Goal: Task Accomplishment & Management: Manage account settings

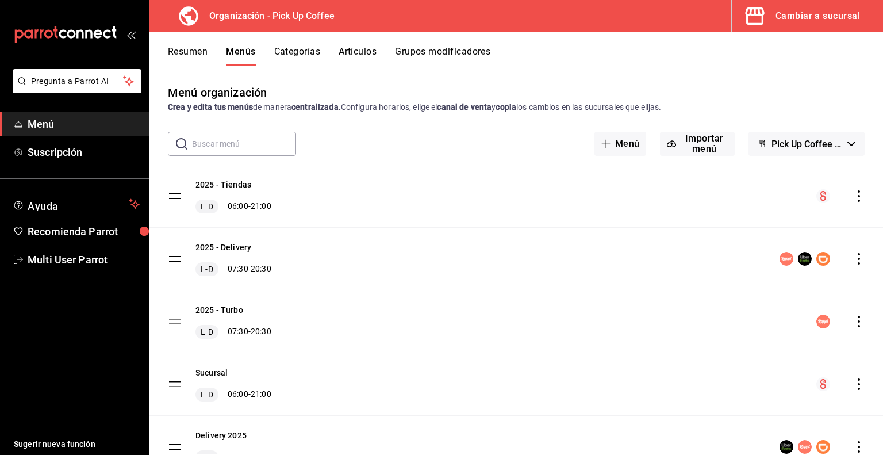
click at [854, 257] on icon "actions" at bounding box center [860, 259] width 12 height 12
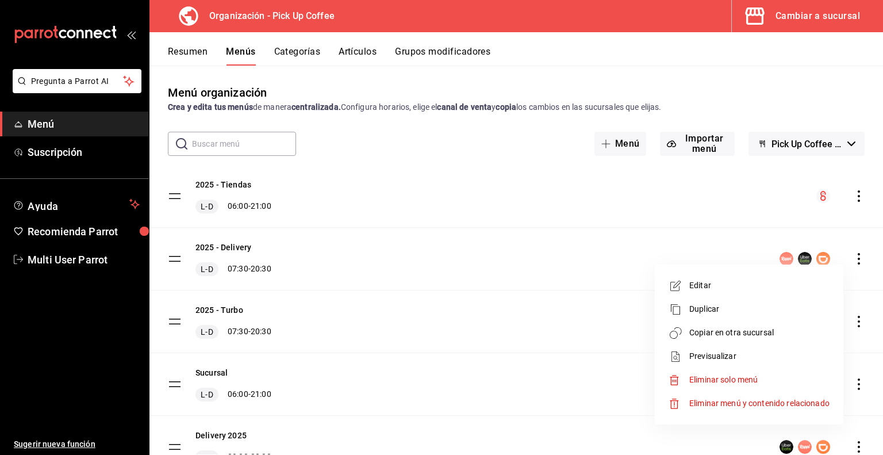
click at [727, 340] on li "Copiar en otra sucursal" at bounding box center [749, 333] width 179 height 24
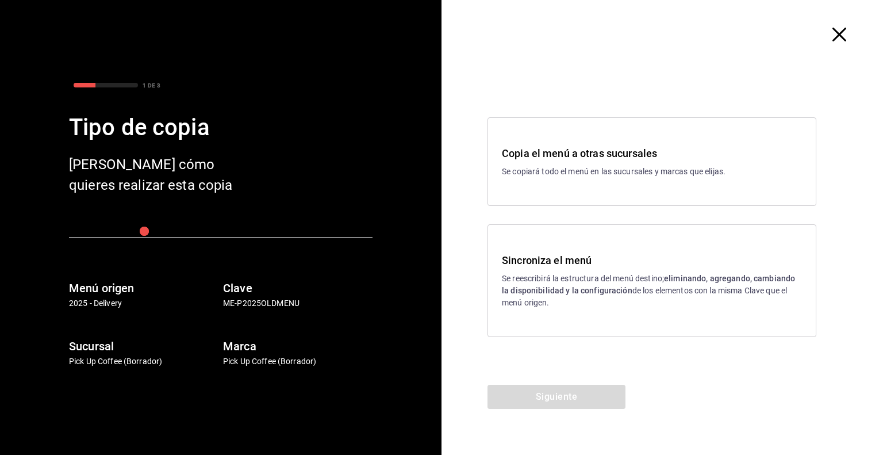
click at [629, 270] on div "Sincroniza el menú Se reescribirá la estructura del menú destino; eliminando, a…" at bounding box center [652, 280] width 300 height 56
click at [539, 401] on button "Siguiente" at bounding box center [557, 397] width 138 height 24
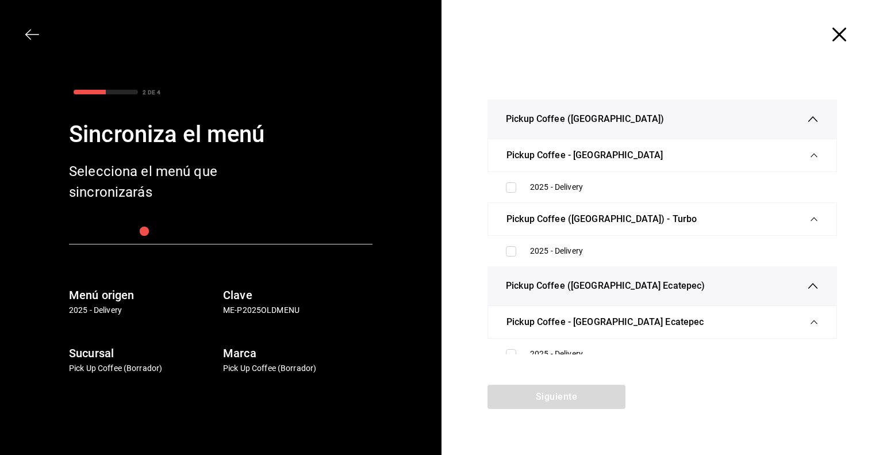
click at [39, 34] on span "button" at bounding box center [38, 35] width 21 height 14
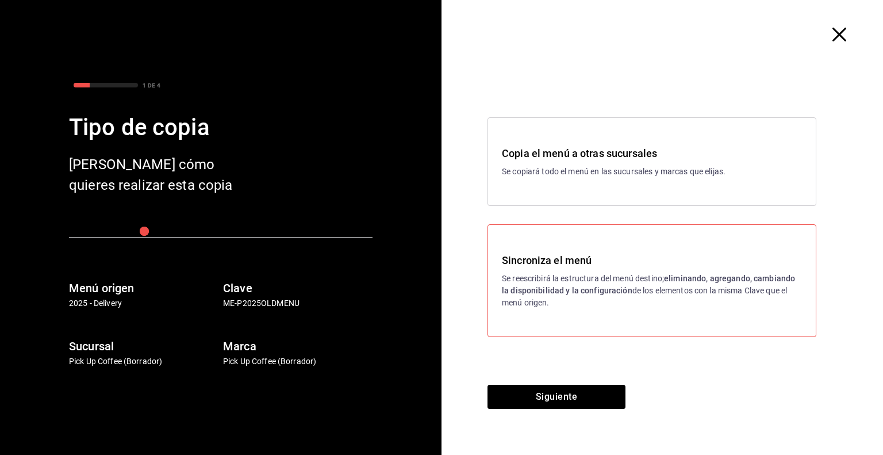
click at [572, 170] on p "Se copiará todo el menú en las sucursales y marcas que elijas." at bounding box center [652, 172] width 300 height 12
click at [541, 396] on button "Siguiente" at bounding box center [557, 397] width 138 height 24
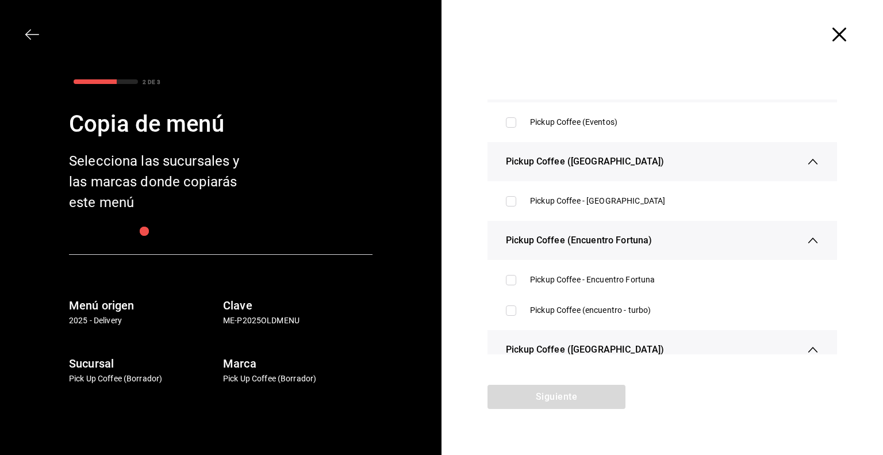
scroll to position [173, 0]
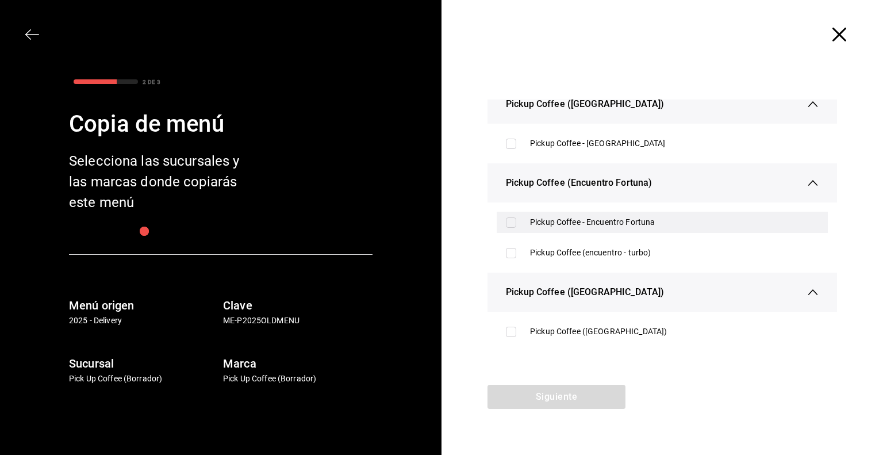
click at [598, 218] on div "Pickup Coffee - Encuentro Fortuna" at bounding box center [674, 222] width 289 height 12
checkbox input "true"
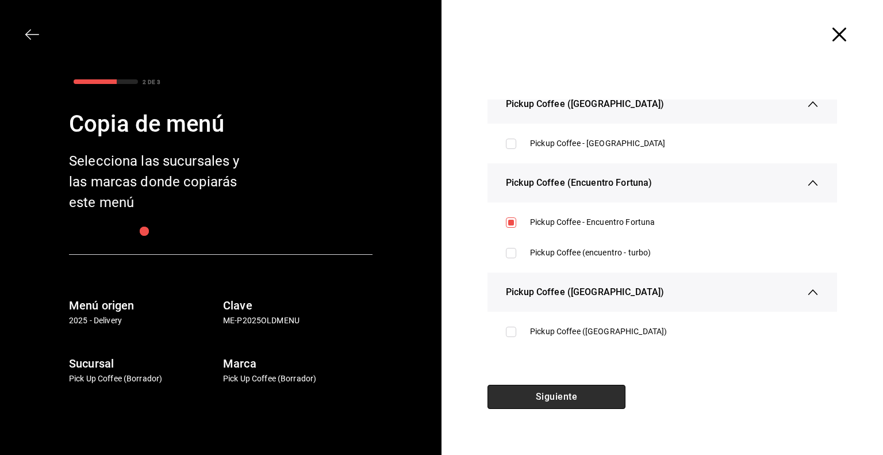
click at [559, 393] on button "Siguiente" at bounding box center [557, 397] width 138 height 24
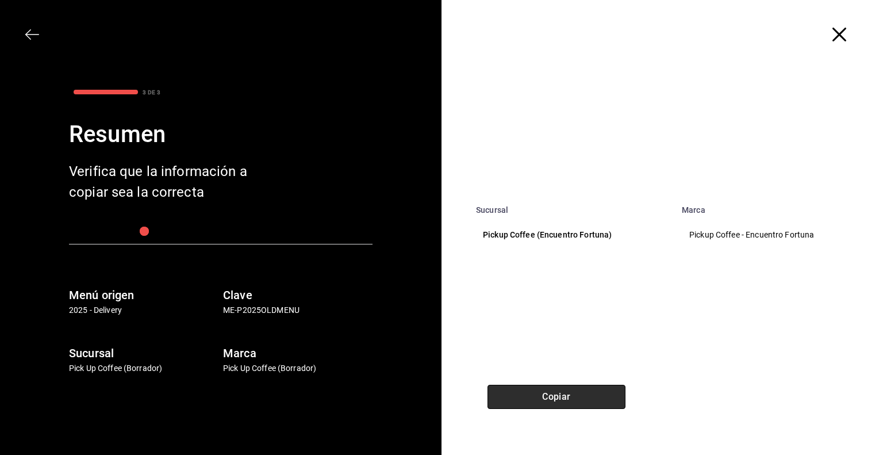
click at [555, 394] on button "Copiar" at bounding box center [557, 397] width 138 height 24
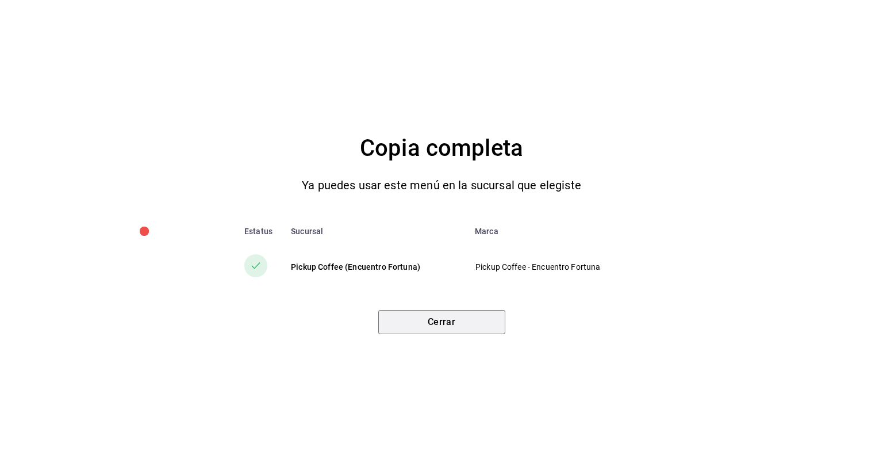
click at [453, 328] on button "Cerrar" at bounding box center [441, 322] width 127 height 24
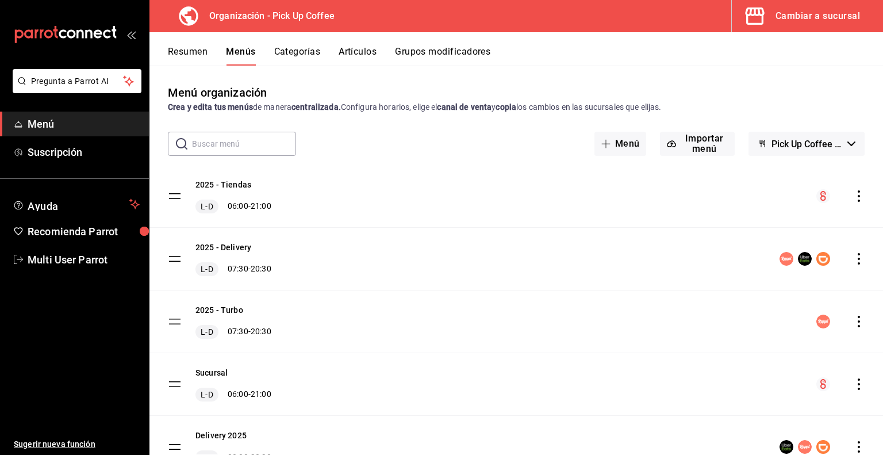
click at [822, 19] on div "Cambiar a sucursal" at bounding box center [818, 16] width 85 height 16
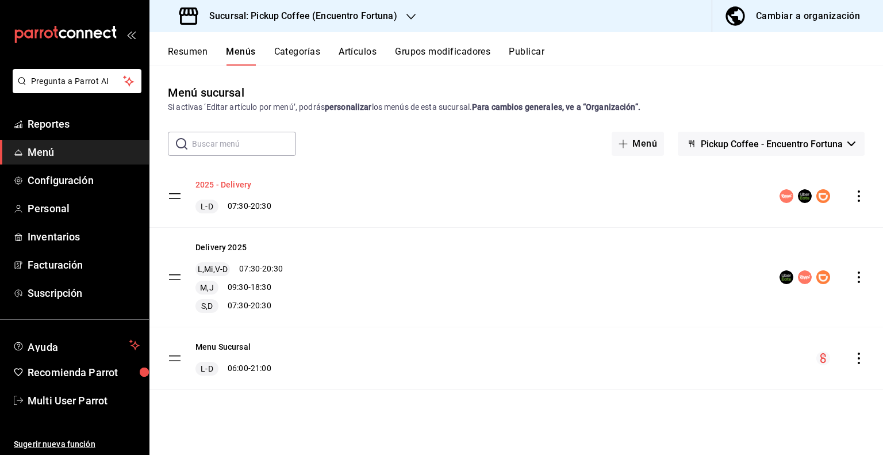
click at [236, 188] on button "2025 - Delivery" at bounding box center [224, 185] width 56 height 12
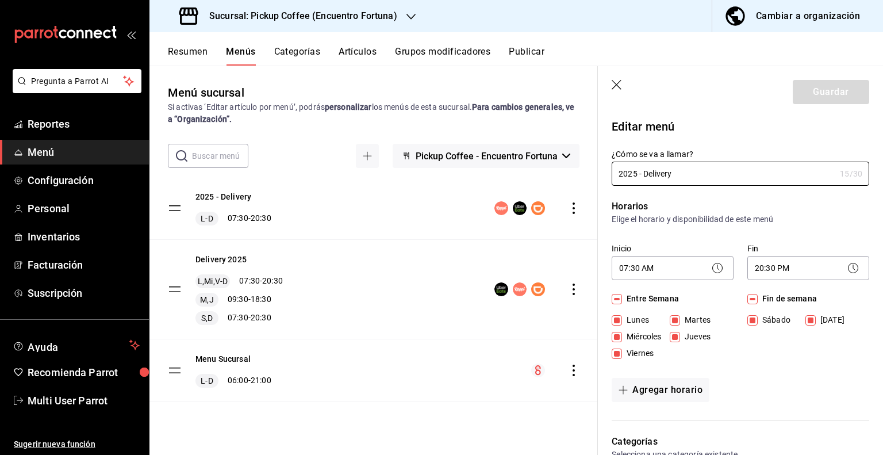
click at [676, 322] on input "Martes" at bounding box center [675, 320] width 10 height 10
checkbox input "false"
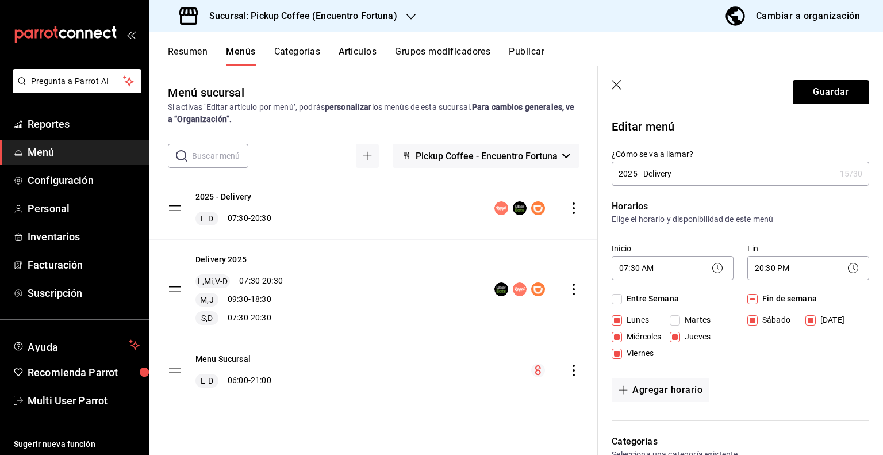
click at [679, 335] on input "Jueves" at bounding box center [675, 337] width 10 height 10
checkbox input "false"
click at [667, 385] on button "Agregar horario" at bounding box center [661, 390] width 98 height 24
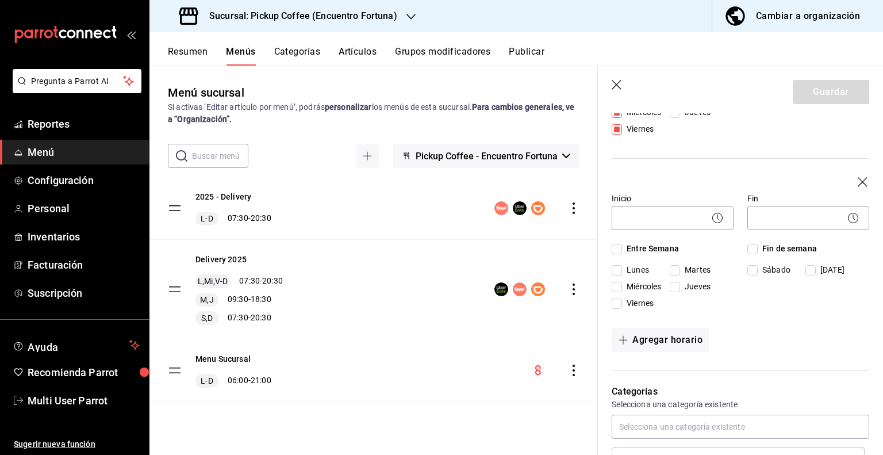
scroll to position [230, 0]
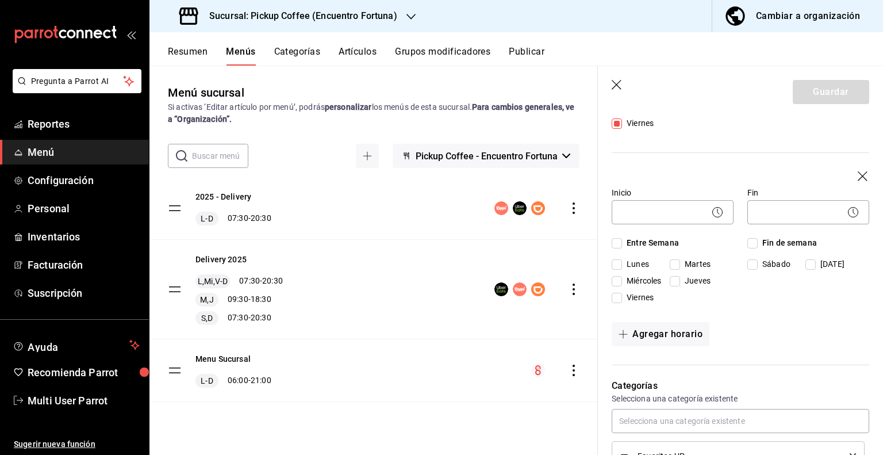
click at [676, 264] on input "Martes" at bounding box center [675, 264] width 10 height 10
checkbox input "true"
drag, startPoint x: 692, startPoint y: 281, endPoint x: 662, endPoint y: 266, distance: 34.0
click at [692, 113] on span "Jueves" at bounding box center [695, 107] width 30 height 12
click at [680, 281] on input "Jueves" at bounding box center [675, 281] width 10 height 10
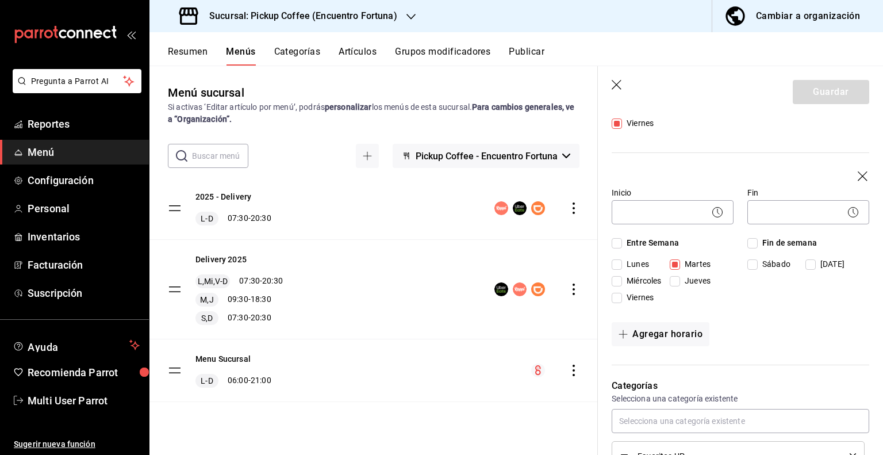
checkbox input "true"
click at [674, 212] on body "Pregunta a Parrot AI Reportes Menú Configuración Personal Inventarios Facturaci…" at bounding box center [441, 227] width 883 height 455
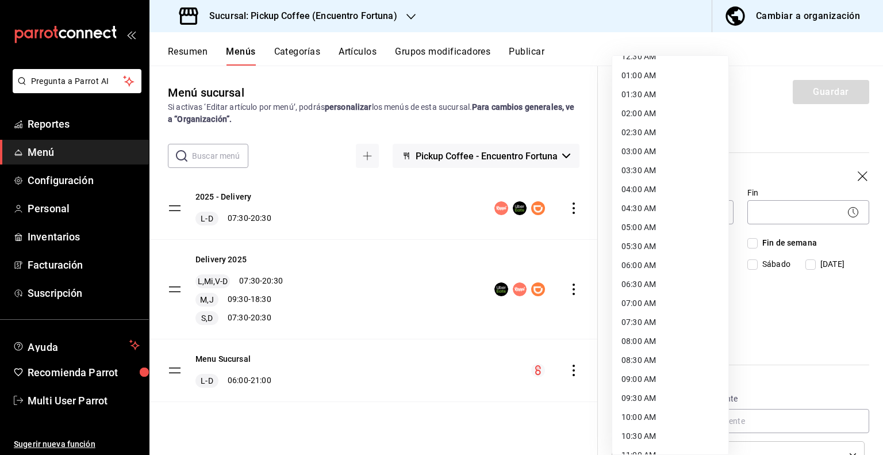
scroll to position [58, 0]
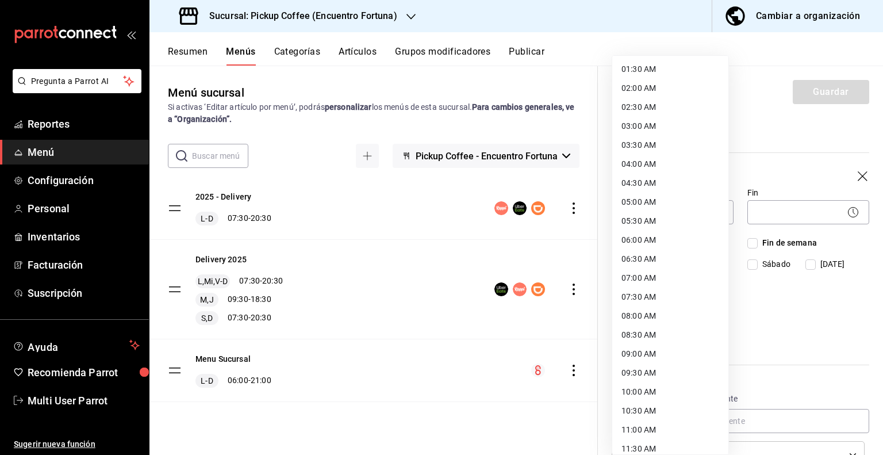
click at [651, 354] on li "09:00 AM" at bounding box center [671, 354] width 116 height 19
type input "09:00"
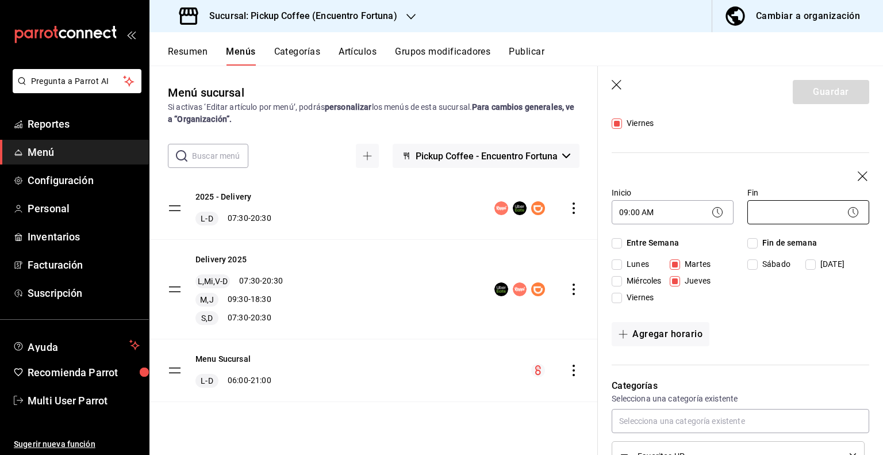
click at [789, 218] on body "Pregunta a Parrot AI Reportes Menú Configuración Personal Inventarios Facturaci…" at bounding box center [441, 227] width 883 height 455
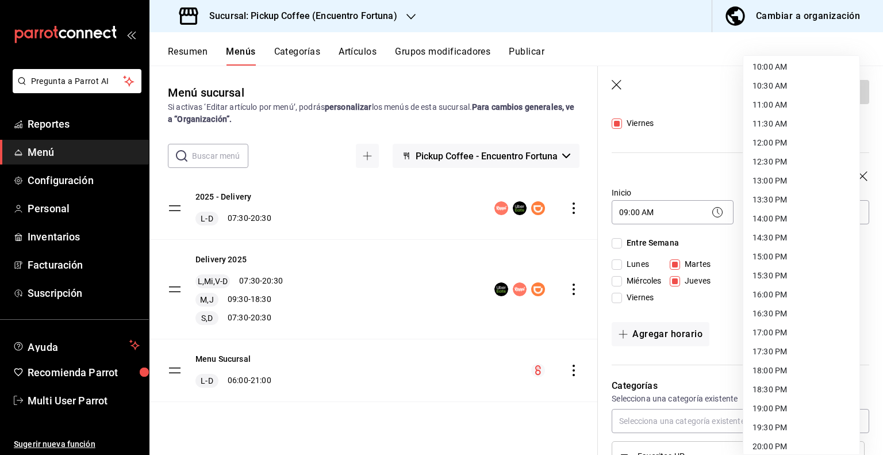
scroll to position [460, 0]
click at [770, 309] on li "18:30 PM" at bounding box center [802, 312] width 116 height 19
type input "18:30"
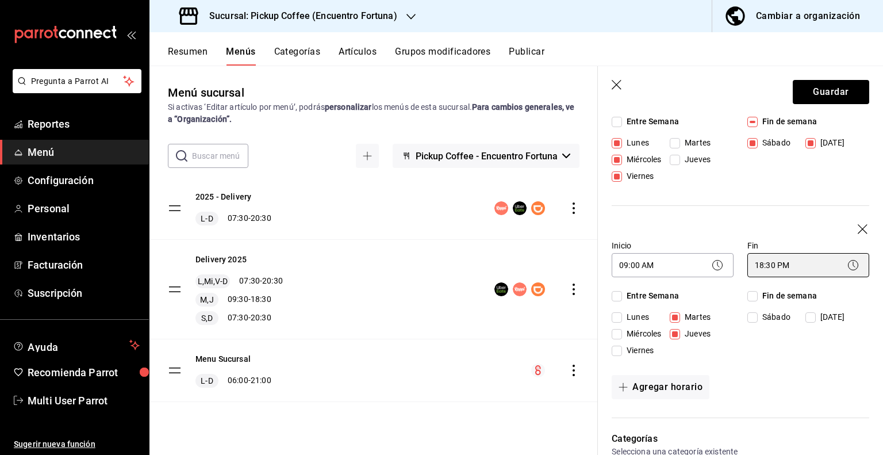
scroll to position [115, 0]
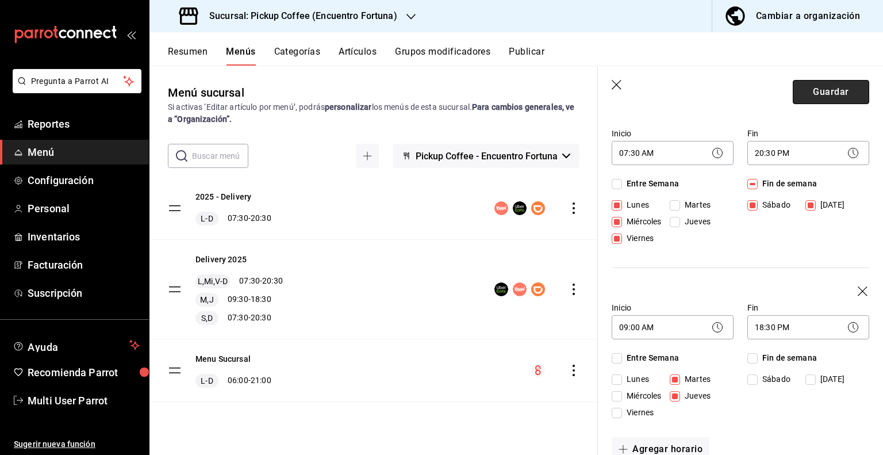
click at [805, 100] on button "Guardar" at bounding box center [831, 92] width 76 height 24
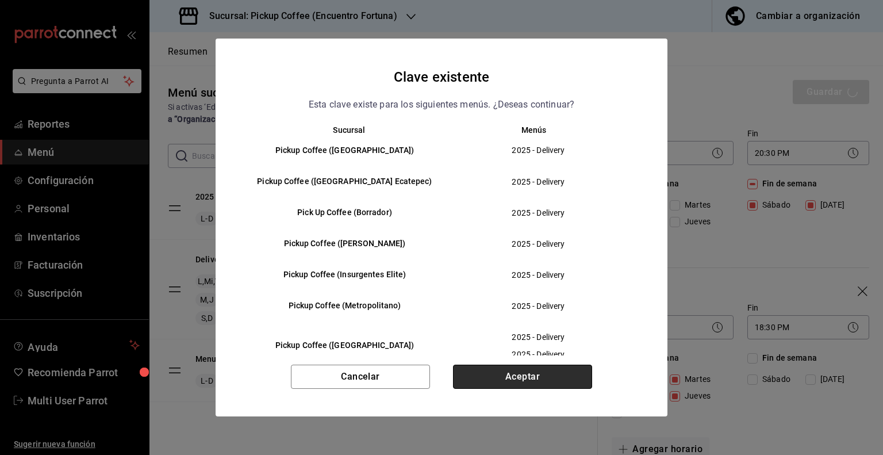
click at [514, 373] on button "Aceptar" at bounding box center [522, 377] width 139 height 24
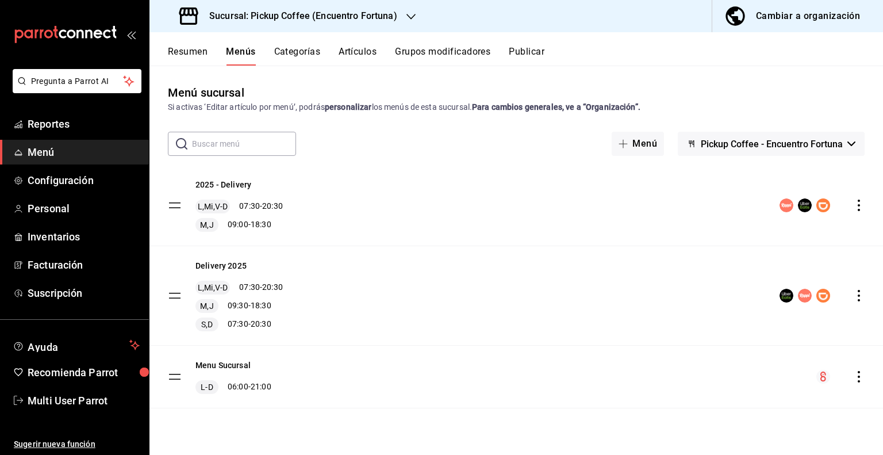
click at [536, 54] on button "Publicar" at bounding box center [527, 56] width 36 height 20
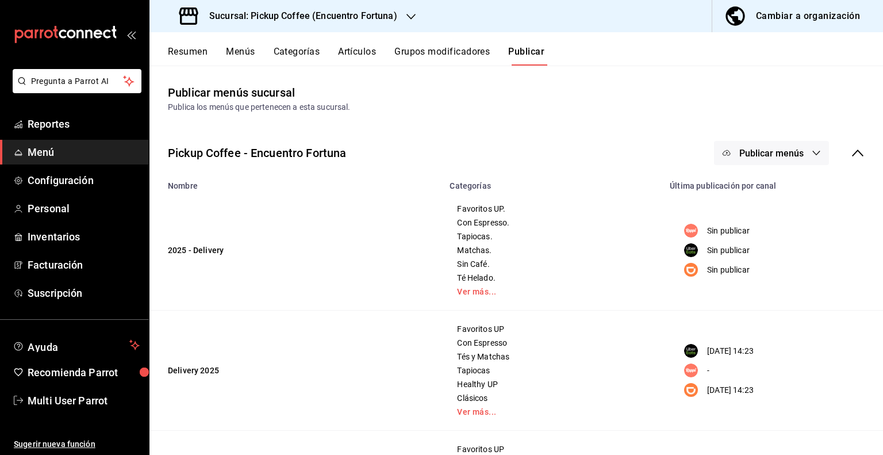
click at [223, 56] on div "Resumen Menús Categorías Artículos Grupos modificadores Publicar" at bounding box center [526, 56] width 716 height 20
click at [239, 57] on button "Menús" at bounding box center [240, 56] width 29 height 20
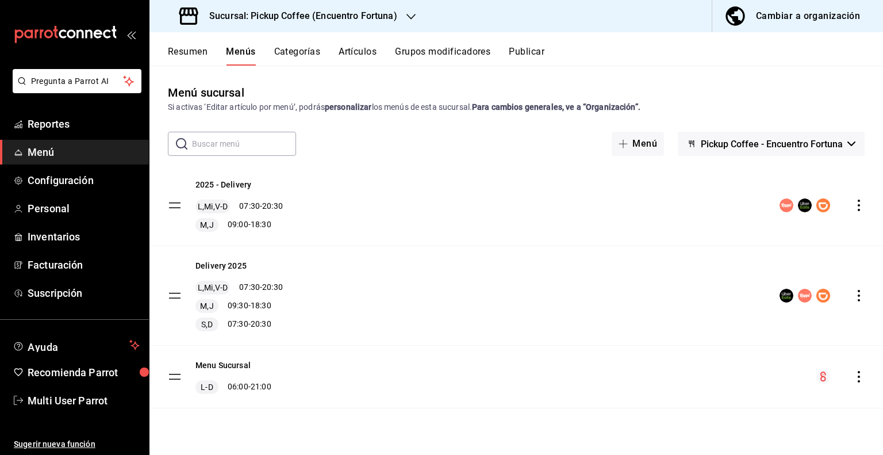
click at [307, 53] on button "Categorías" at bounding box center [297, 56] width 47 height 20
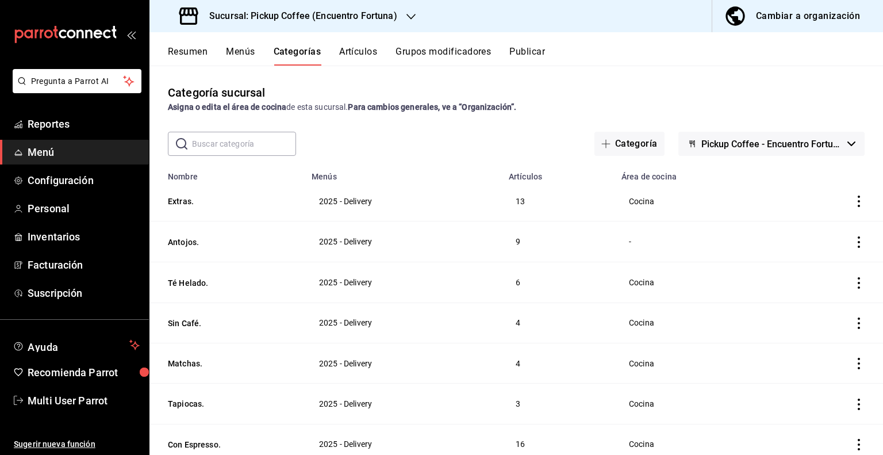
click at [795, 17] on div "Cambiar a organización" at bounding box center [808, 16] width 104 height 16
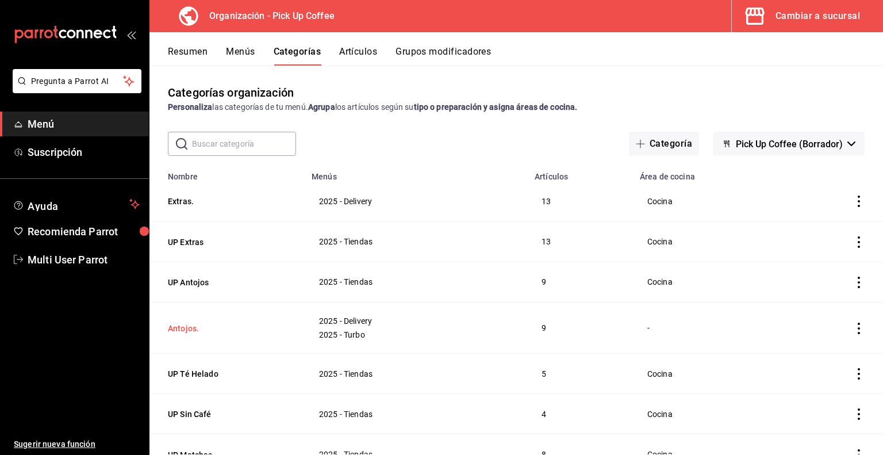
click at [186, 331] on button "Antojos." at bounding box center [225, 329] width 115 height 12
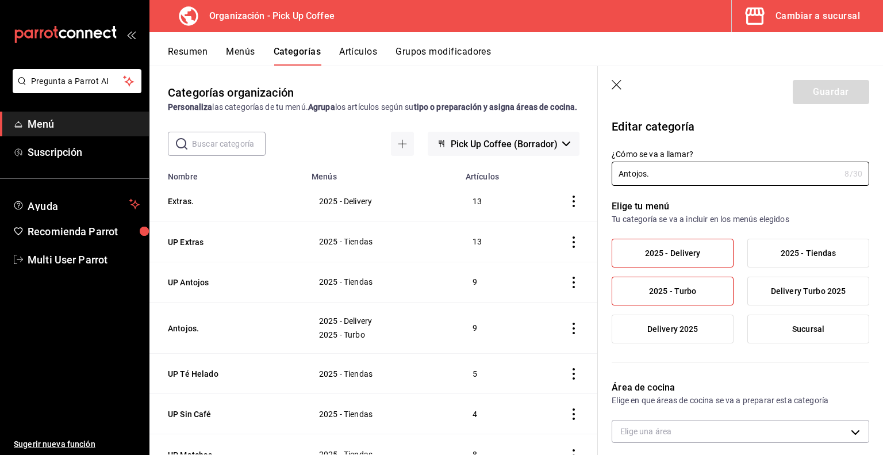
scroll to position [173, 0]
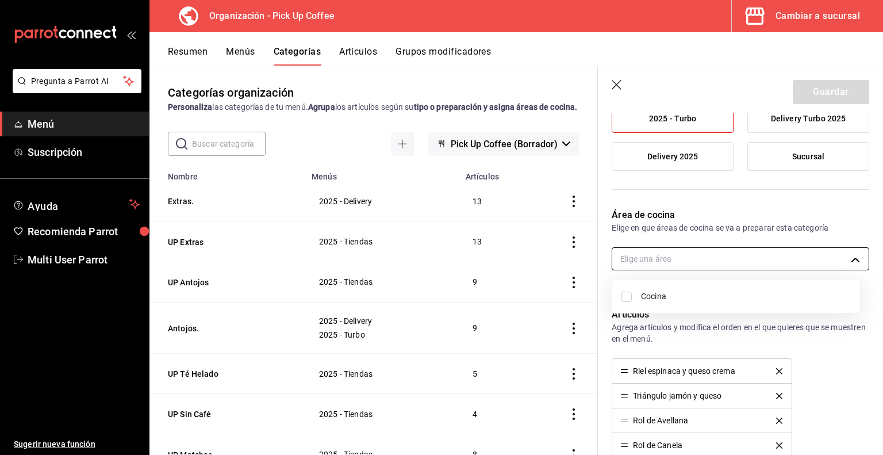
click at [705, 267] on body "Pregunta a Parrot AI Menú Suscripción Ayuda Recomienda Parrot Multi User Parrot…" at bounding box center [441, 227] width 883 height 455
click at [660, 300] on span "Cocina" at bounding box center [746, 296] width 210 height 12
type input "9450133a-d932-44ff-a833-2990ac893b49"
checkbox input "true"
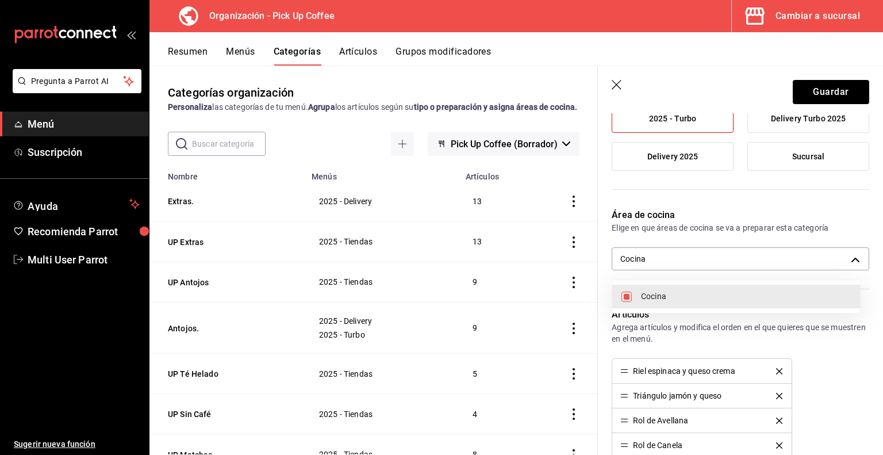
click at [814, 93] on div at bounding box center [441, 227] width 883 height 455
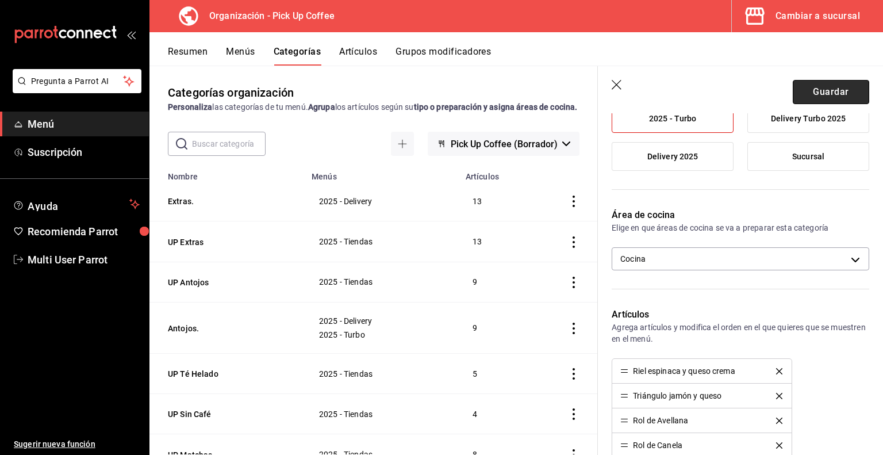
click at [814, 92] on button "Guardar" at bounding box center [831, 92] width 76 height 24
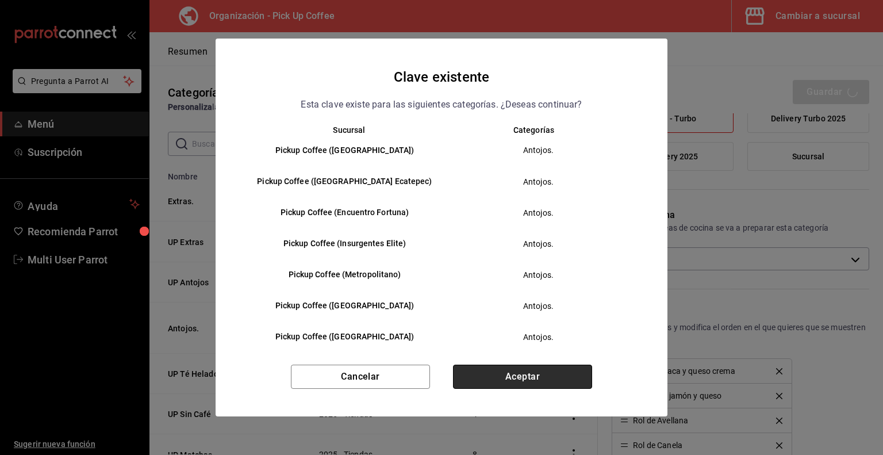
click at [522, 378] on button "Aceptar" at bounding box center [522, 377] width 139 height 24
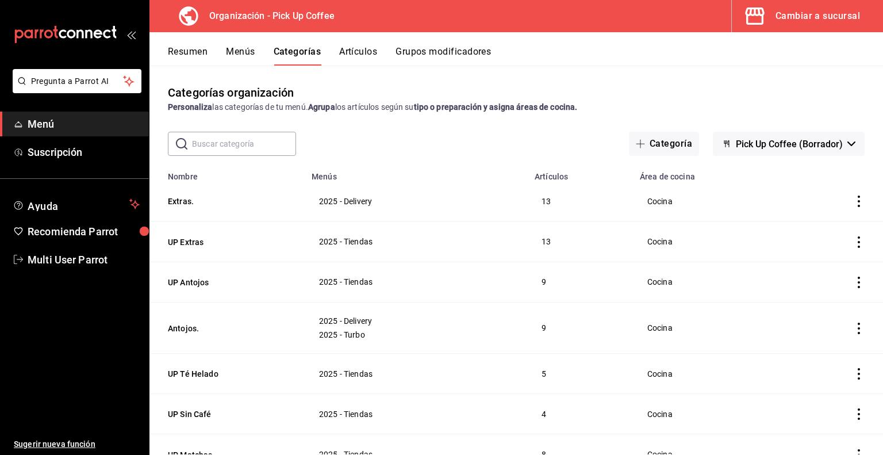
click at [242, 52] on button "Menús" at bounding box center [240, 56] width 29 height 20
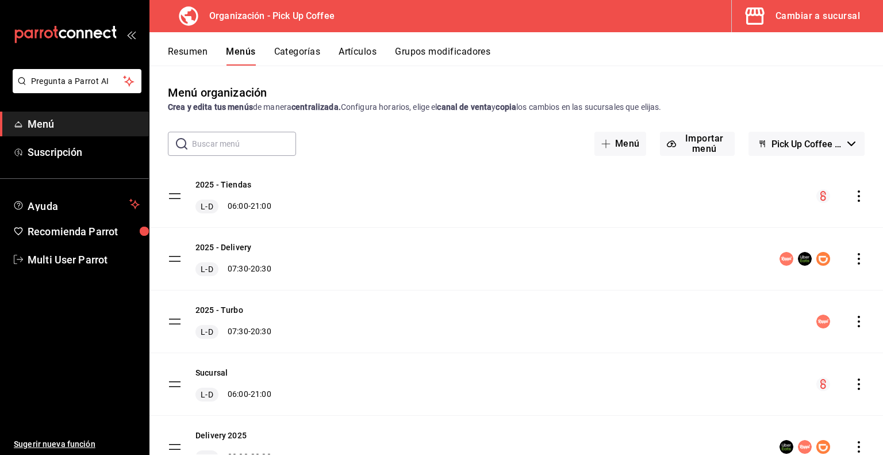
click at [854, 259] on icon "actions" at bounding box center [860, 259] width 12 height 12
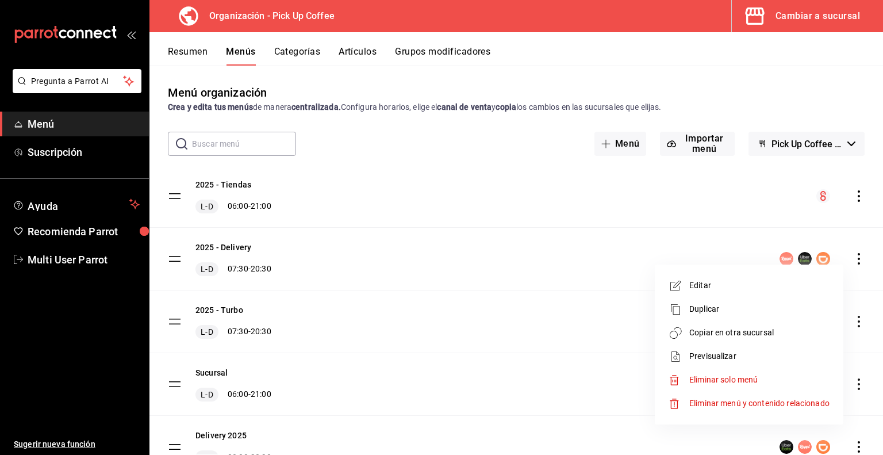
click at [722, 332] on span "Copiar en otra sucursal" at bounding box center [760, 333] width 140 height 12
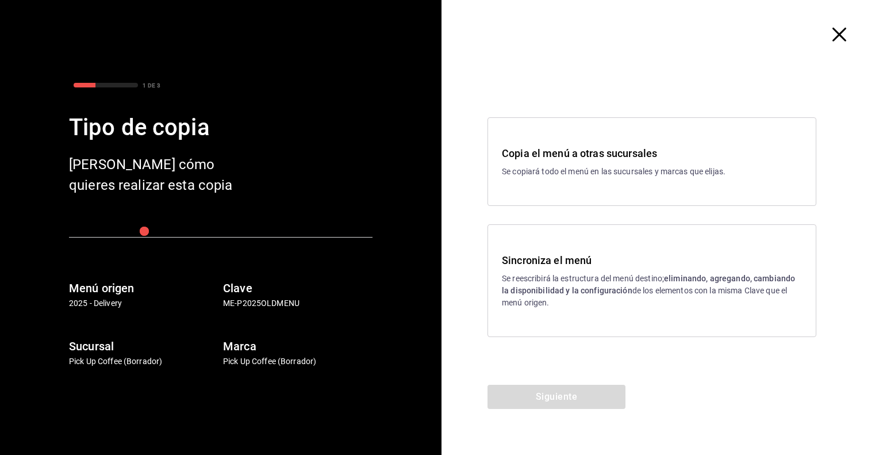
click at [571, 269] on div "Sincroniza el menú Se reescribirá la estructura del menú destino; eliminando, a…" at bounding box center [652, 280] width 300 height 56
click at [544, 386] on button "Siguiente" at bounding box center [557, 397] width 138 height 24
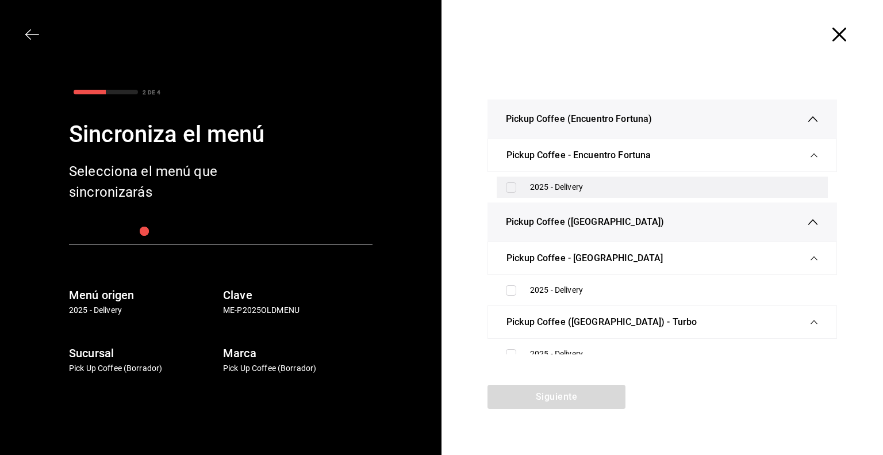
click at [548, 189] on div "2025 - Delivery" at bounding box center [674, 187] width 289 height 12
checkbox input "true"
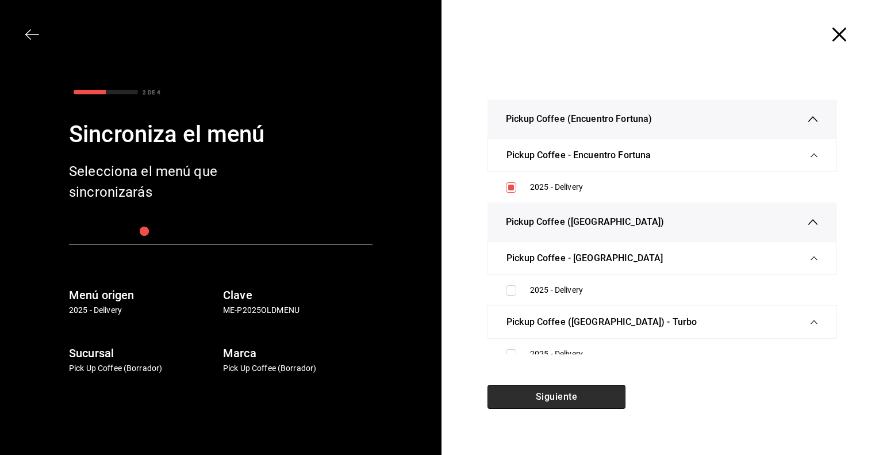
click at [561, 400] on button "Siguiente" at bounding box center [557, 397] width 138 height 24
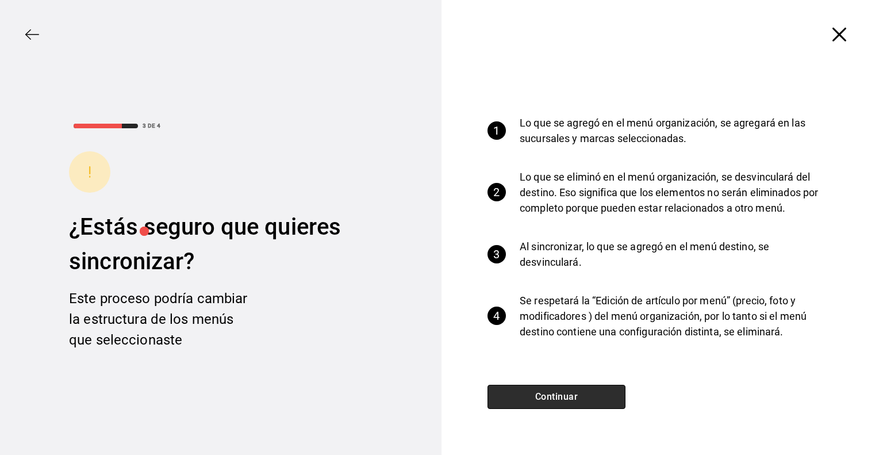
click at [555, 400] on button "Continuar" at bounding box center [557, 397] width 138 height 24
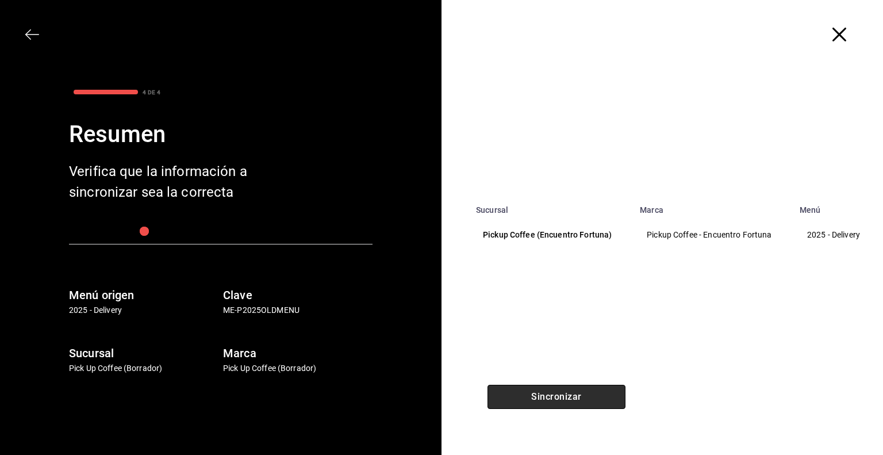
click at [561, 399] on button "Sincronizar" at bounding box center [557, 397] width 138 height 24
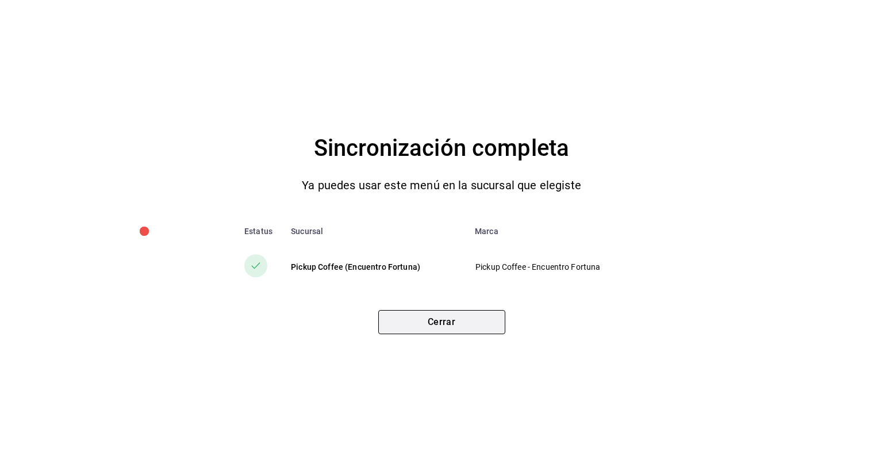
click at [467, 324] on button "Cerrar" at bounding box center [441, 322] width 127 height 24
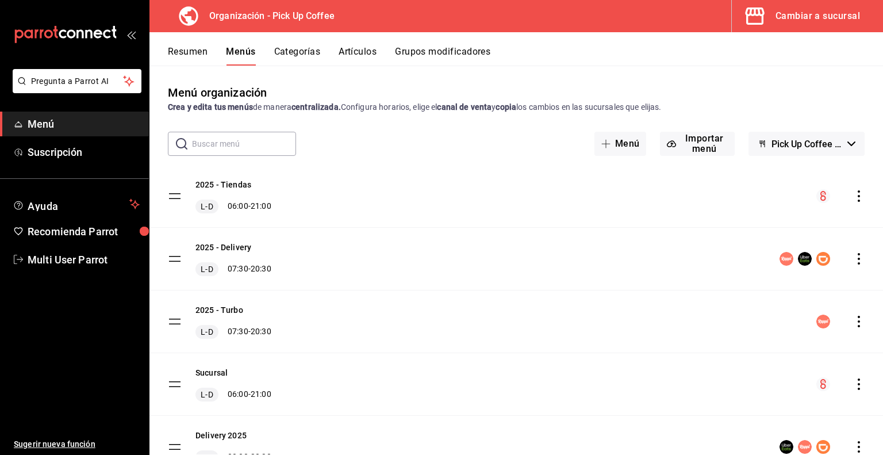
click at [802, 23] on div "Cambiar a sucursal" at bounding box center [818, 16] width 85 height 16
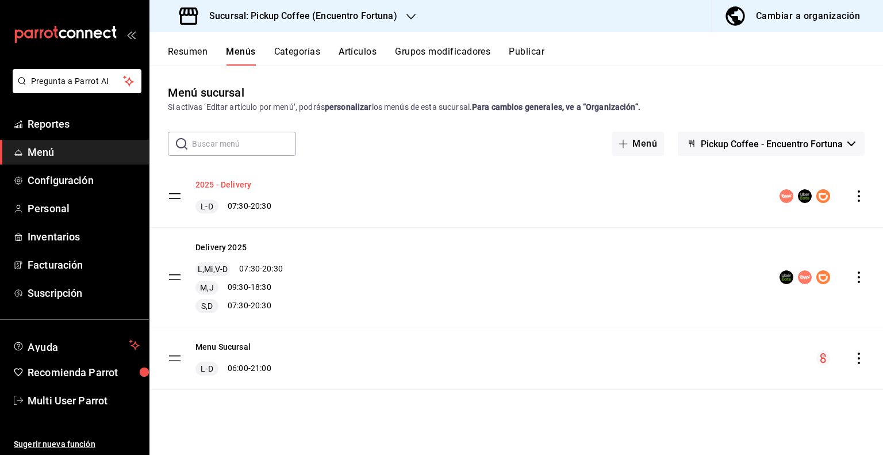
click at [231, 188] on button "2025 - Delivery" at bounding box center [224, 185] width 56 height 12
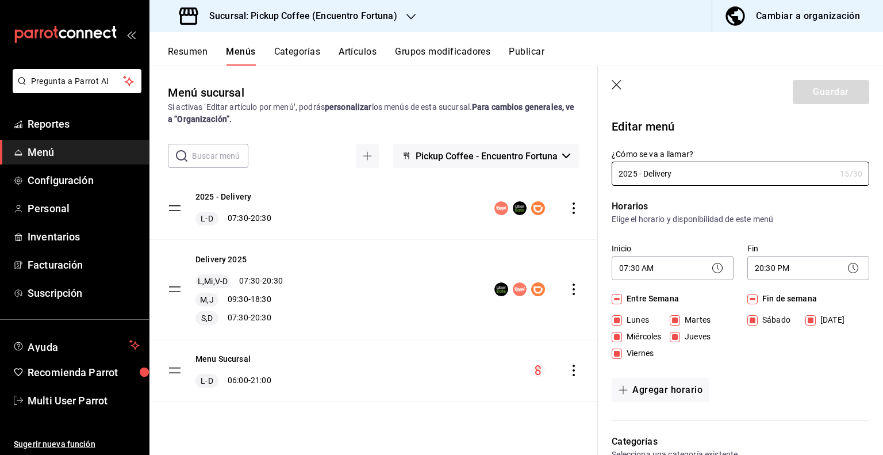
click at [688, 320] on span "Martes" at bounding box center [695, 320] width 30 height 12
click at [680, 320] on input "Martes" at bounding box center [675, 320] width 10 height 10
checkbox input "false"
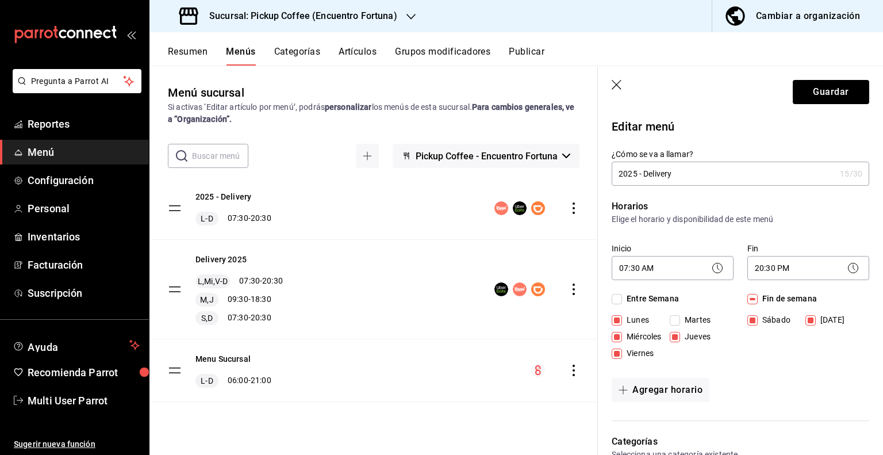
click at [680, 335] on input "Jueves" at bounding box center [675, 337] width 10 height 10
checkbox input "false"
click at [647, 384] on button "Agregar horario" at bounding box center [661, 390] width 98 height 24
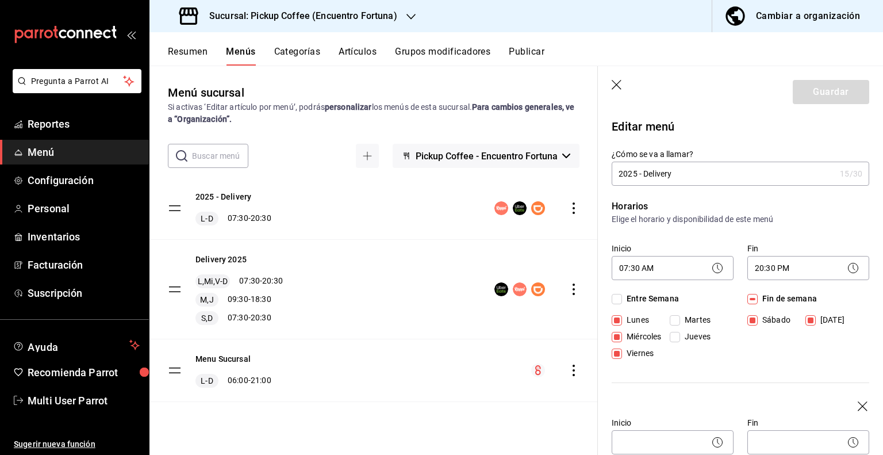
scroll to position [230, 0]
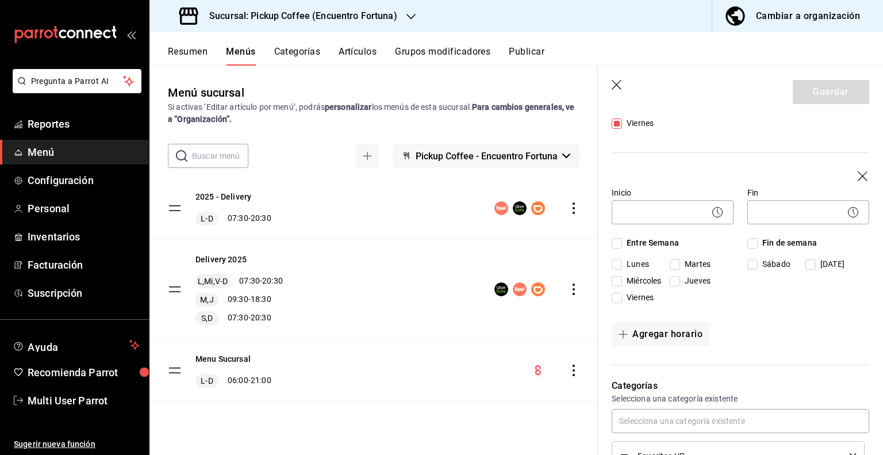
click at [685, 96] on span "Martes" at bounding box center [695, 90] width 30 height 12
click at [680, 266] on input "Martes" at bounding box center [675, 264] width 10 height 10
checkbox input "true"
click at [682, 113] on span "Jueves" at bounding box center [695, 107] width 30 height 12
click at [680, 280] on input "Jueves" at bounding box center [675, 281] width 10 height 10
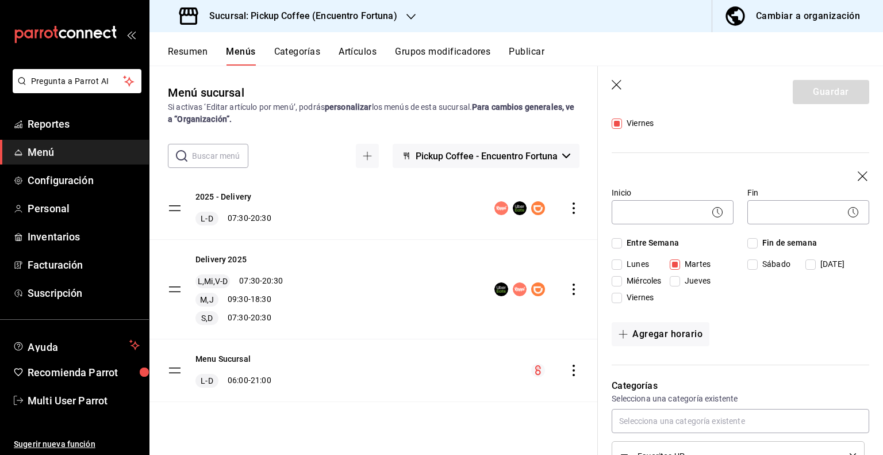
checkbox input "true"
click at [666, 215] on body "Pregunta a Parrot AI Reportes Menú Configuración Personal Inventarios Facturaci…" at bounding box center [441, 227] width 883 height 455
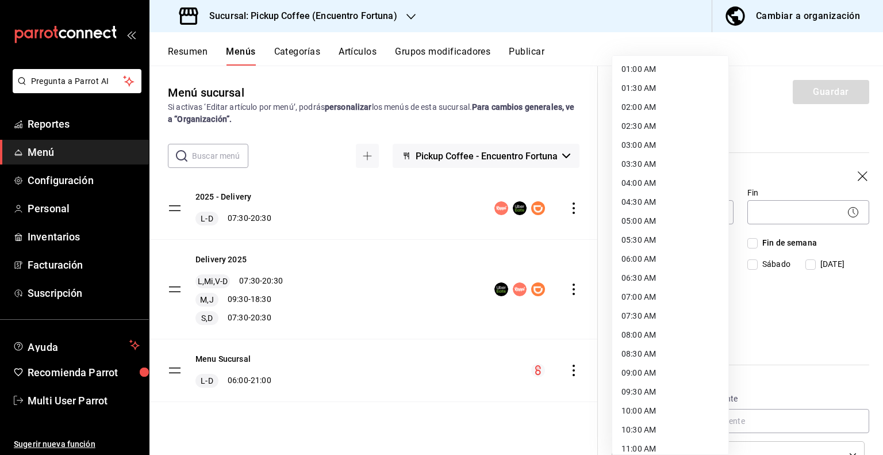
scroll to position [115, 0]
click at [652, 293] on li "09:00 AM" at bounding box center [671, 296] width 116 height 19
type input "09:00"
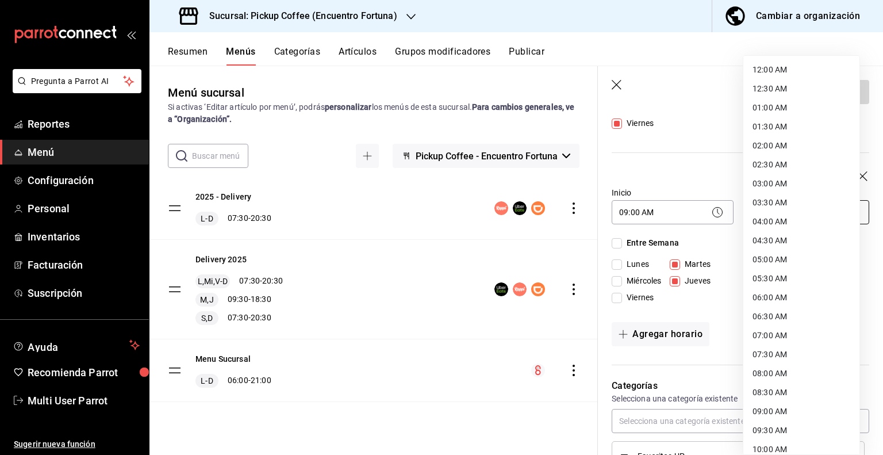
click at [775, 212] on body "Pregunta a Parrot AI Reportes Menú Configuración Personal Inventarios Facturaci…" at bounding box center [441, 227] width 883 height 455
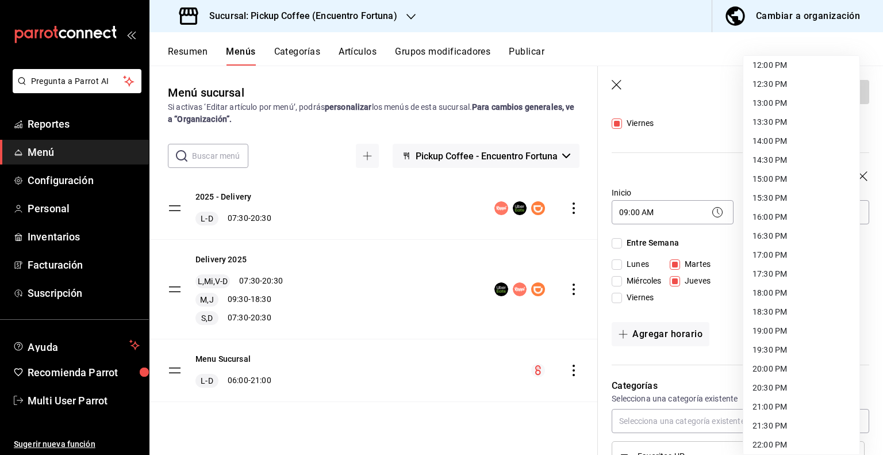
click at [775, 313] on li "18:30 PM" at bounding box center [802, 312] width 116 height 19
type input "18:30"
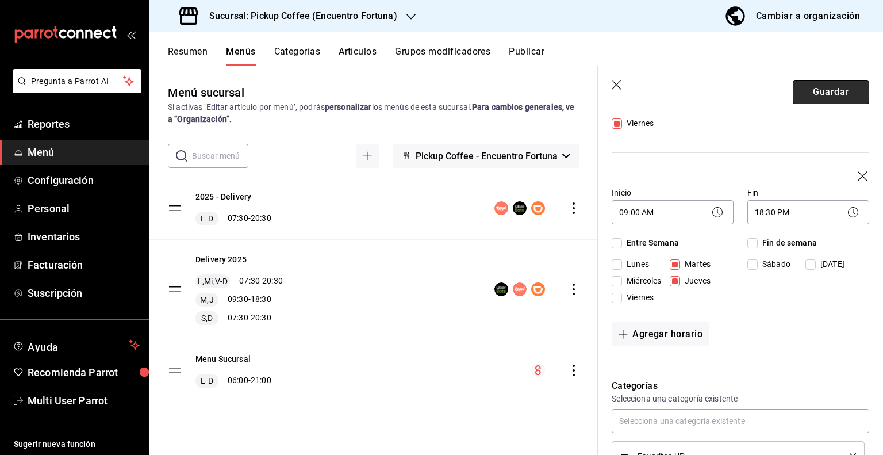
click at [808, 96] on button "Guardar" at bounding box center [831, 92] width 76 height 24
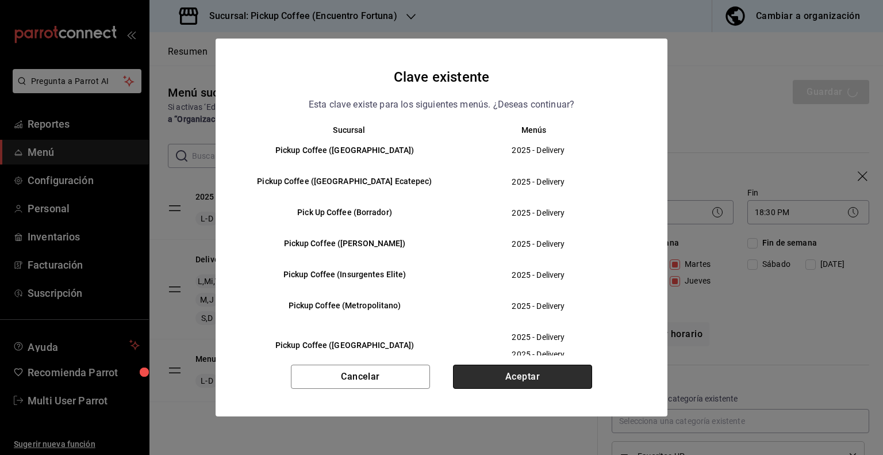
click at [510, 382] on button "Aceptar" at bounding box center [522, 377] width 139 height 24
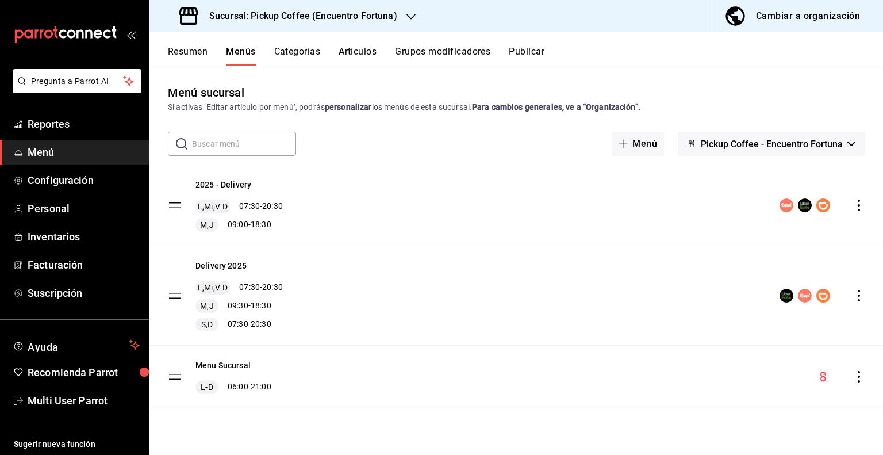
click at [858, 296] on icon "actions" at bounding box center [859, 296] width 2 height 12
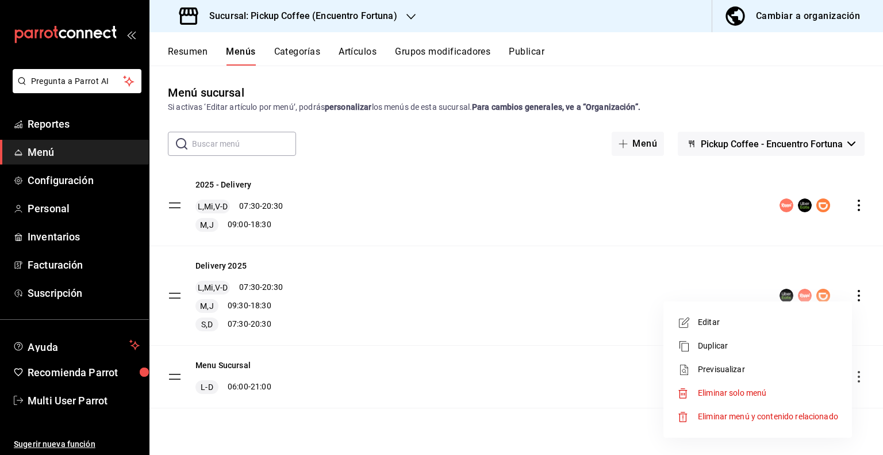
click at [724, 392] on span "Eliminar solo menú" at bounding box center [732, 392] width 68 height 9
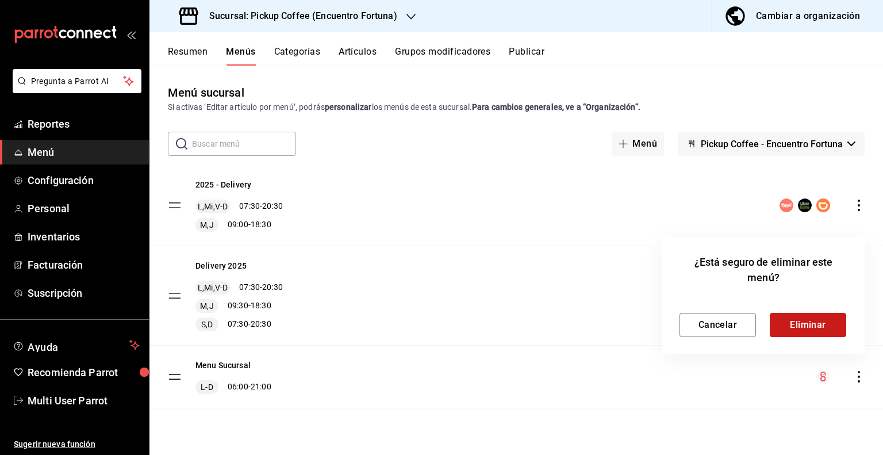
click at [797, 328] on button "Eliminar" at bounding box center [808, 325] width 76 height 24
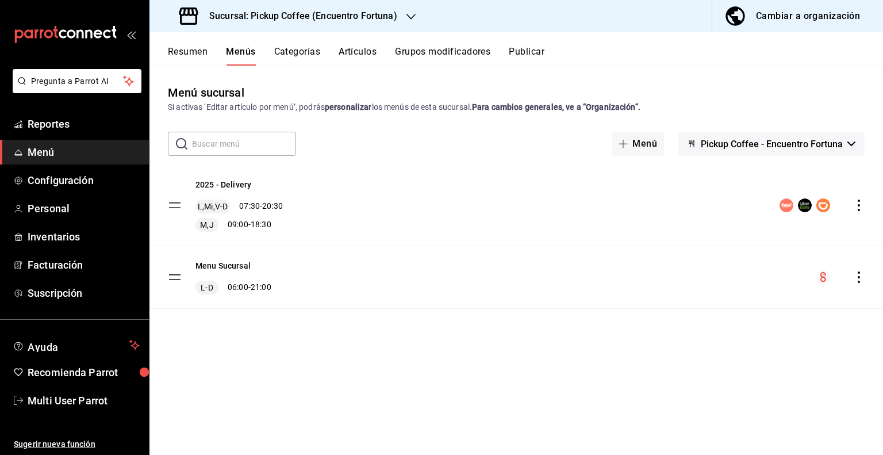
click at [531, 52] on button "Publicar" at bounding box center [527, 56] width 36 height 20
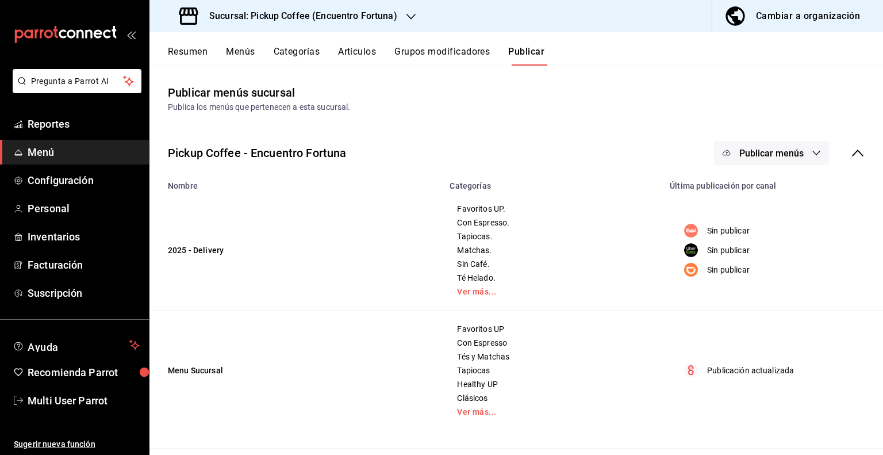
scroll to position [55, 0]
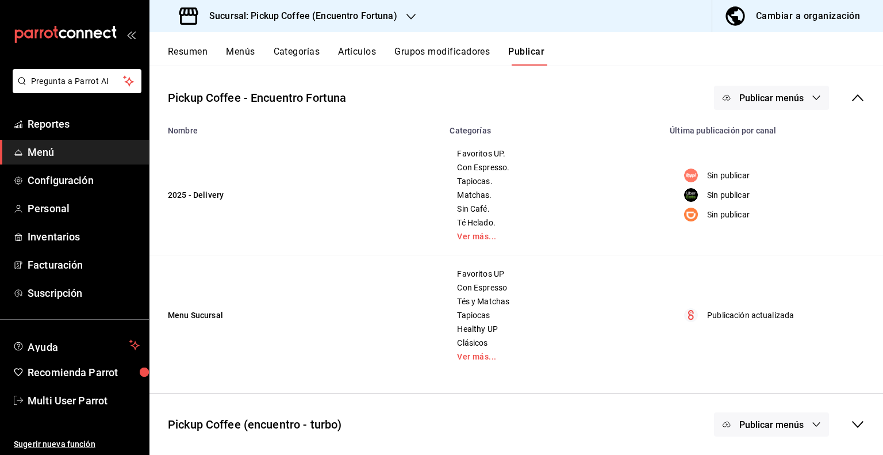
click at [786, 98] on span "Publicar menús" at bounding box center [772, 98] width 64 height 11
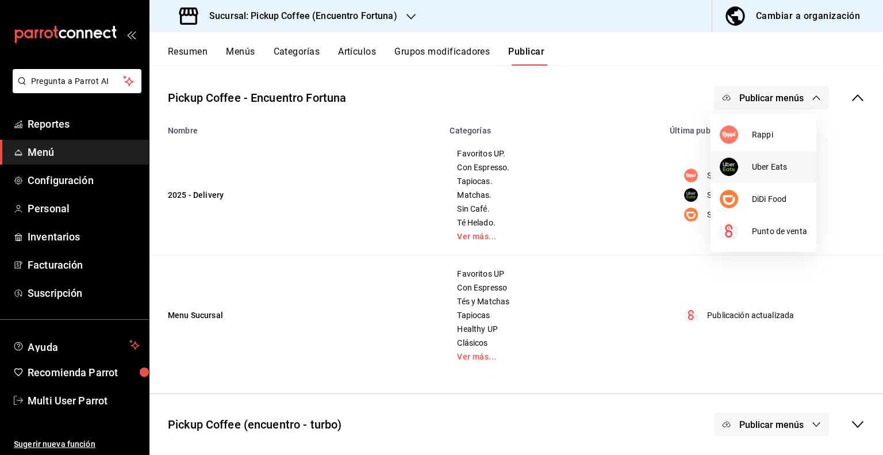
click at [760, 172] on span "Uber Eats" at bounding box center [779, 167] width 55 height 12
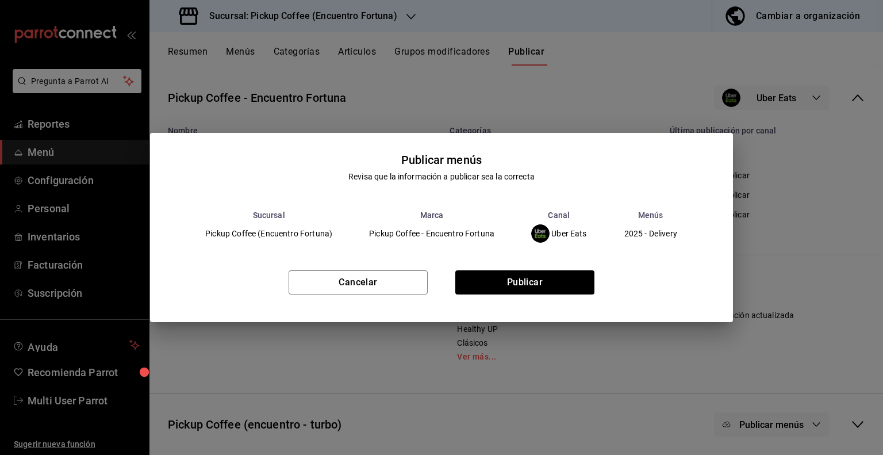
click at [760, 172] on div "Publicar menús Revisa que la información a publicar sea la correcta Sucursal Ma…" at bounding box center [441, 227] width 883 height 455
click at [512, 285] on button "Publicar" at bounding box center [525, 282] width 139 height 24
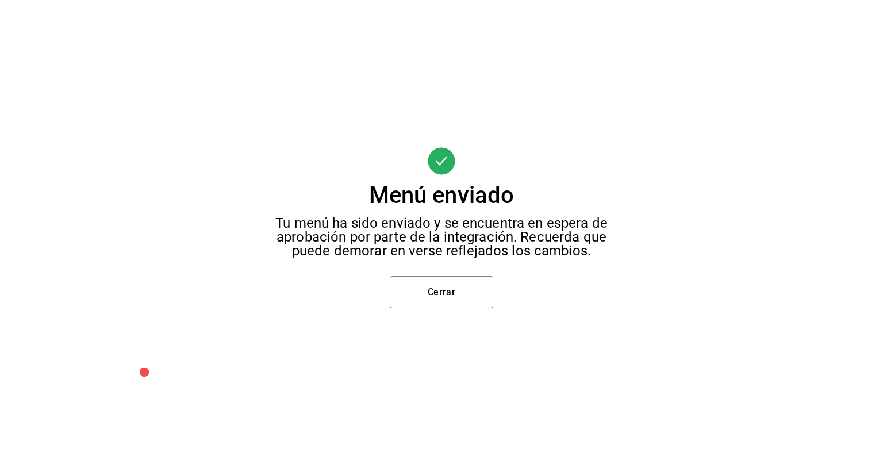
scroll to position [0, 0]
drag, startPoint x: 423, startPoint y: 299, endPoint x: 589, endPoint y: 235, distance: 178.1
click at [423, 296] on button "Cerrar" at bounding box center [442, 292] width 104 height 32
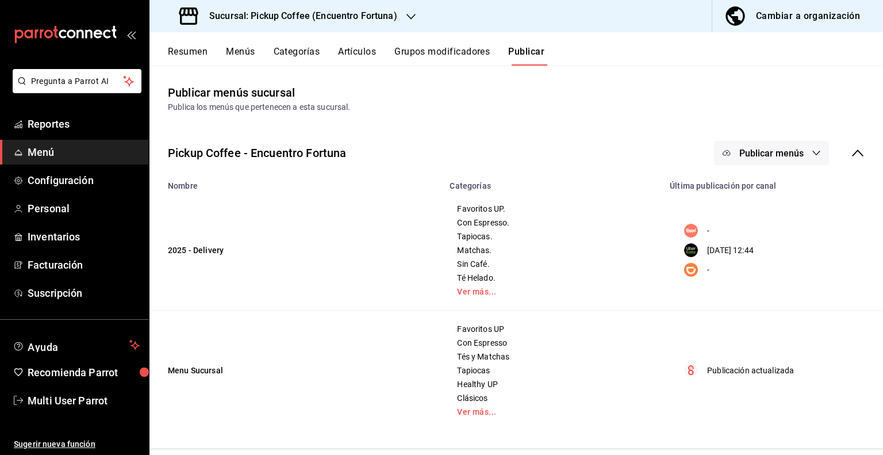
click at [787, 151] on span "Publicar menús" at bounding box center [772, 153] width 64 height 11
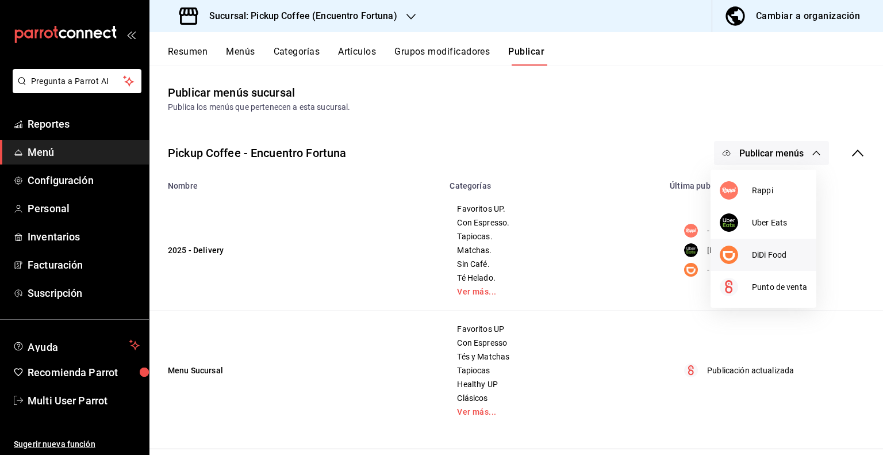
click at [754, 250] on span "DiDi Food" at bounding box center [779, 255] width 55 height 12
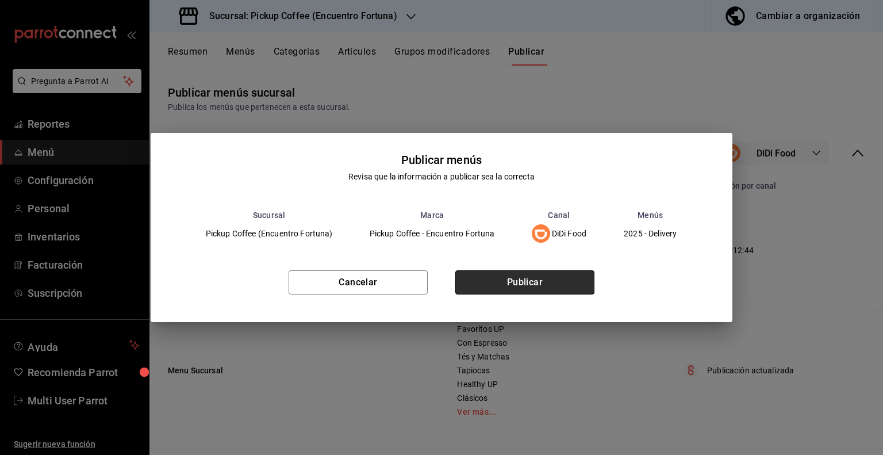
click at [554, 277] on button "Publicar" at bounding box center [525, 282] width 139 height 24
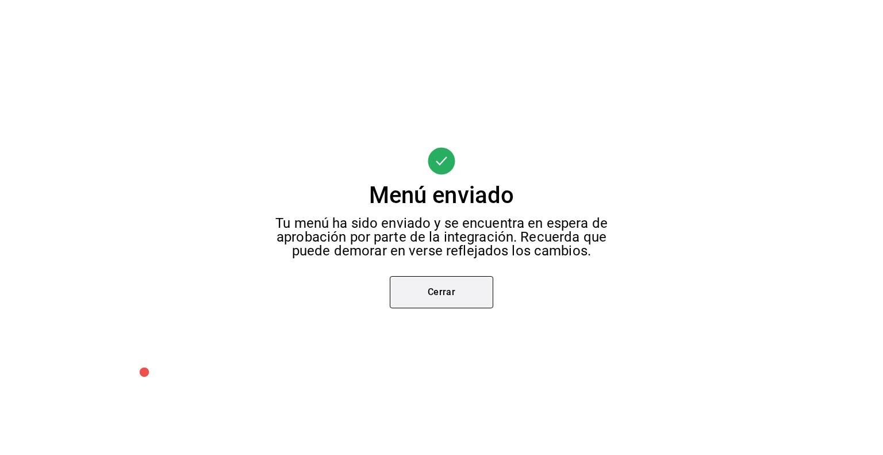
click at [462, 287] on button "Cerrar" at bounding box center [442, 292] width 104 height 32
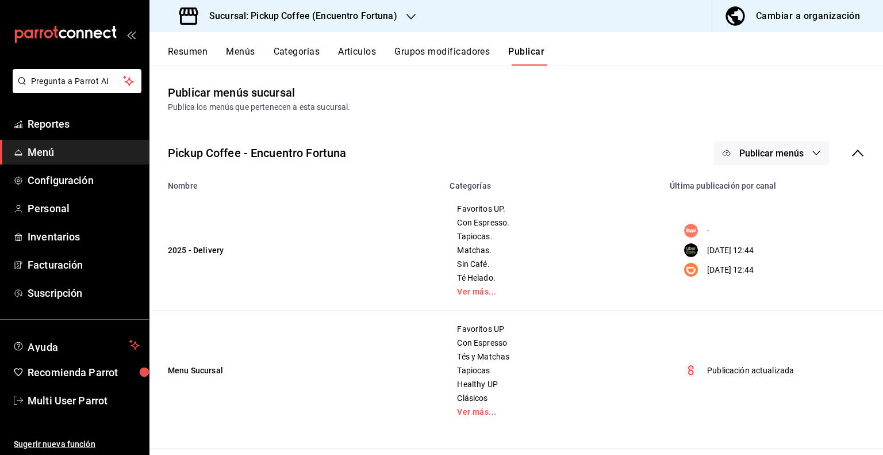
click at [792, 14] on div "Cambiar a organización" at bounding box center [808, 16] width 104 height 16
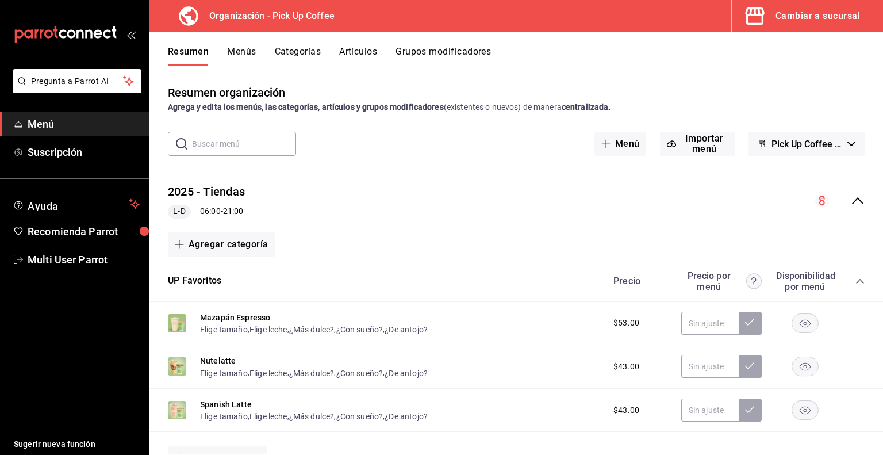
click at [240, 49] on button "Menús" at bounding box center [241, 56] width 29 height 20
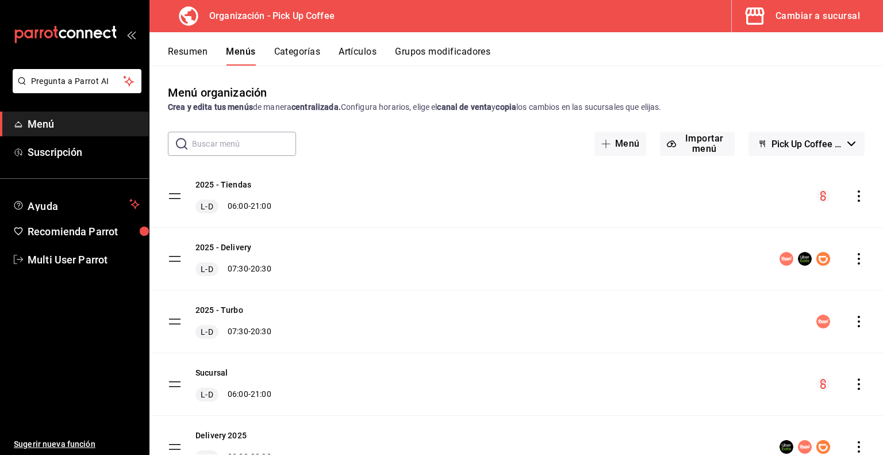
click at [854, 200] on icon "actions" at bounding box center [860, 196] width 12 height 12
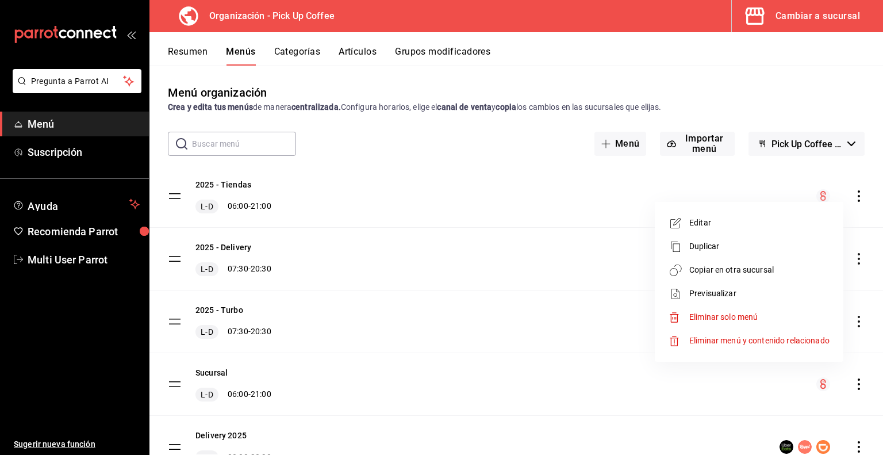
click at [709, 264] on span "Copiar en otra sucursal" at bounding box center [760, 270] width 140 height 12
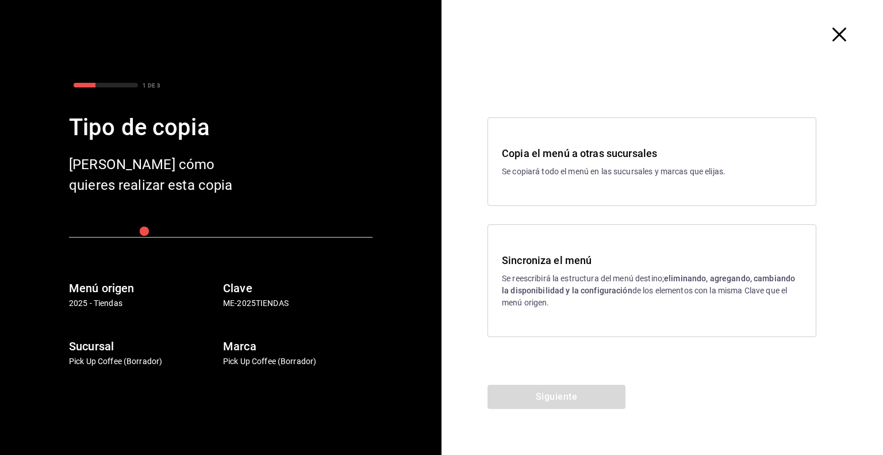
click at [584, 177] on p "Se copiará todo el menú en las sucursales y marcas que elijas." at bounding box center [652, 172] width 300 height 12
click at [564, 290] on strong "eliminando, agregando, cambiando la disponibilidad y la configuración" at bounding box center [648, 284] width 293 height 21
click at [546, 391] on button "Siguiente" at bounding box center [557, 397] width 138 height 24
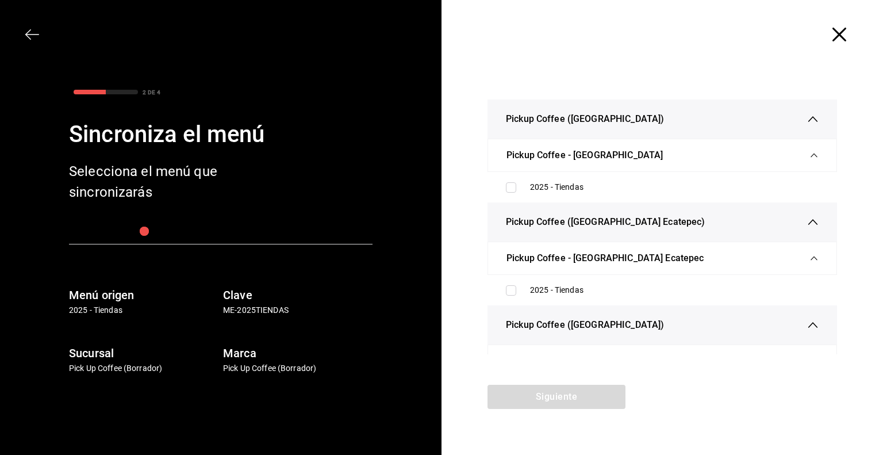
click at [26, 34] on icon "button" at bounding box center [32, 34] width 14 height 1
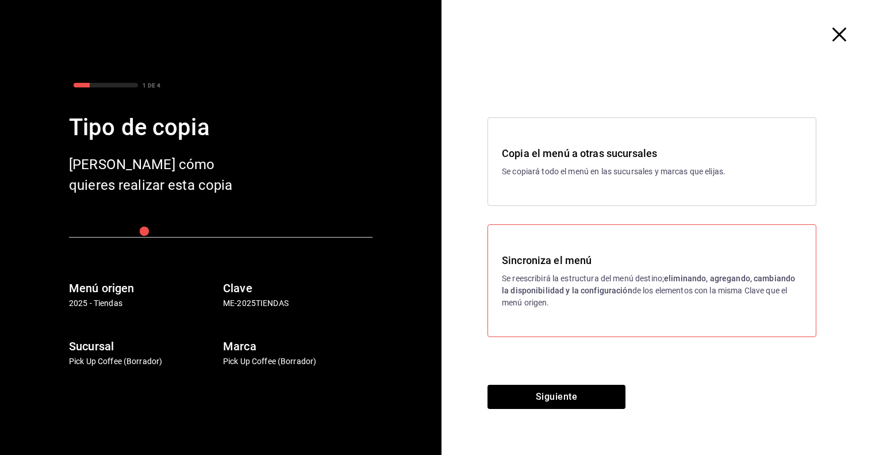
click at [599, 148] on h3 "Copia el menú a otras sucursales" at bounding box center [652, 154] width 300 height 16
click at [563, 386] on button "Siguiente" at bounding box center [557, 397] width 138 height 24
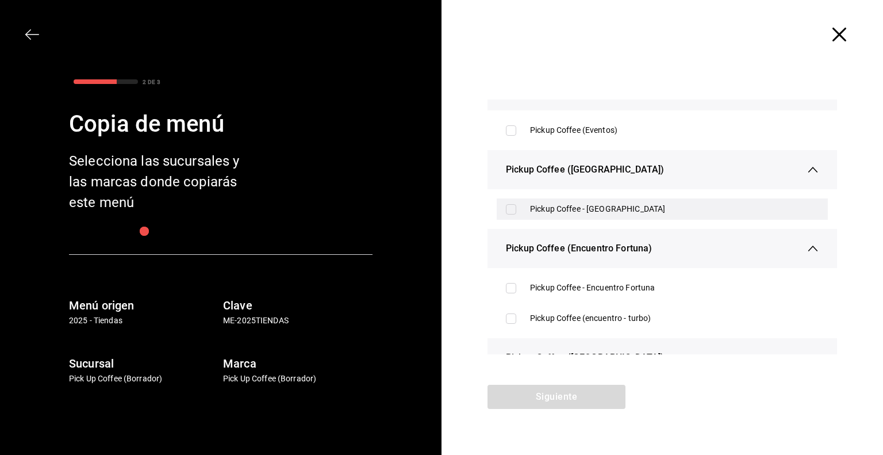
scroll to position [230, 0]
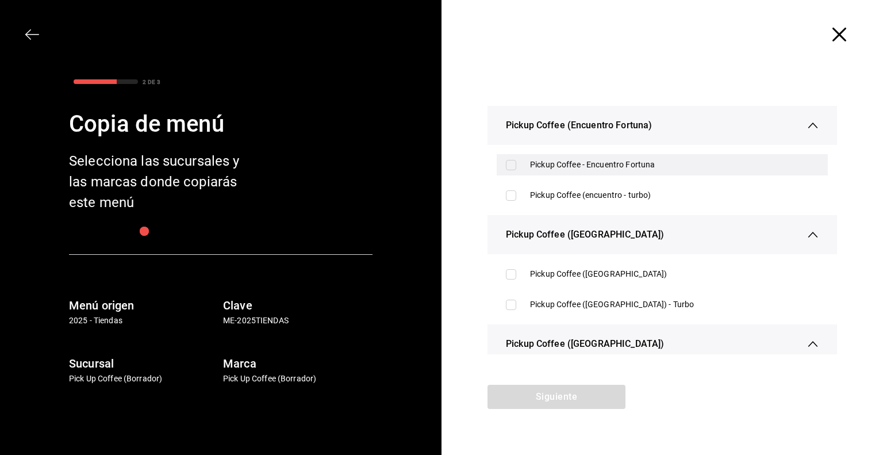
click at [584, 170] on div "Pickup Coffee - Encuentro Fortuna" at bounding box center [674, 165] width 289 height 12
checkbox input "true"
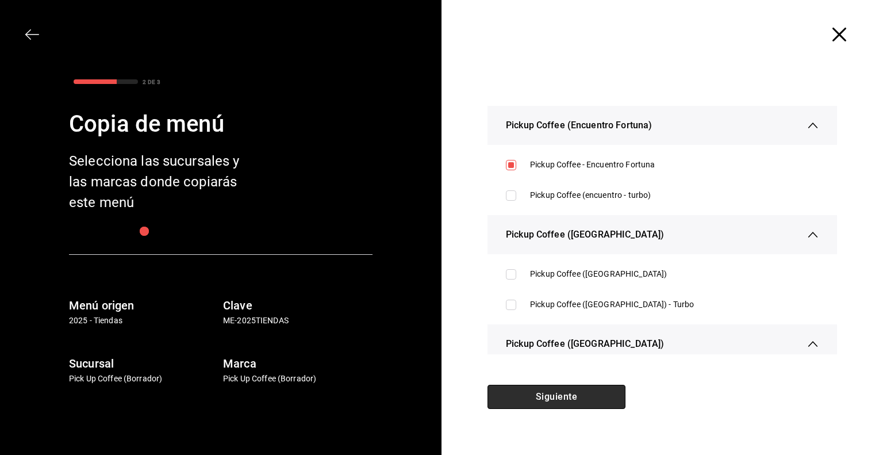
click at [561, 401] on button "Siguiente" at bounding box center [557, 397] width 138 height 24
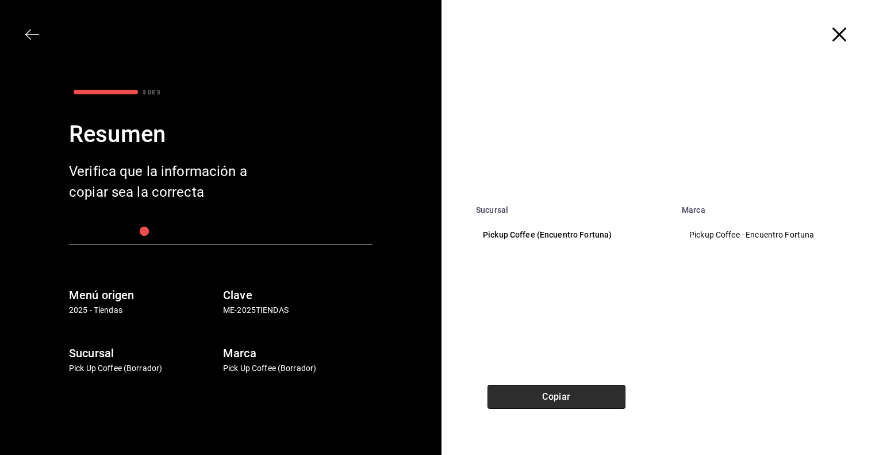
click at [556, 400] on button "Copiar" at bounding box center [557, 397] width 138 height 24
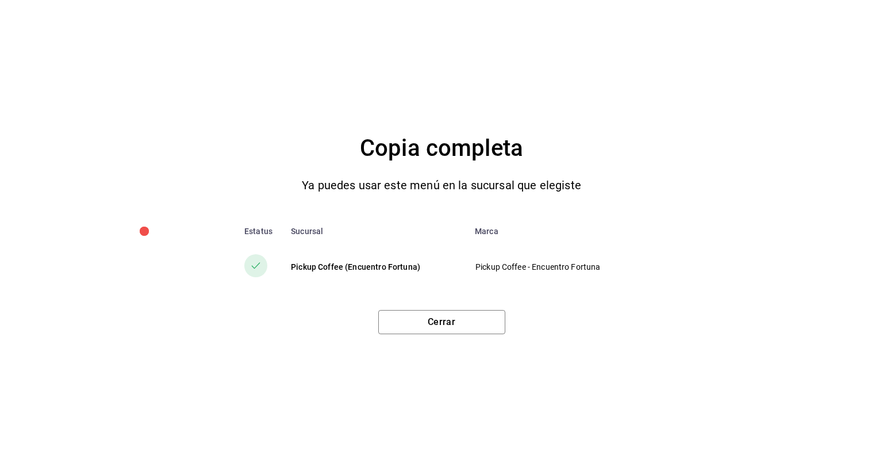
click at [454, 337] on div "Copia completa Ya puedes usar este menú en la sucursal que elegiste Estatus Suc…" at bounding box center [441, 227] width 883 height 455
click at [457, 324] on button "Cerrar" at bounding box center [441, 322] width 127 height 24
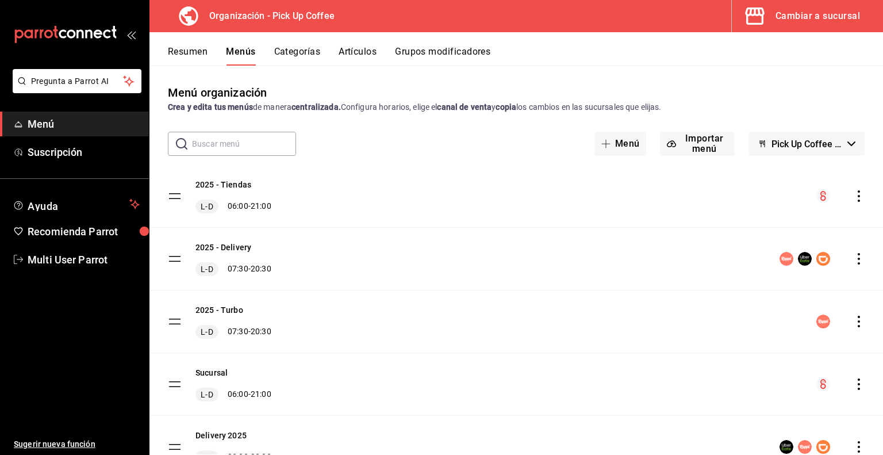
click at [791, 20] on div "Cambiar a sucursal" at bounding box center [818, 16] width 85 height 16
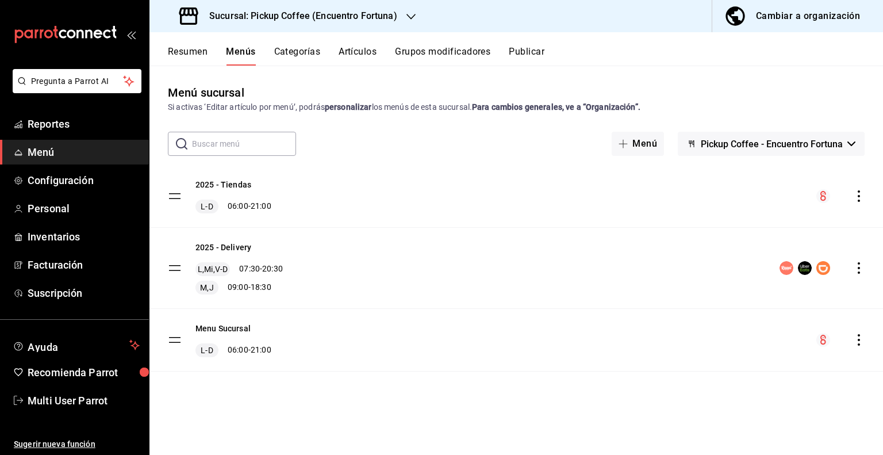
click at [859, 340] on icon "actions" at bounding box center [860, 340] width 12 height 12
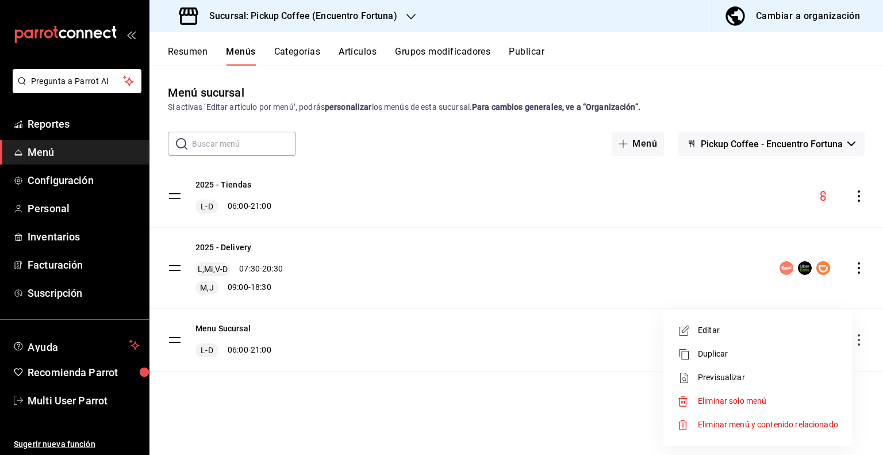
click at [713, 401] on span "Eliminar solo menú" at bounding box center [732, 400] width 68 height 9
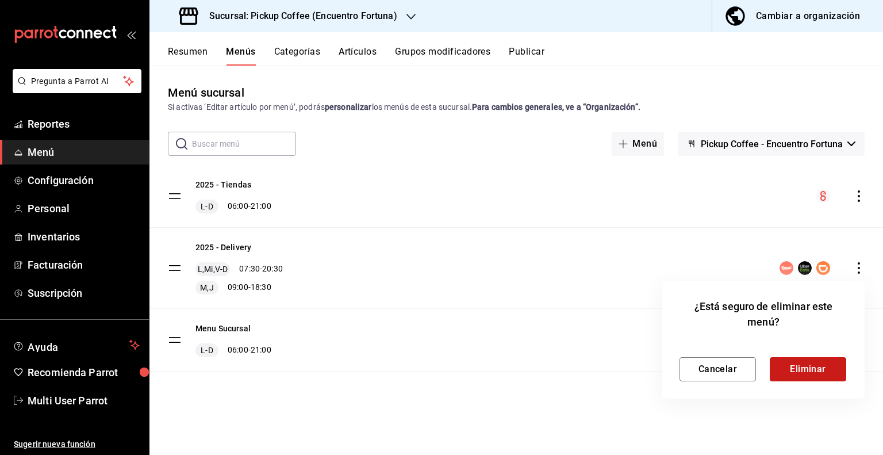
click at [799, 364] on button "Eliminar" at bounding box center [808, 369] width 76 height 24
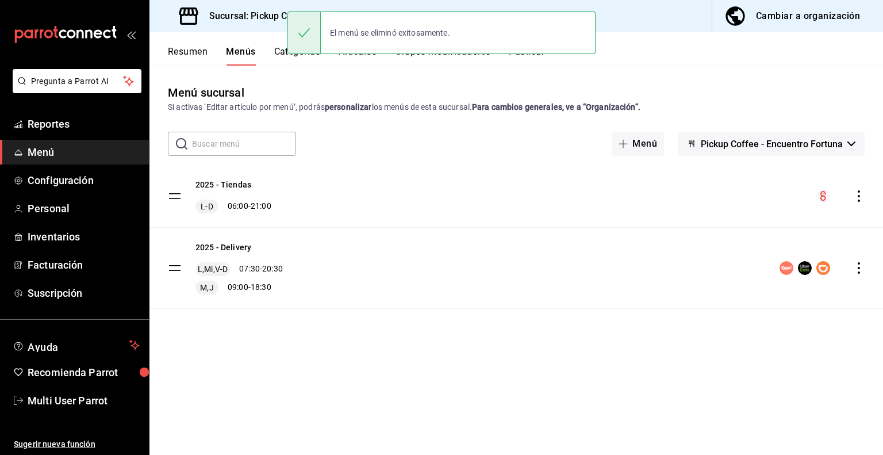
click at [542, 59] on button "Publicar" at bounding box center [527, 56] width 36 height 20
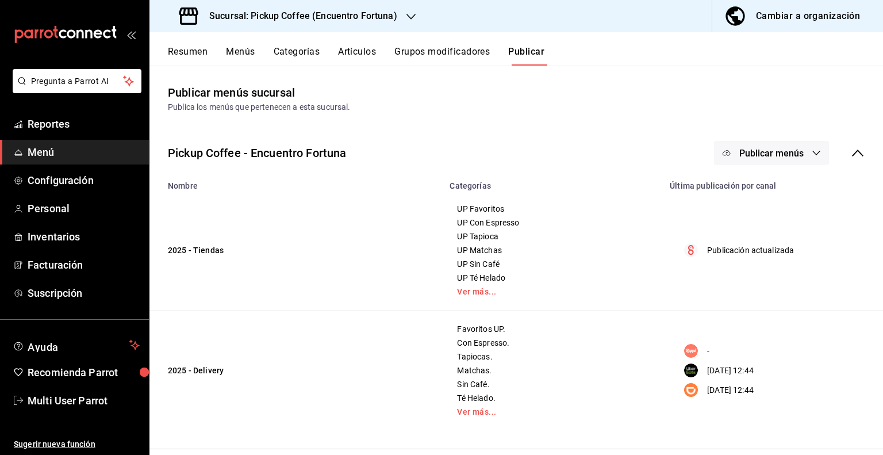
click at [812, 152] on icon "button" at bounding box center [816, 152] width 9 height 9
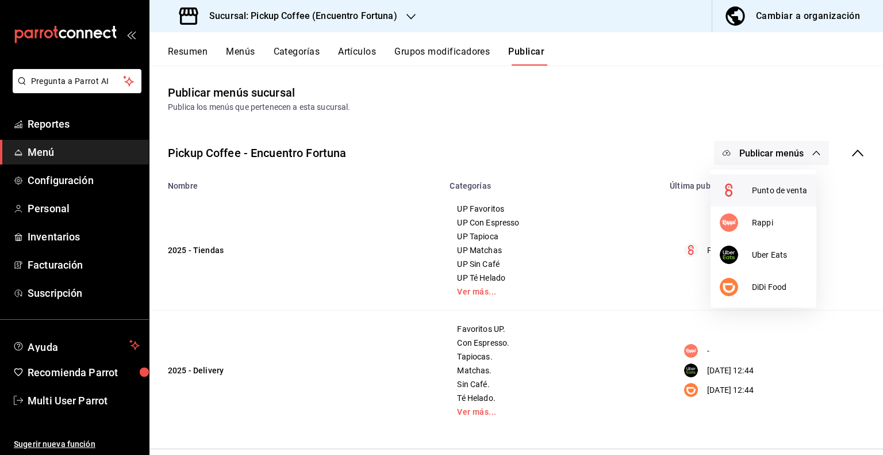
click at [765, 194] on span "Punto de venta" at bounding box center [779, 191] width 55 height 12
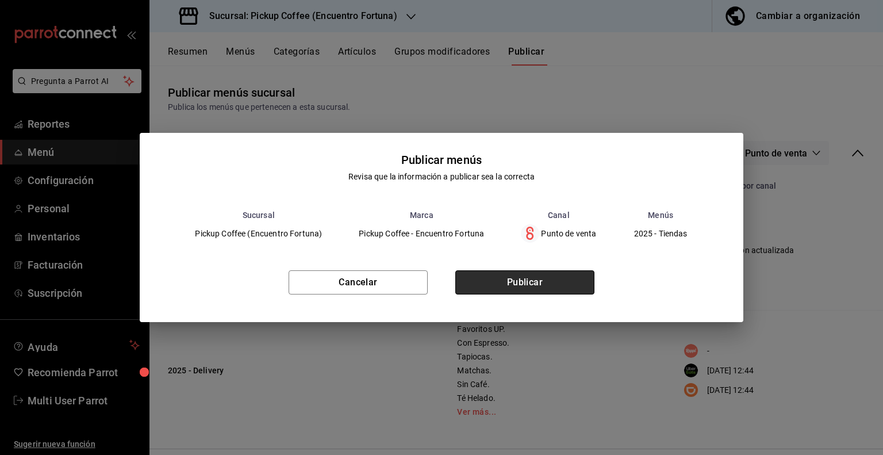
click at [512, 278] on button "Publicar" at bounding box center [525, 282] width 139 height 24
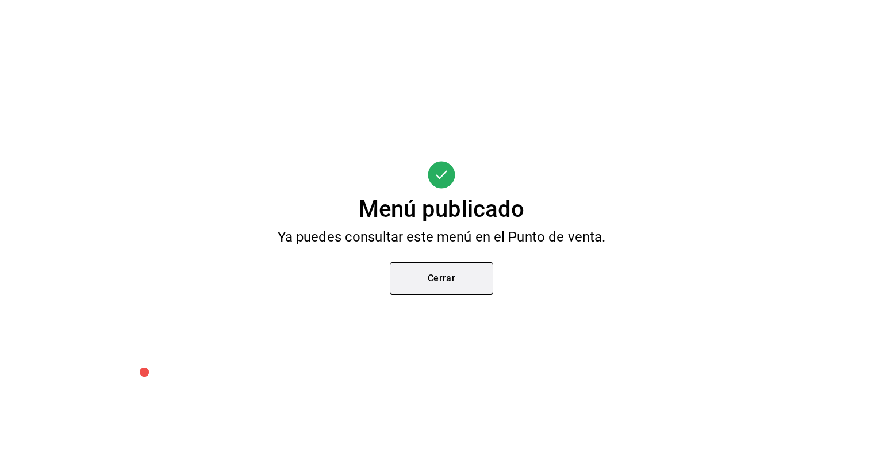
click at [460, 293] on button "Cerrar" at bounding box center [442, 278] width 104 height 32
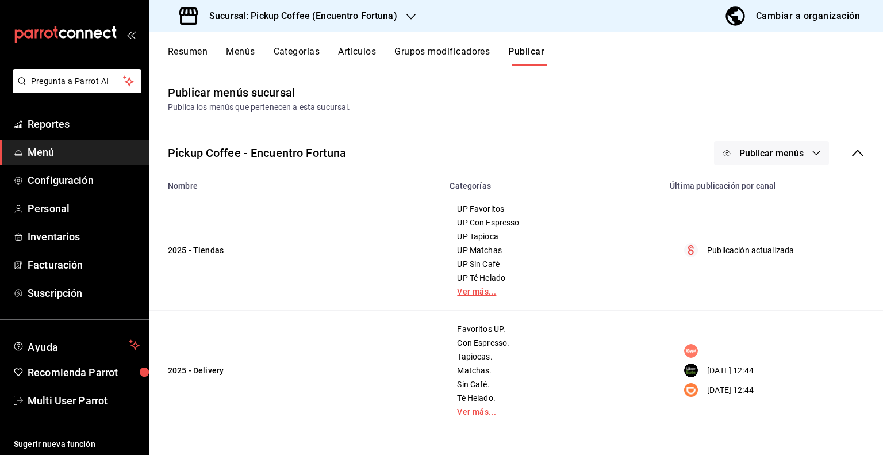
click at [476, 290] on link "Ver más..." at bounding box center [553, 292] width 192 height 8
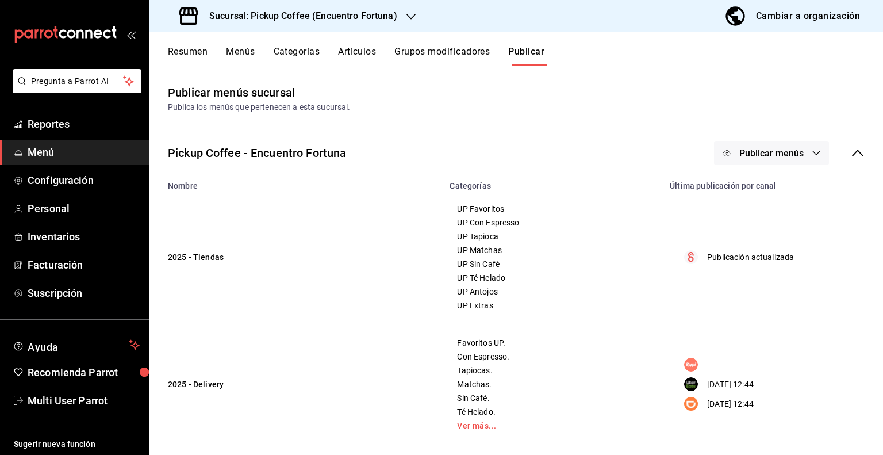
click at [285, 51] on button "Categorías" at bounding box center [297, 56] width 47 height 20
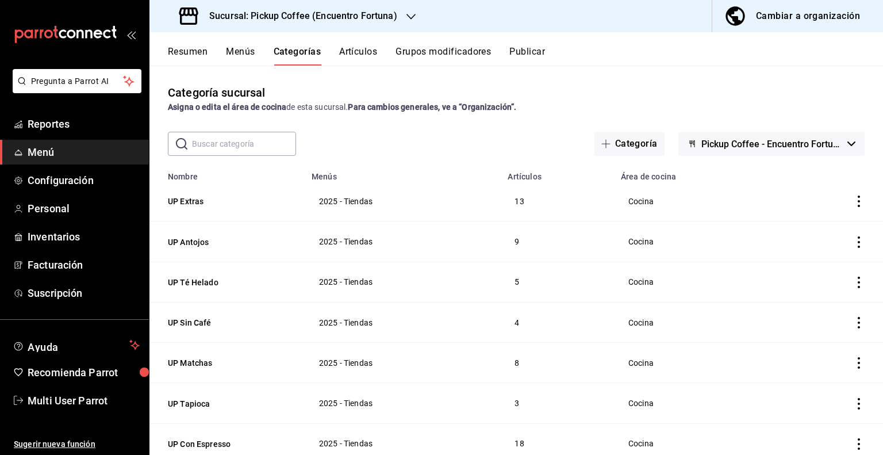
click at [201, 48] on button "Resumen" at bounding box center [188, 56] width 40 height 20
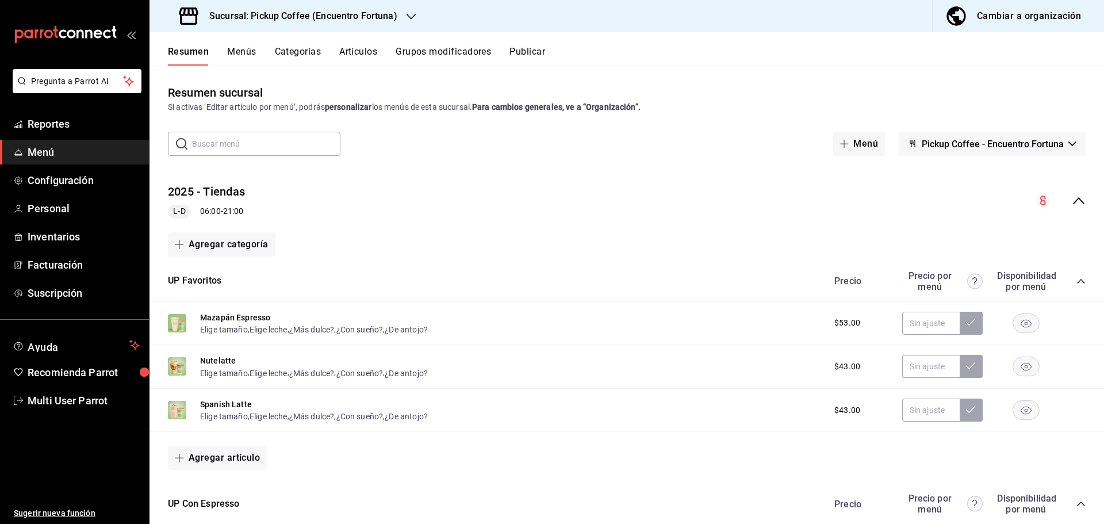
click at [383, 15] on h3 "Sucursal: Pickup Coffee (Encuentro Fortuna)" at bounding box center [298, 16] width 197 height 14
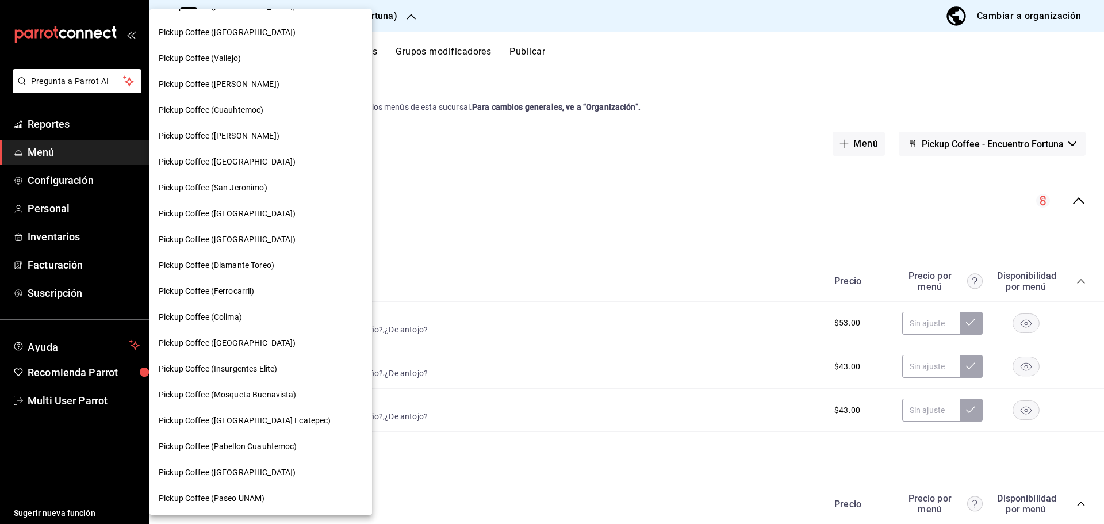
scroll to position [487, 0]
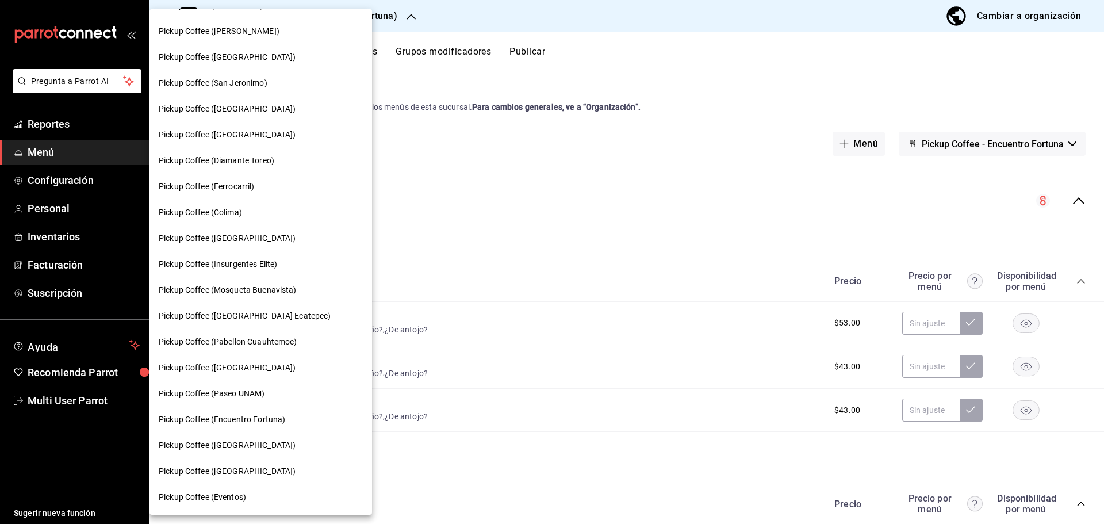
click at [697, 154] on div at bounding box center [552, 262] width 1104 height 524
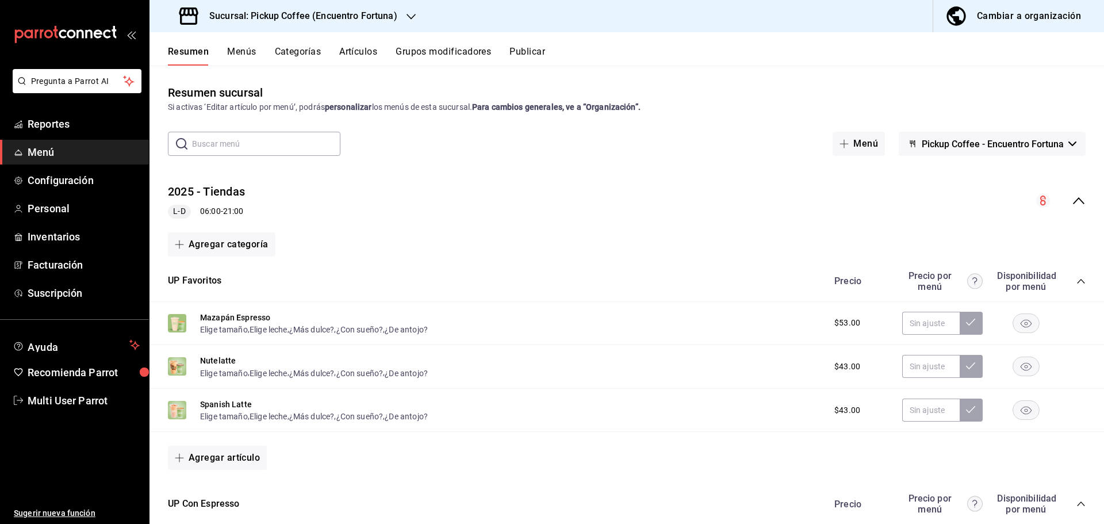
click at [883, 15] on div "Cambiar a organización" at bounding box center [1029, 16] width 104 height 16
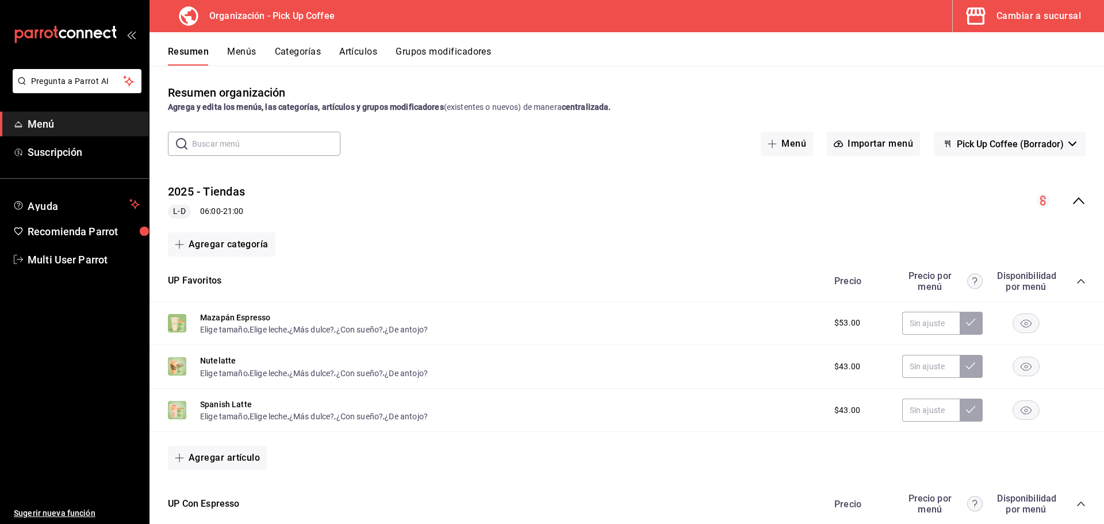
click at [246, 55] on button "Menús" at bounding box center [241, 56] width 29 height 20
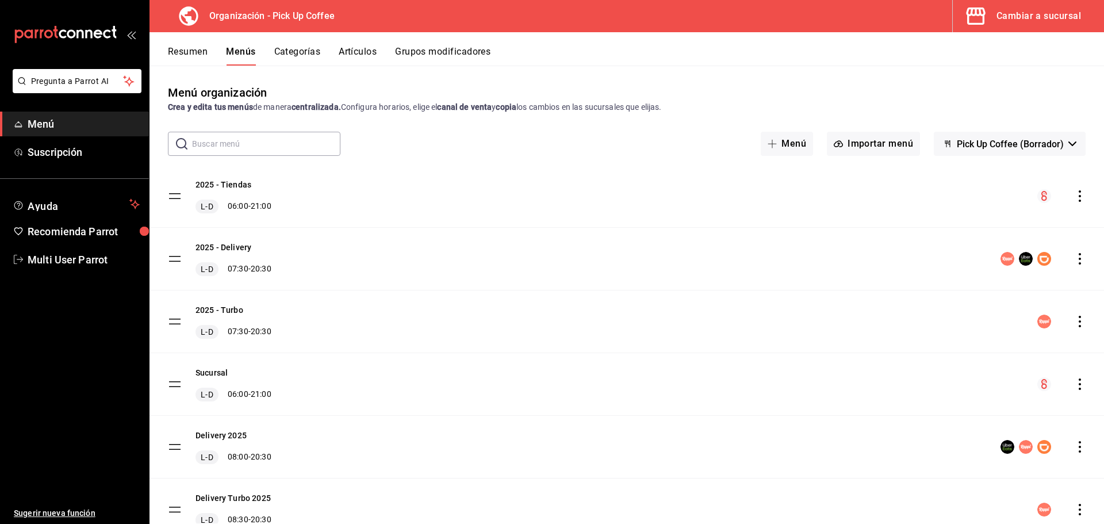
click at [883, 6] on button "Cambiar a sucursal" at bounding box center [1024, 16] width 142 height 32
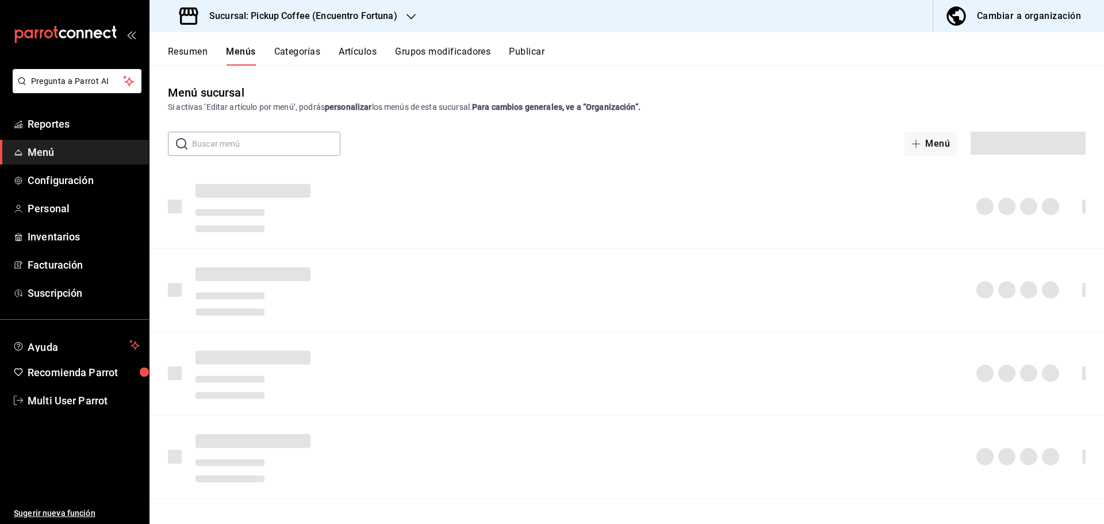
click at [372, 18] on h3 "Sucursal: Pickup Coffee (Encuentro Fortuna)" at bounding box center [298, 16] width 197 height 14
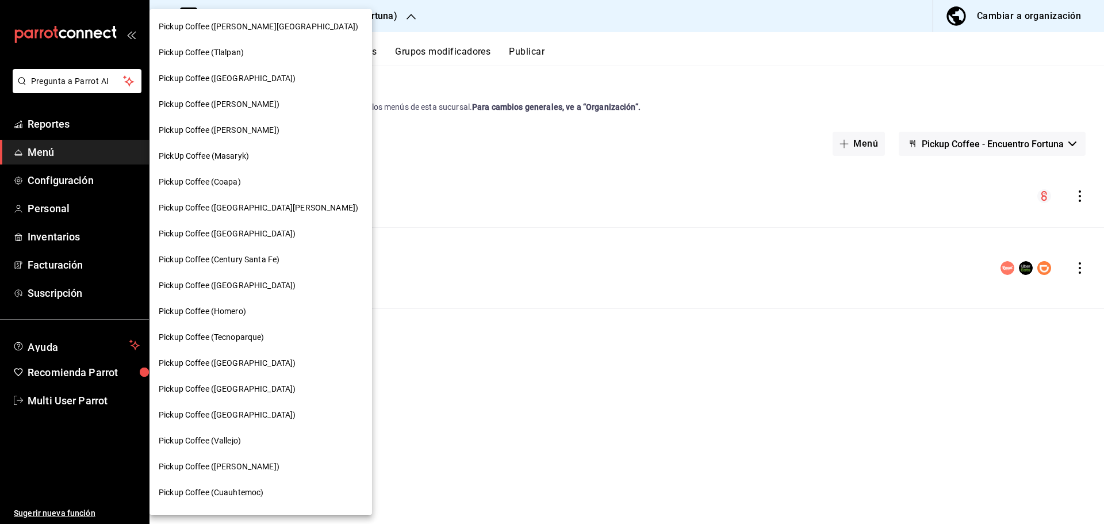
click at [244, 159] on span "PickUp Coffee (Masaryk)" at bounding box center [204, 156] width 90 height 12
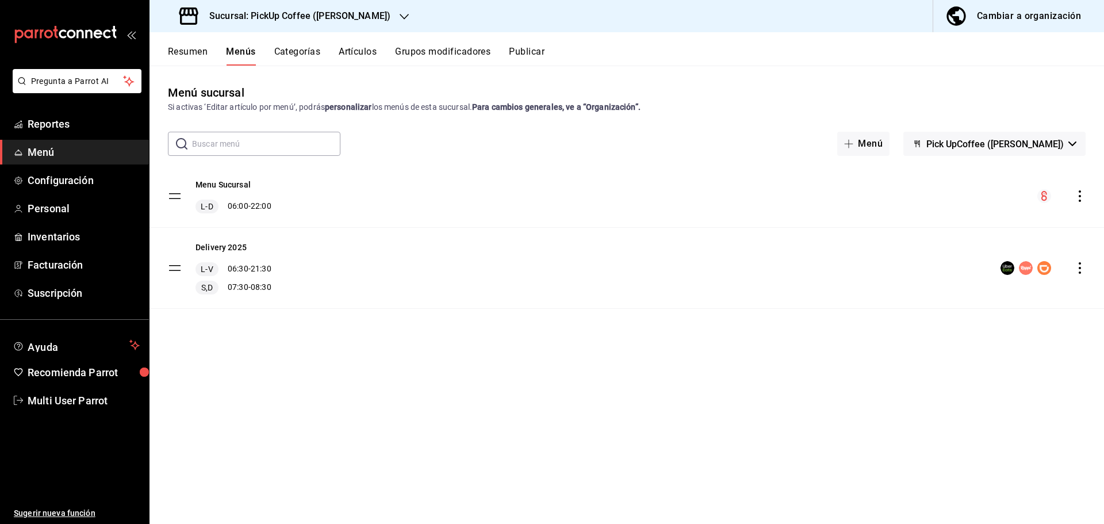
click at [883, 140] on span "Pick UpCoffee ([PERSON_NAME])" at bounding box center [995, 144] width 137 height 11
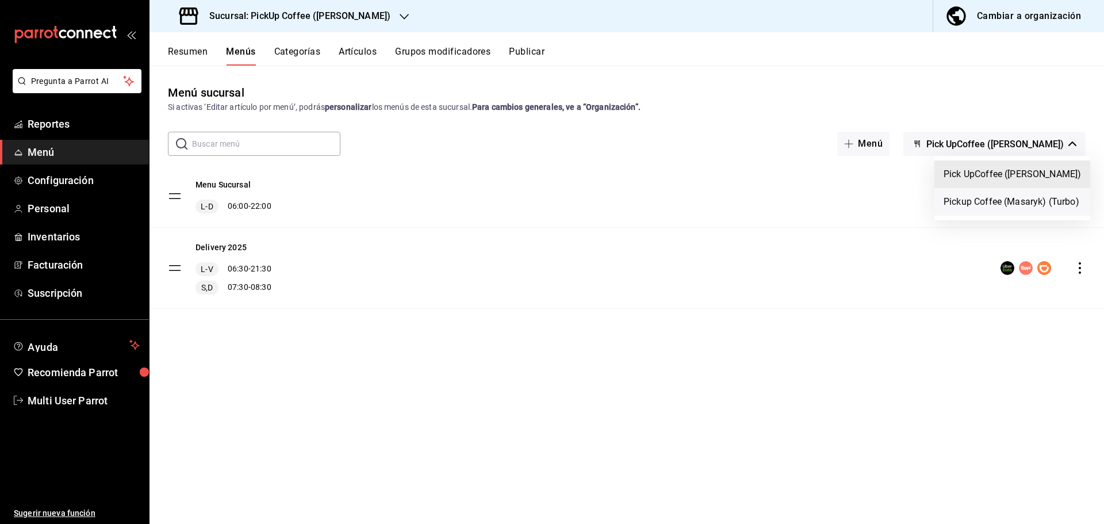
click at [883, 200] on li "Pickup Coffee (Masaryk) (Turbo)" at bounding box center [1013, 202] width 156 height 28
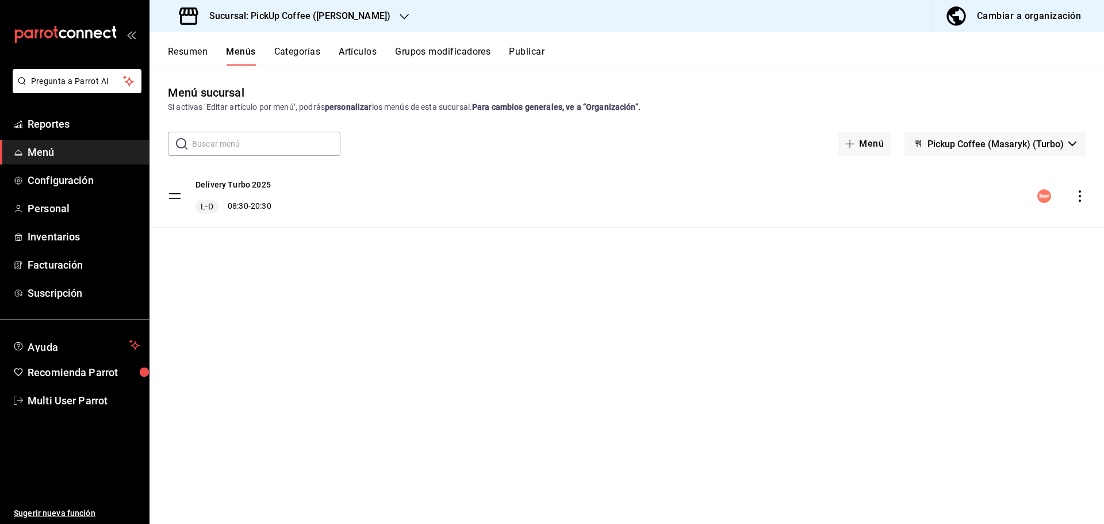
click at [354, 17] on h3 "Sucursal: PickUp Coffee ([PERSON_NAME])" at bounding box center [295, 16] width 190 height 14
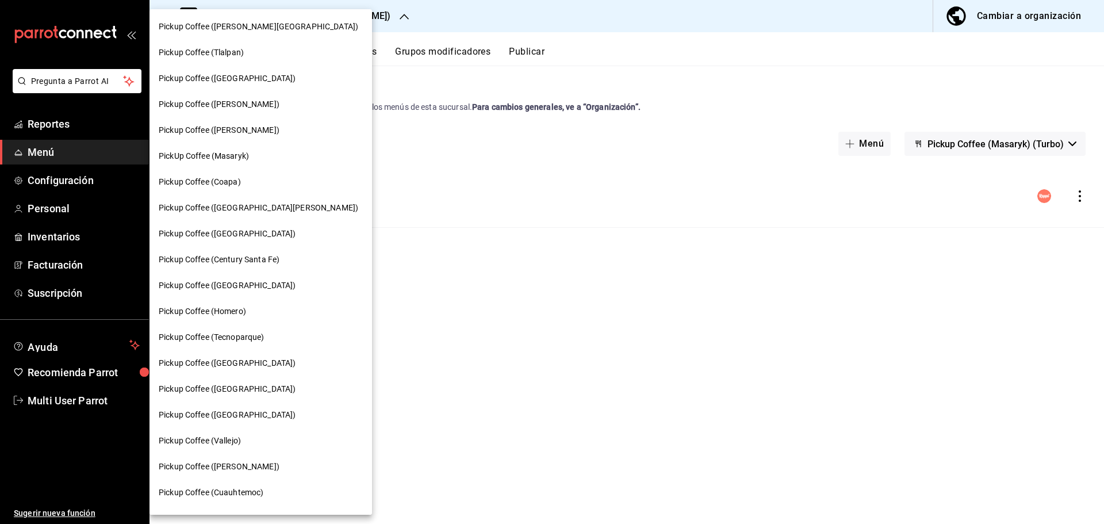
click at [488, 325] on div at bounding box center [552, 262] width 1104 height 524
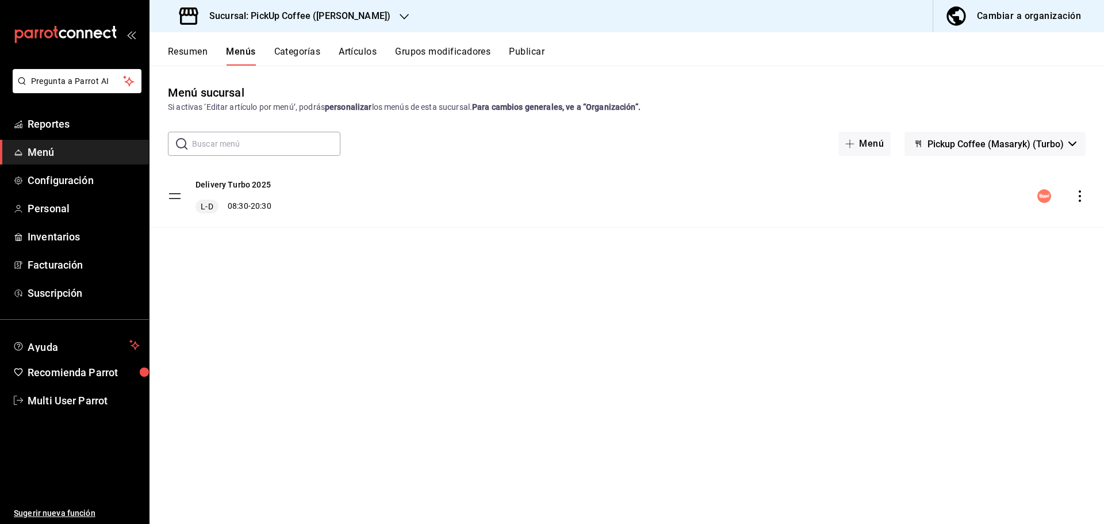
click at [883, 139] on span "Pickup Coffee (Masaryk) (Turbo)" at bounding box center [996, 144] width 136 height 11
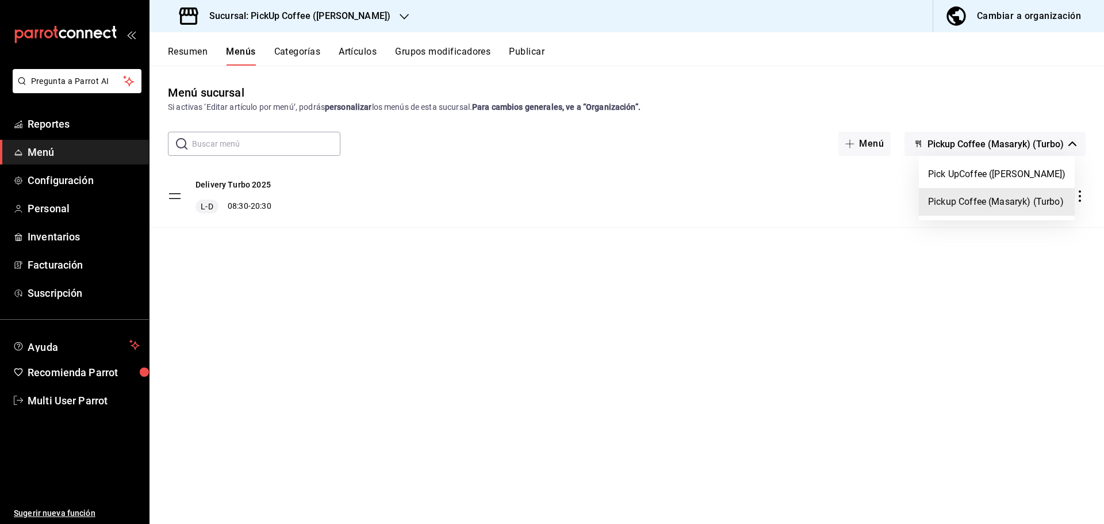
click at [369, 19] on div at bounding box center [552, 262] width 1104 height 524
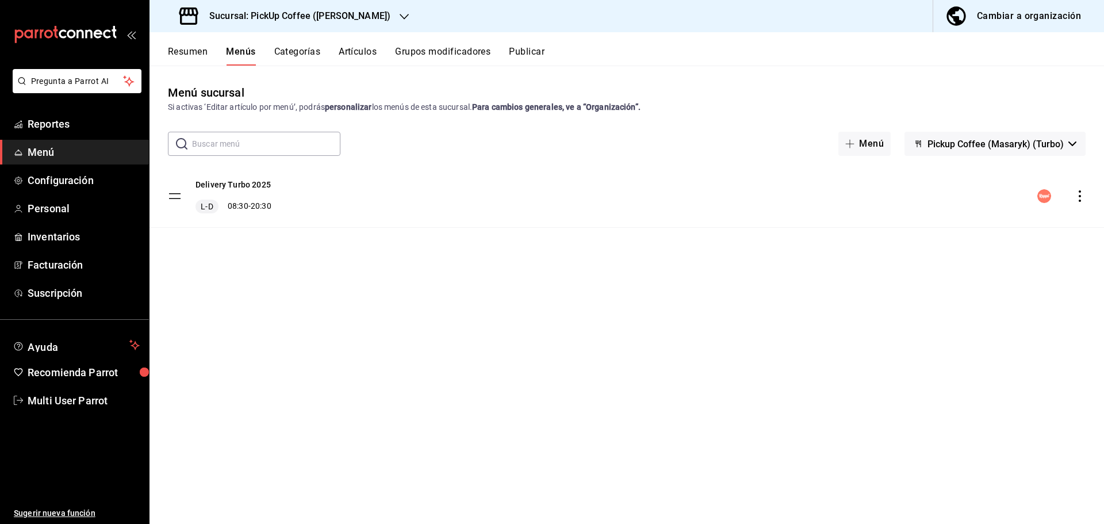
click at [400, 19] on icon "button" at bounding box center [404, 17] width 9 height 6
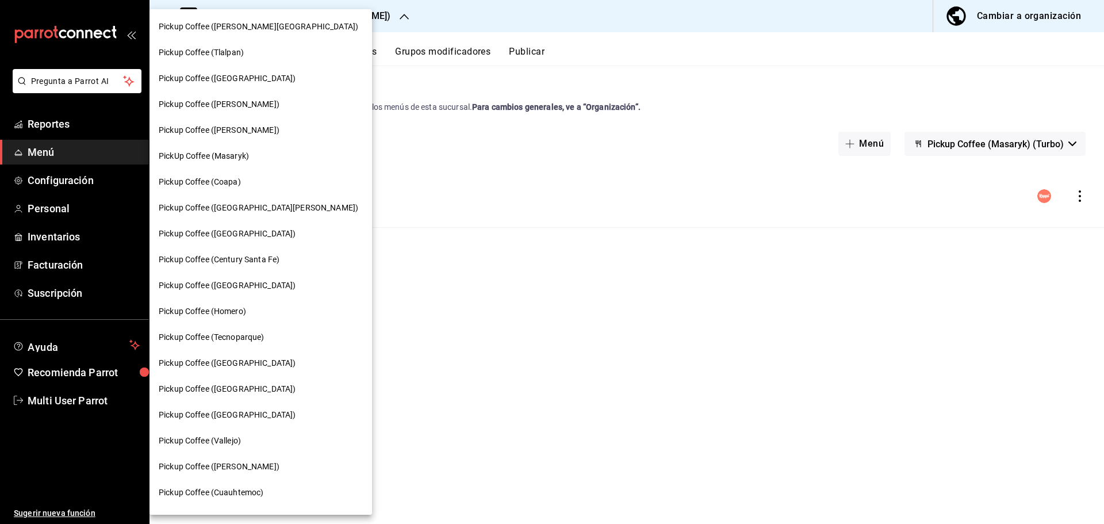
scroll to position [58, 0]
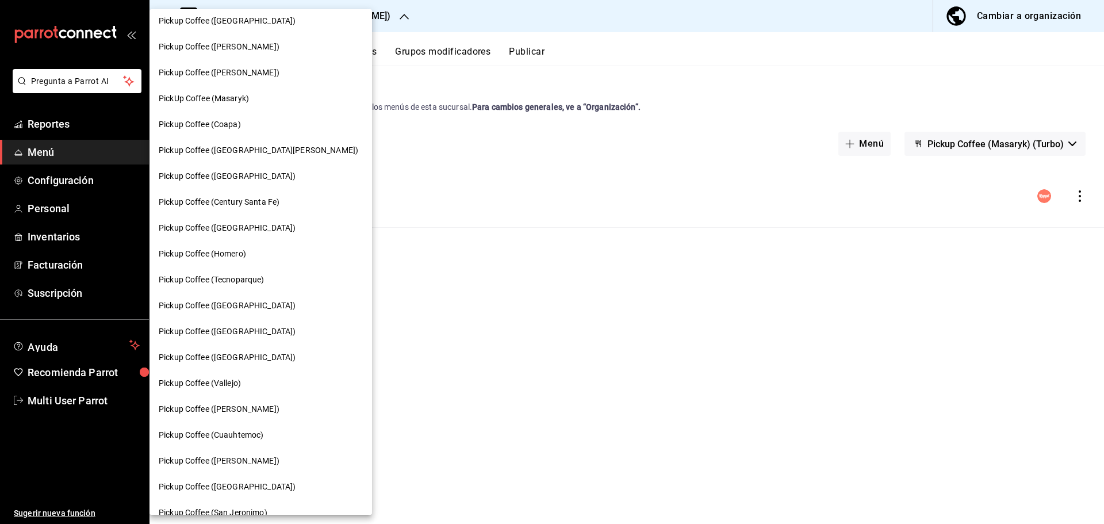
click at [228, 326] on span "Pickup Coffee ([GEOGRAPHIC_DATA])" at bounding box center [227, 332] width 137 height 12
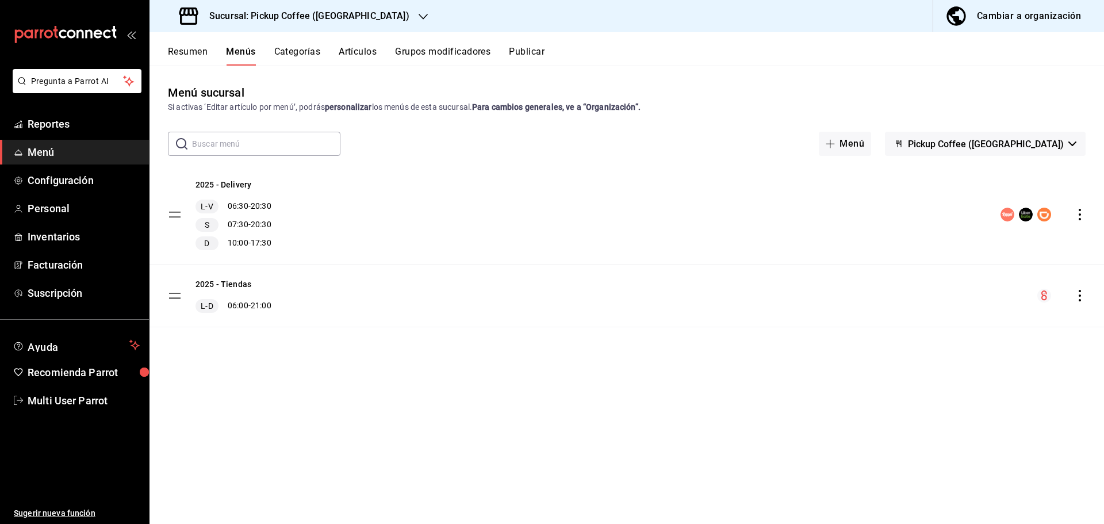
click at [883, 142] on span "Pickup Coffee ([GEOGRAPHIC_DATA])" at bounding box center [986, 144] width 156 height 11
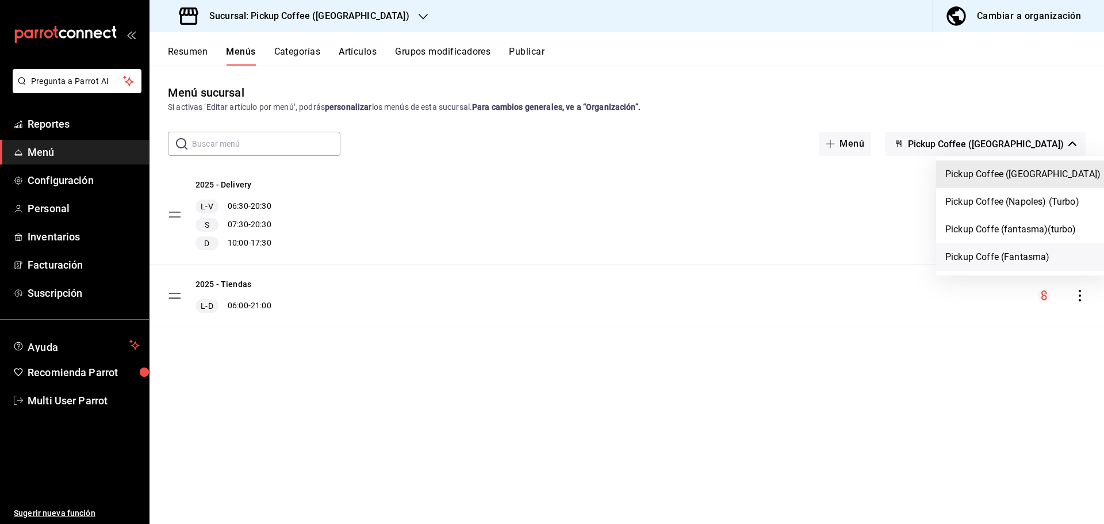
click at [883, 256] on li "Pickup Coffe (Fantasma)" at bounding box center [1023, 257] width 174 height 28
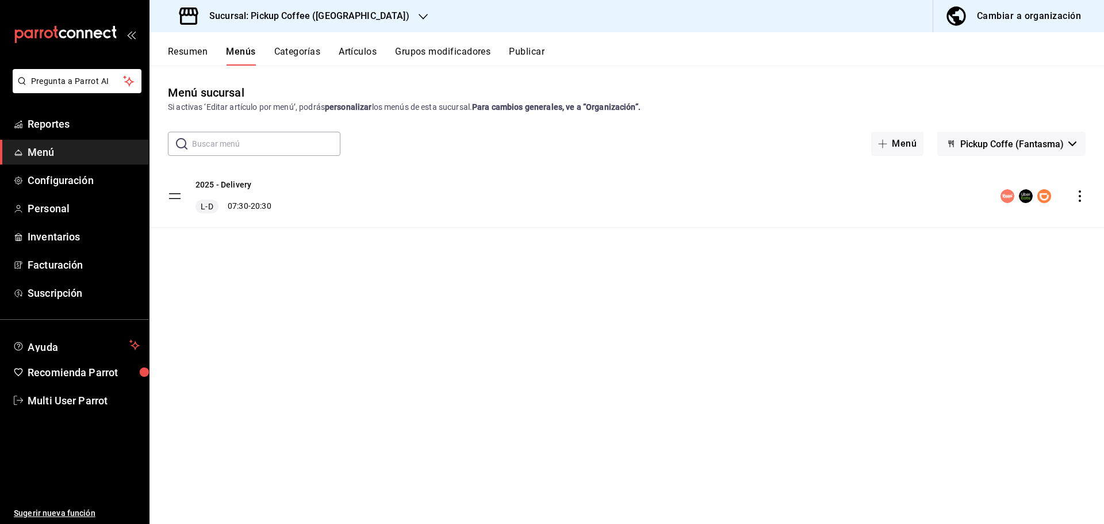
click at [883, 144] on span "Pickup Coffe (Fantasma)" at bounding box center [1013, 144] width 104 height 11
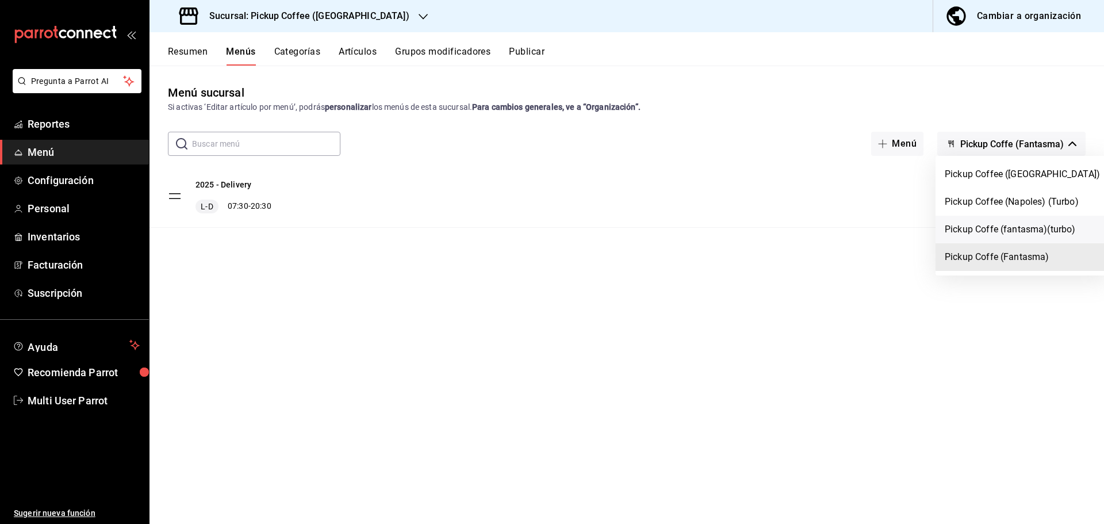
click at [883, 232] on li "Pickup Coffe (fantasma)(turbo)" at bounding box center [1023, 230] width 174 height 28
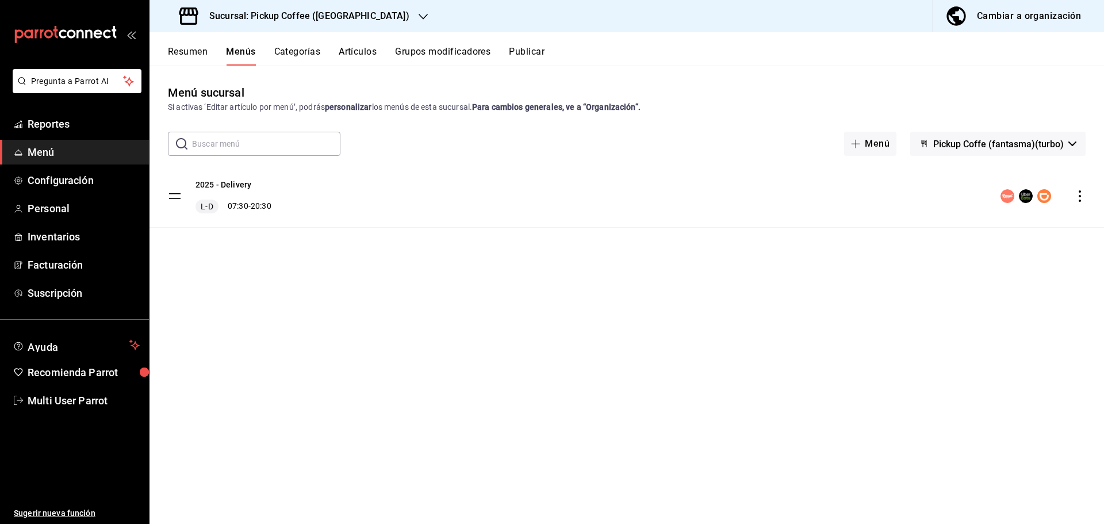
click at [883, 144] on button "Pickup Coffe (fantasma)(turbo)" at bounding box center [997, 144] width 175 height 24
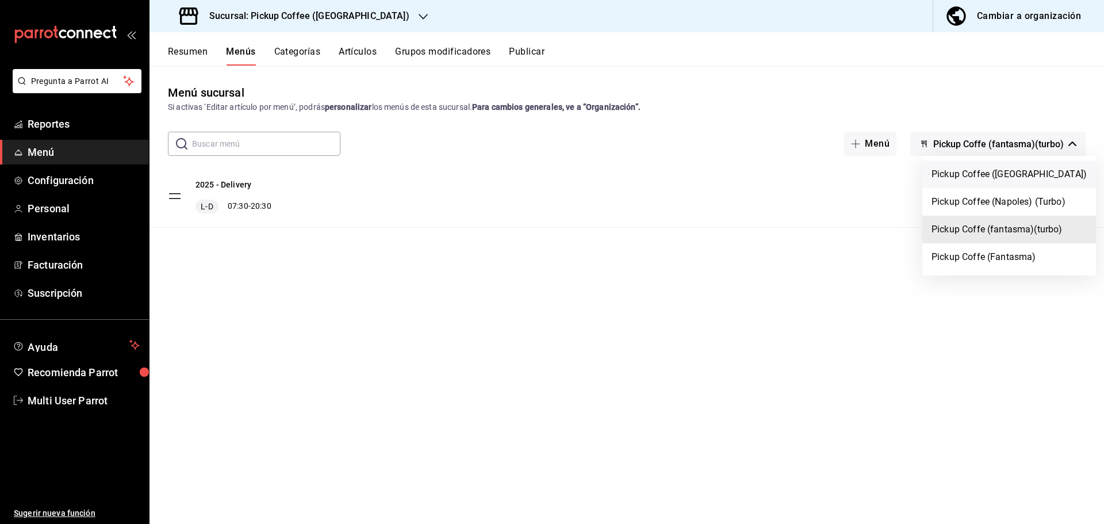
click at [883, 177] on li "Pickup Coffee ([GEOGRAPHIC_DATA])" at bounding box center [1010, 174] width 174 height 28
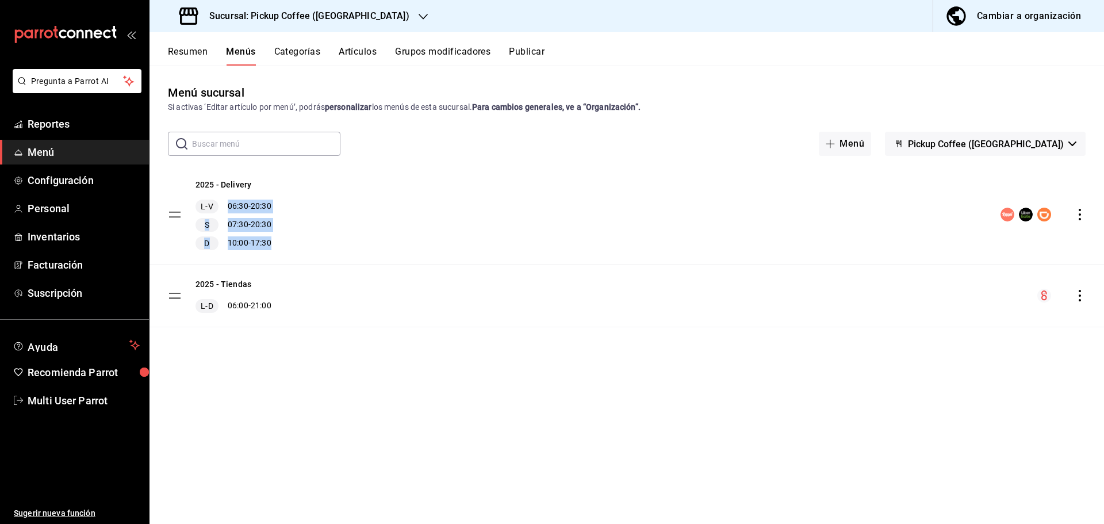
drag, startPoint x: 228, startPoint y: 205, endPoint x: 276, endPoint y: 239, distance: 58.6
click at [276, 239] on div "2025 - Delivery L-V 06:30 - 20:30 S 07:30 - 20:30 D 10:00 - 17:30" at bounding box center [627, 214] width 955 height 99
click at [299, 238] on div "2025 - Delivery L-V 06:30 - 20:30 S 07:30 - 20:30 D 10:00 - 17:30" at bounding box center [627, 214] width 955 height 99
click at [545, 56] on button "Publicar" at bounding box center [527, 56] width 36 height 20
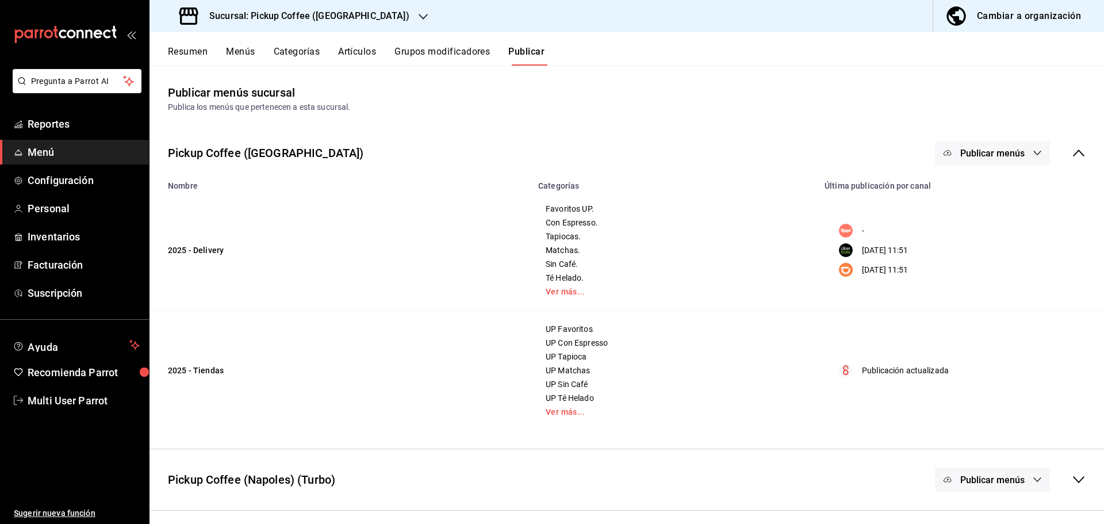
click at [361, 17] on div "Sucursal: Pickup Coffee ([GEOGRAPHIC_DATA])" at bounding box center [296, 16] width 274 height 32
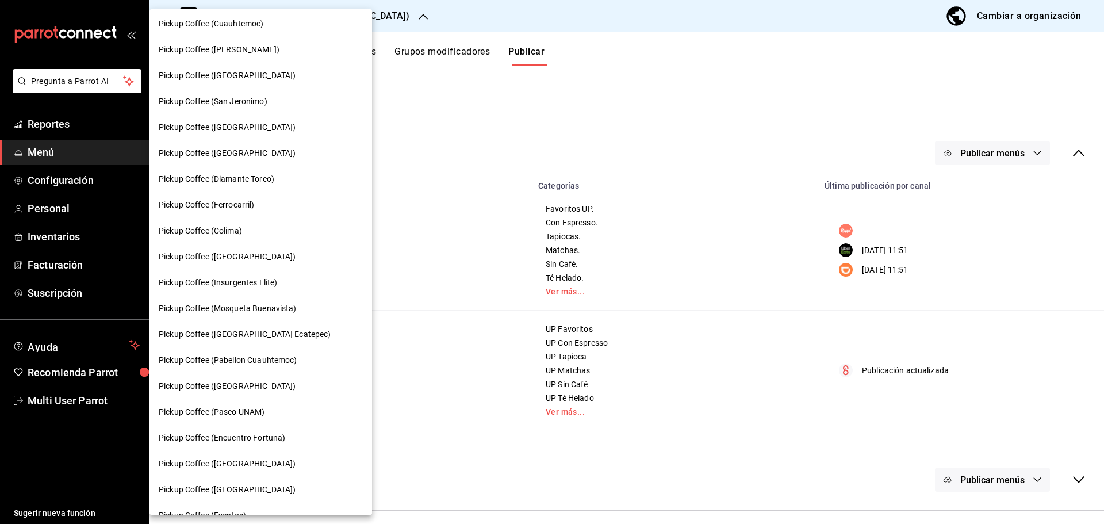
scroll to position [487, 0]
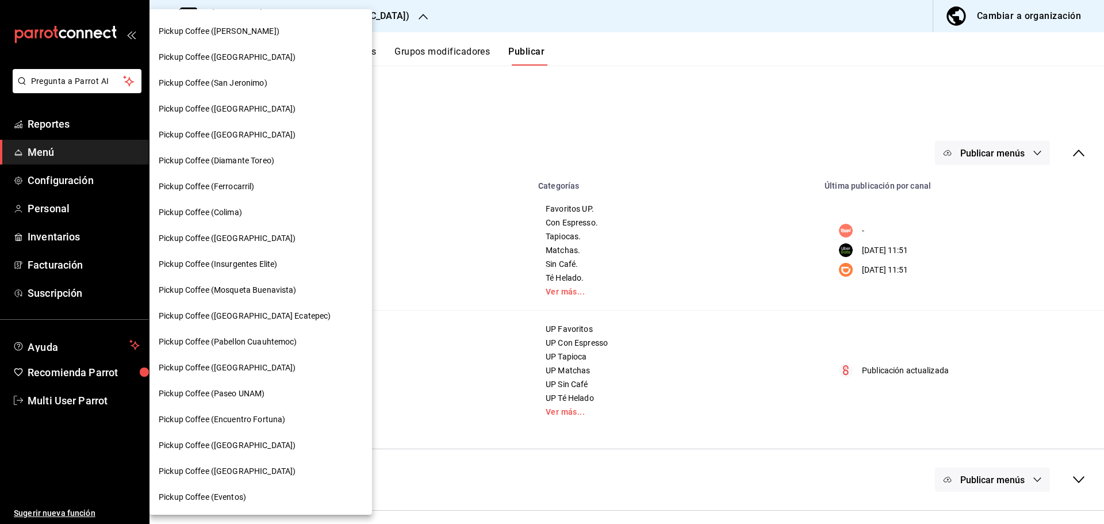
click at [244, 416] on span "Pickup Coffee (Encuentro Fortuna)" at bounding box center [222, 420] width 127 height 12
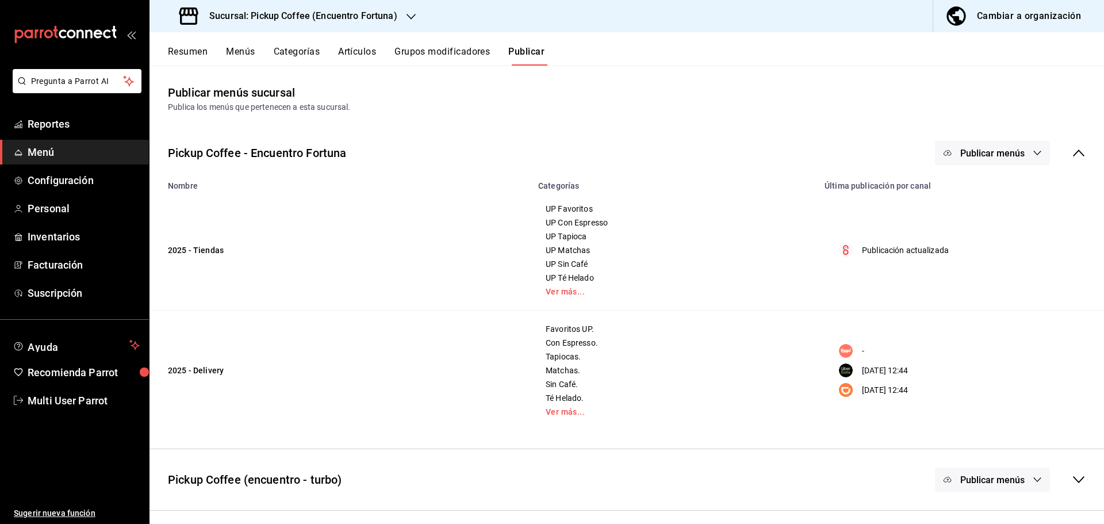
click at [297, 51] on button "Categorías" at bounding box center [297, 56] width 47 height 20
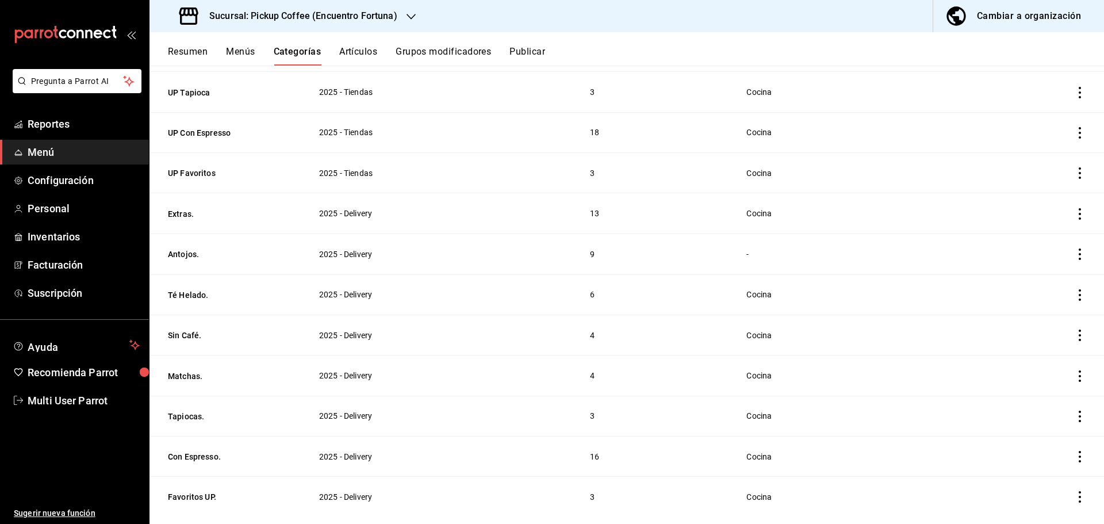
scroll to position [324, 0]
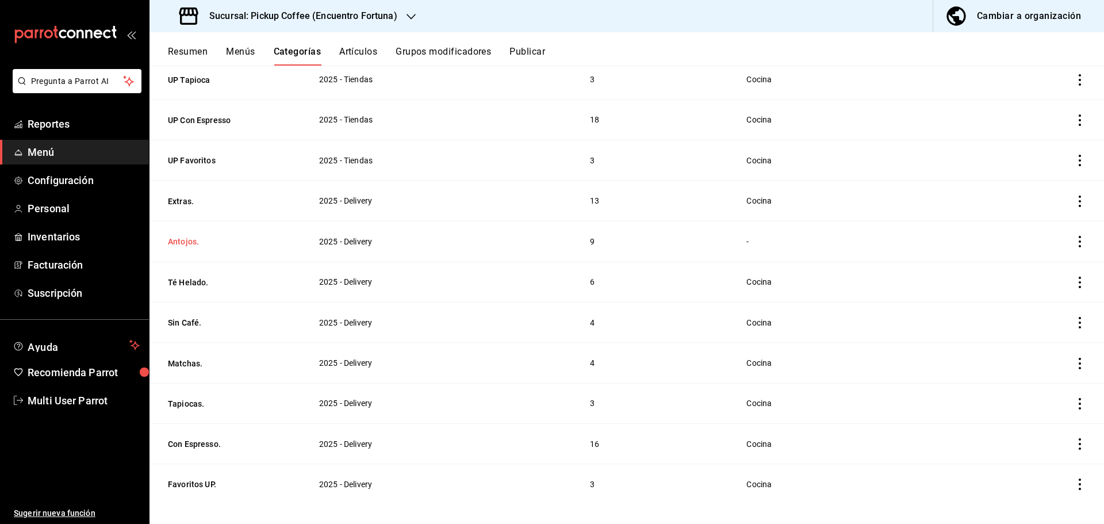
click at [190, 236] on button "Antojos." at bounding box center [225, 242] width 115 height 12
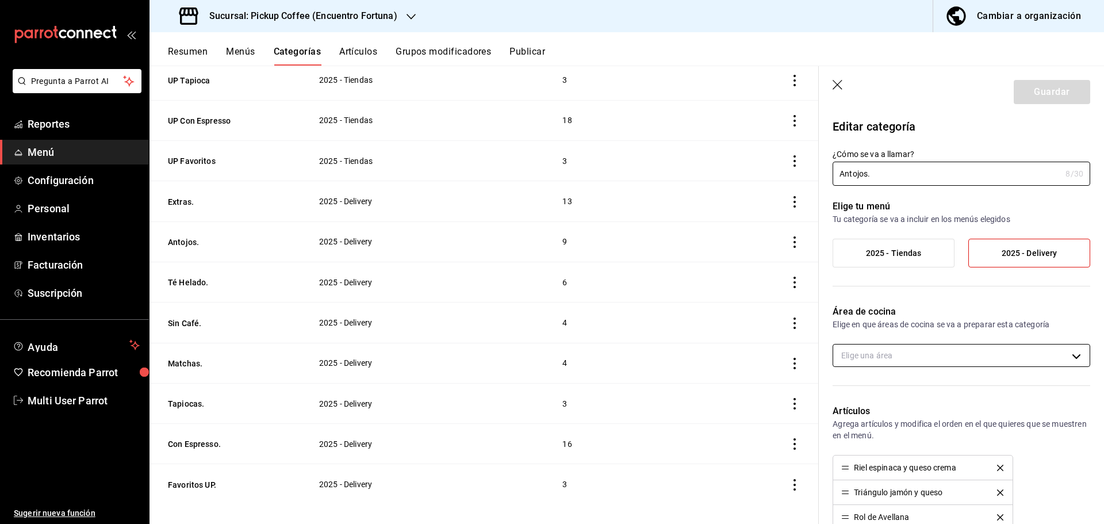
click at [883, 356] on body "Pregunta a Parrot AI Reportes Menú Configuración Personal Inventarios Facturaci…" at bounding box center [552, 262] width 1104 height 524
click at [868, 395] on span "Cocina" at bounding box center [967, 393] width 210 height 12
type input "005083cd-fc51-4b04-befc-21a56b95dd9a"
checkbox input "true"
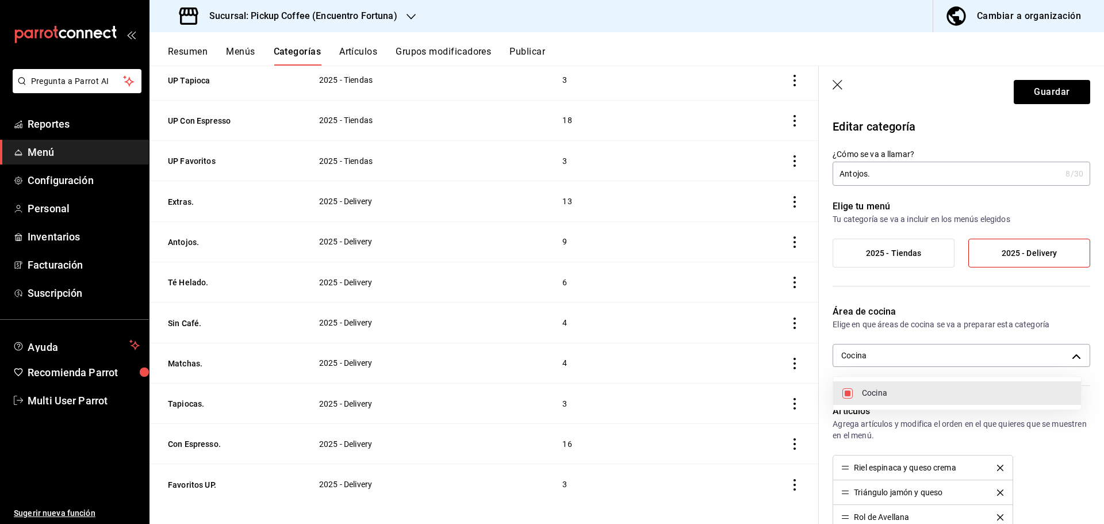
click at [883, 93] on div at bounding box center [552, 262] width 1104 height 524
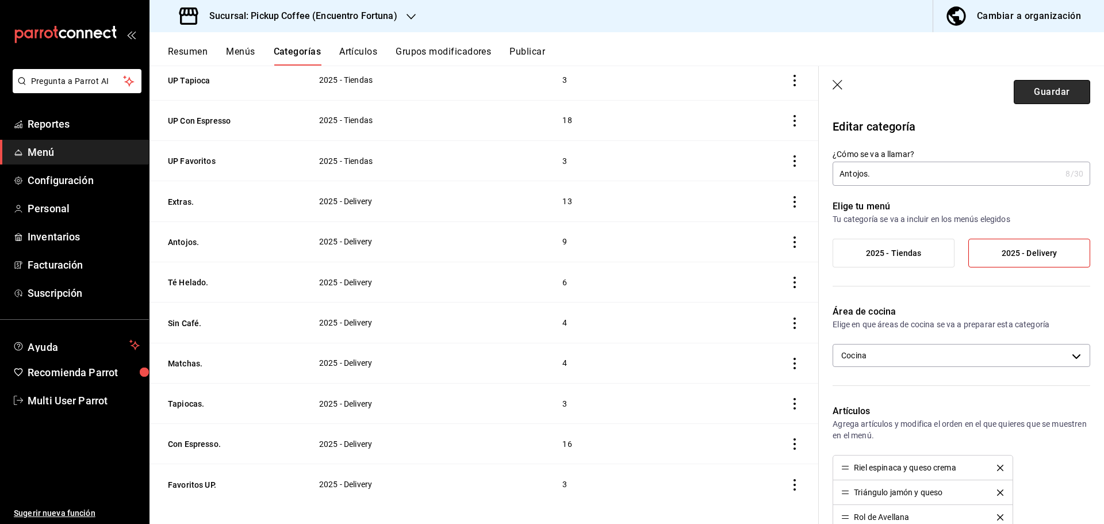
click at [883, 93] on button "Guardar" at bounding box center [1052, 92] width 76 height 24
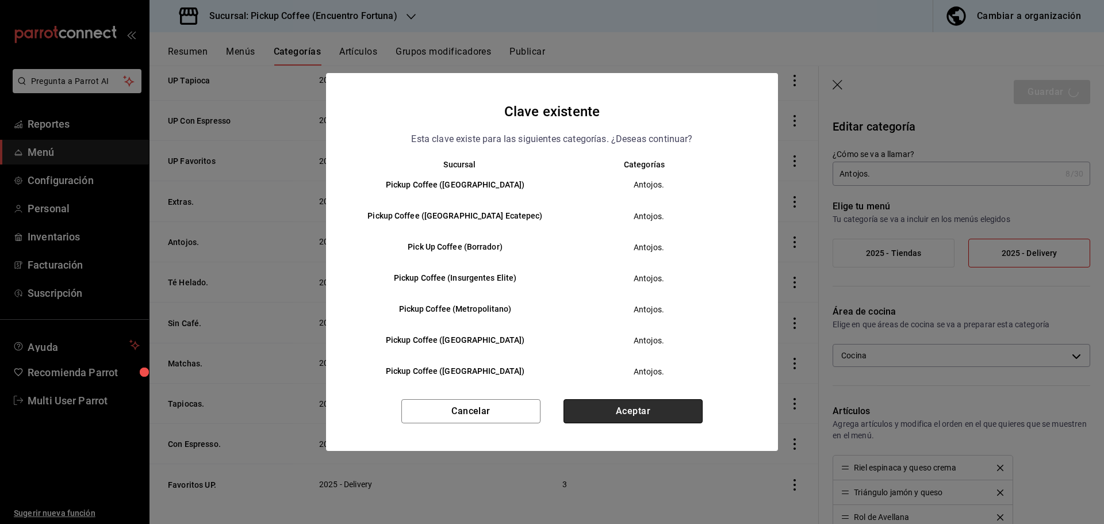
click at [630, 414] on button "Aceptar" at bounding box center [633, 411] width 139 height 24
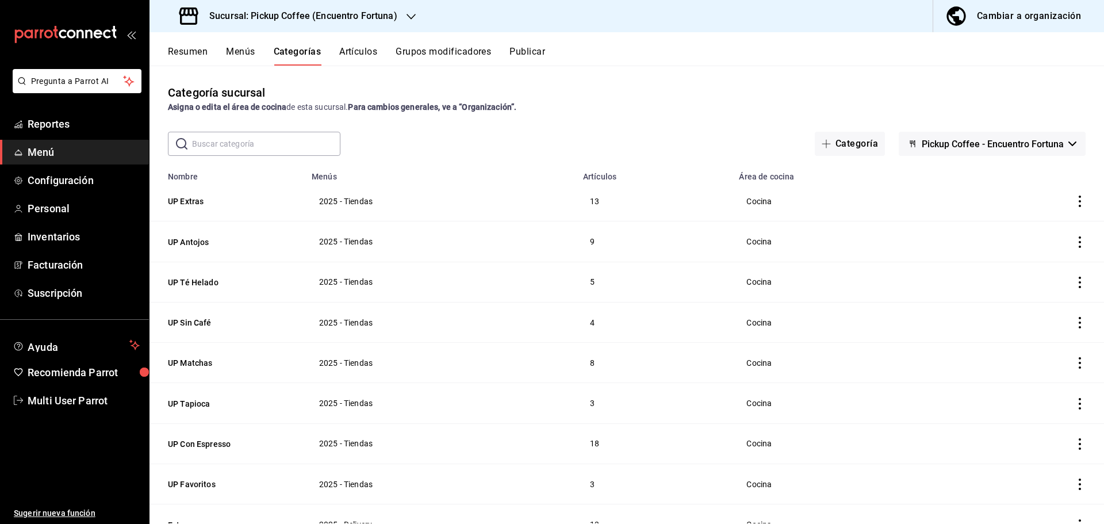
click at [534, 53] on div "Pregunta a Parrot AI Reportes Menú Configuración Personal Inventarios Facturaci…" at bounding box center [552, 262] width 1104 height 524
click at [534, 53] on button "Publicar" at bounding box center [528, 56] width 36 height 20
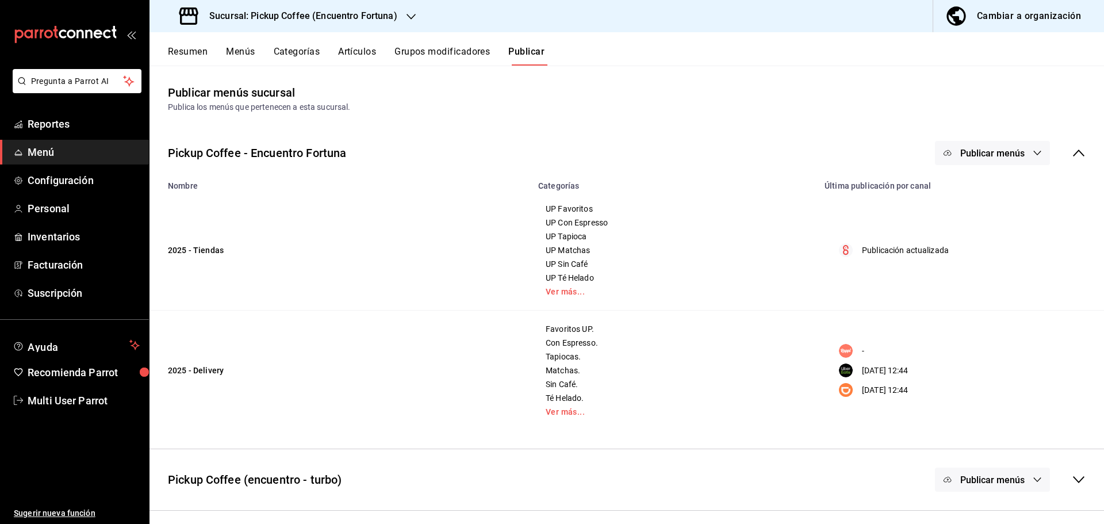
click at [204, 52] on button "Resumen" at bounding box center [188, 56] width 40 height 20
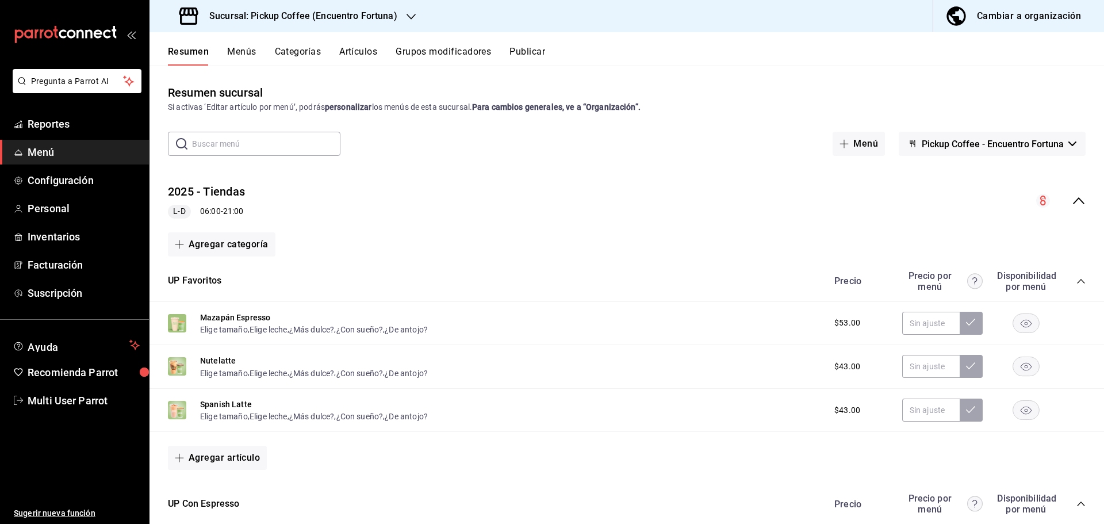
click at [883, 205] on icon "collapse-menu-row" at bounding box center [1079, 201] width 14 height 14
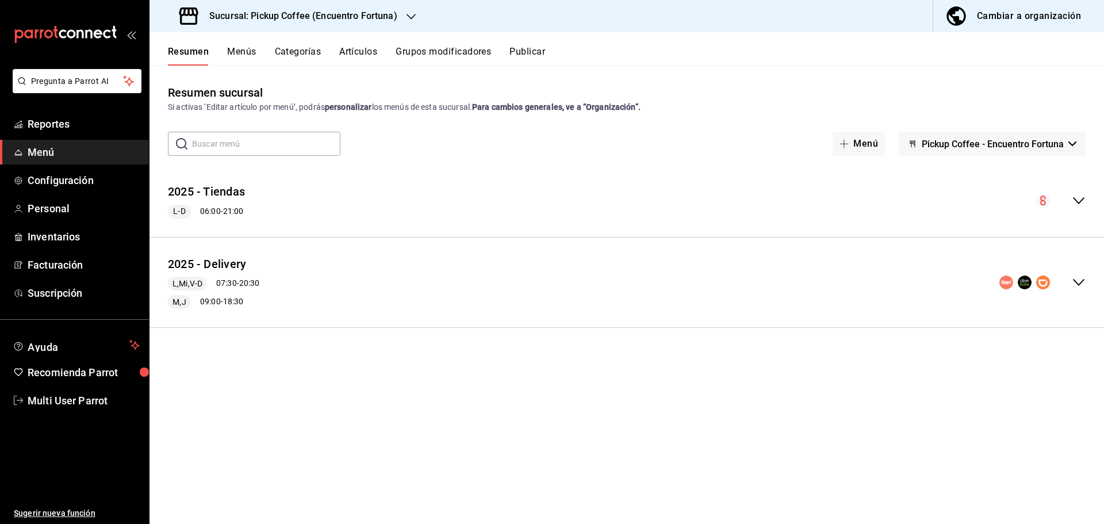
click at [883, 280] on icon "collapse-menu-row" at bounding box center [1079, 283] width 14 height 14
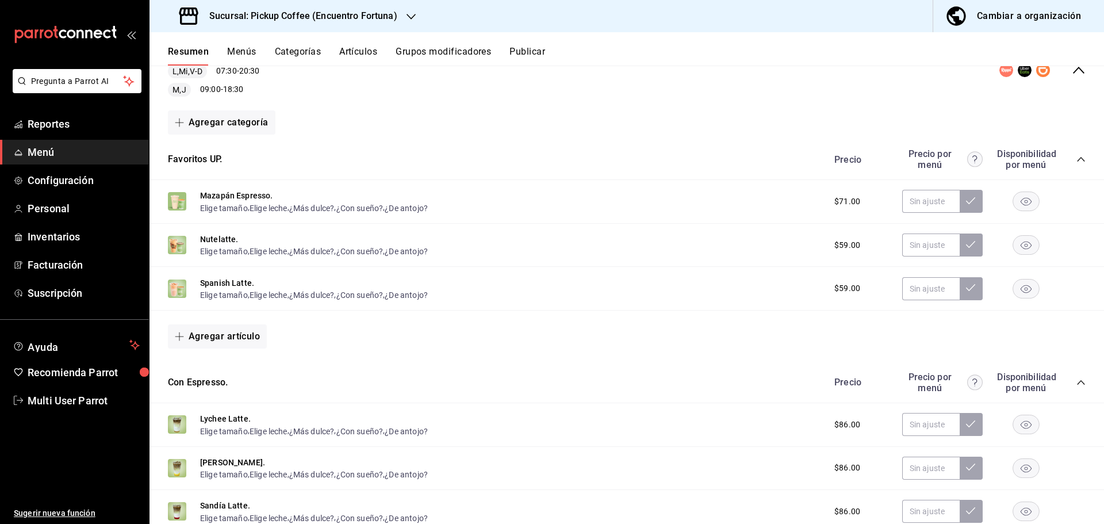
scroll to position [230, 0]
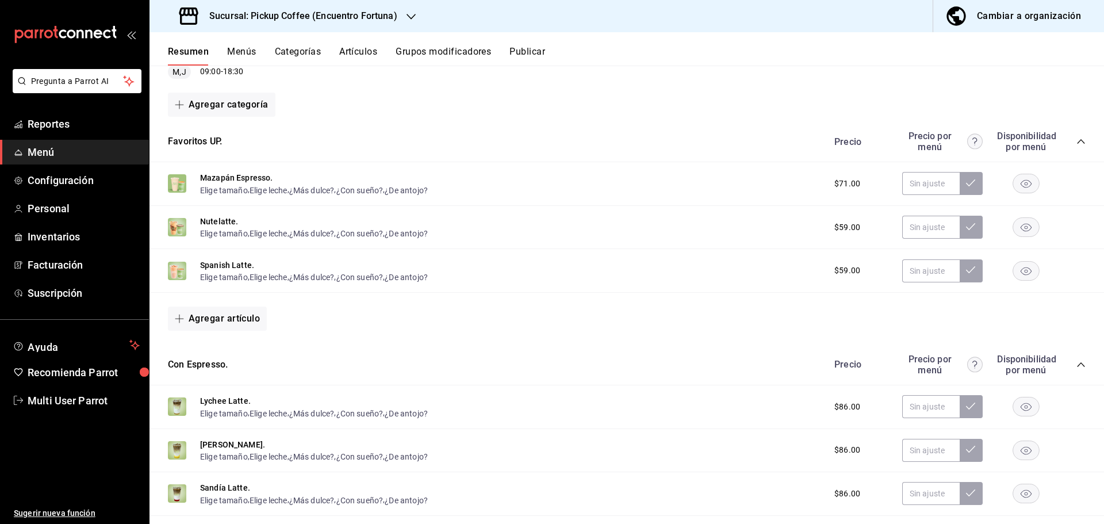
click at [520, 48] on button "Publicar" at bounding box center [528, 56] width 36 height 20
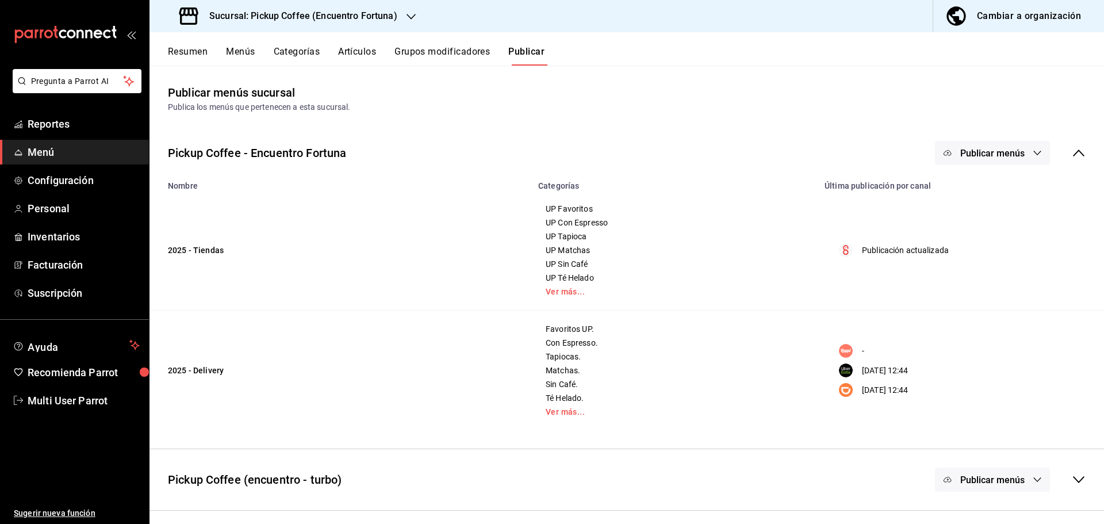
click at [883, 153] on icon "button" at bounding box center [1037, 152] width 9 height 9
click at [883, 286] on span "DiDi Food" at bounding box center [1009, 287] width 55 height 12
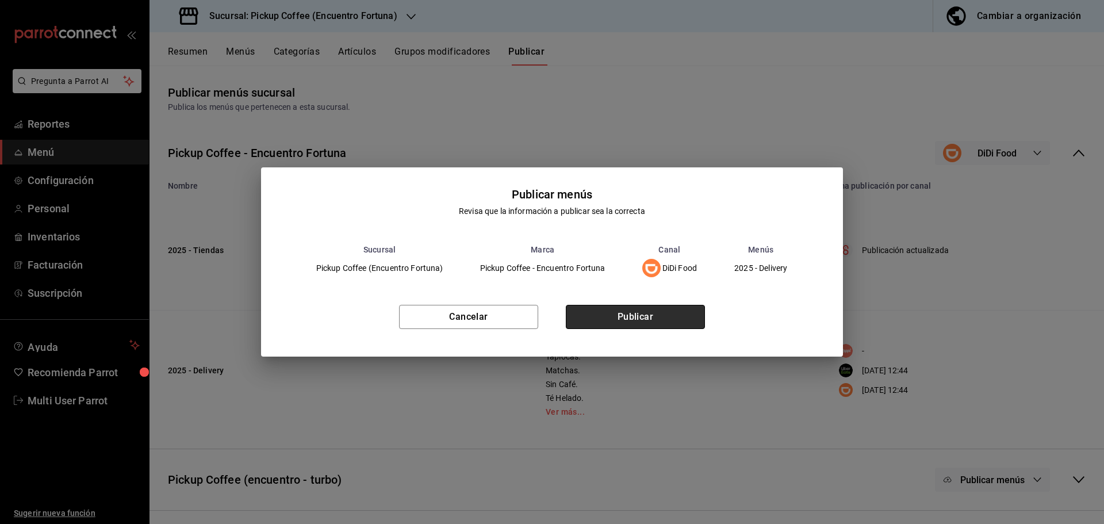
click at [664, 315] on button "Publicar" at bounding box center [635, 317] width 139 height 24
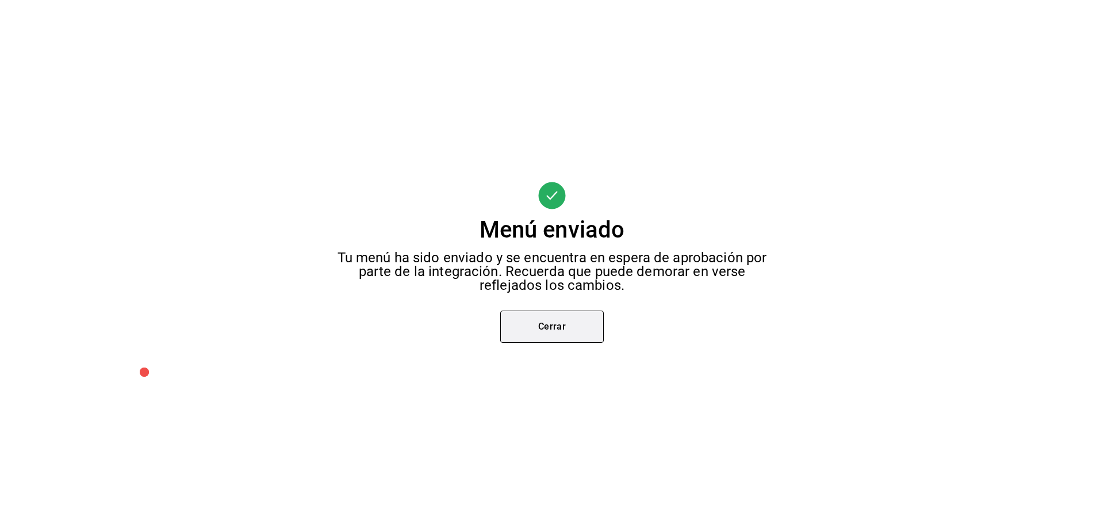
click at [557, 323] on button "Cerrar" at bounding box center [552, 327] width 104 height 32
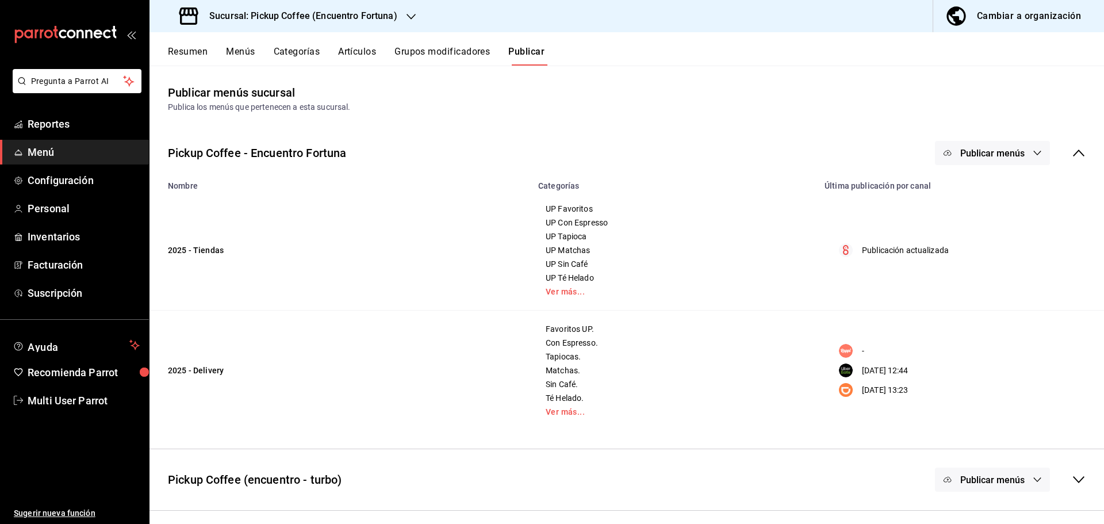
click at [883, 158] on span "Publicar menús" at bounding box center [993, 153] width 64 height 11
click at [883, 252] on span "Uber Eats" at bounding box center [1009, 255] width 55 height 12
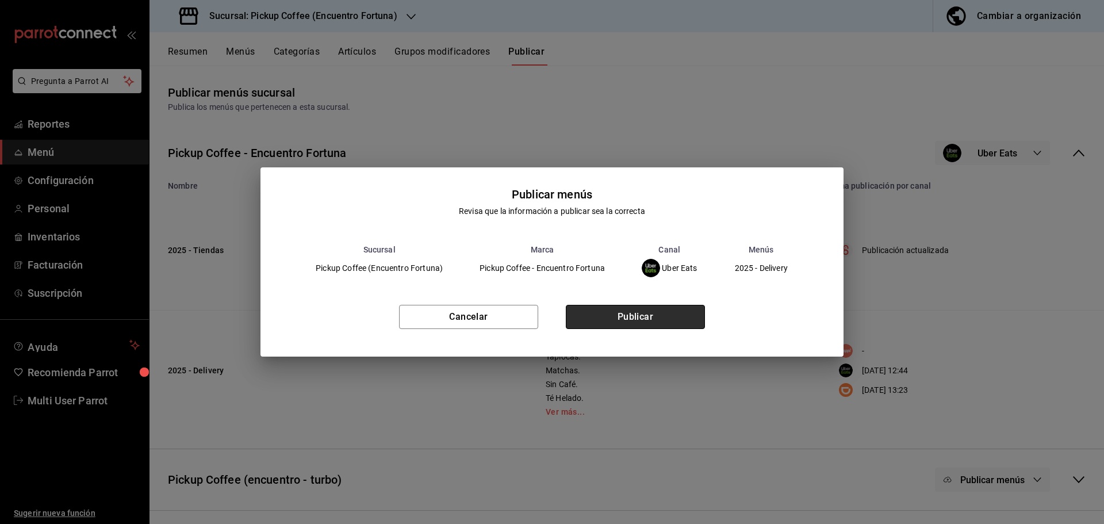
click at [668, 311] on button "Publicar" at bounding box center [635, 317] width 139 height 24
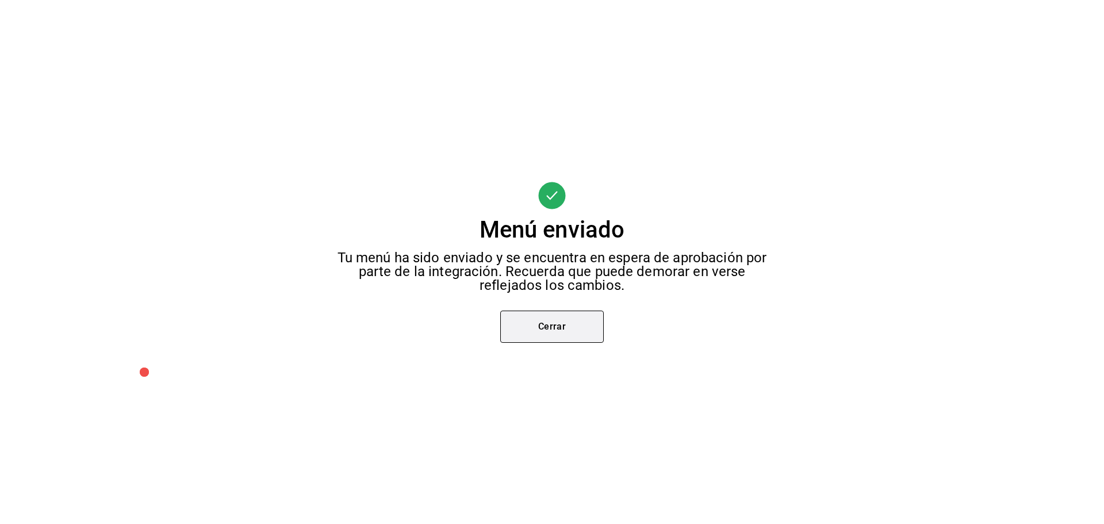
click at [602, 330] on button "Cerrar" at bounding box center [552, 327] width 104 height 32
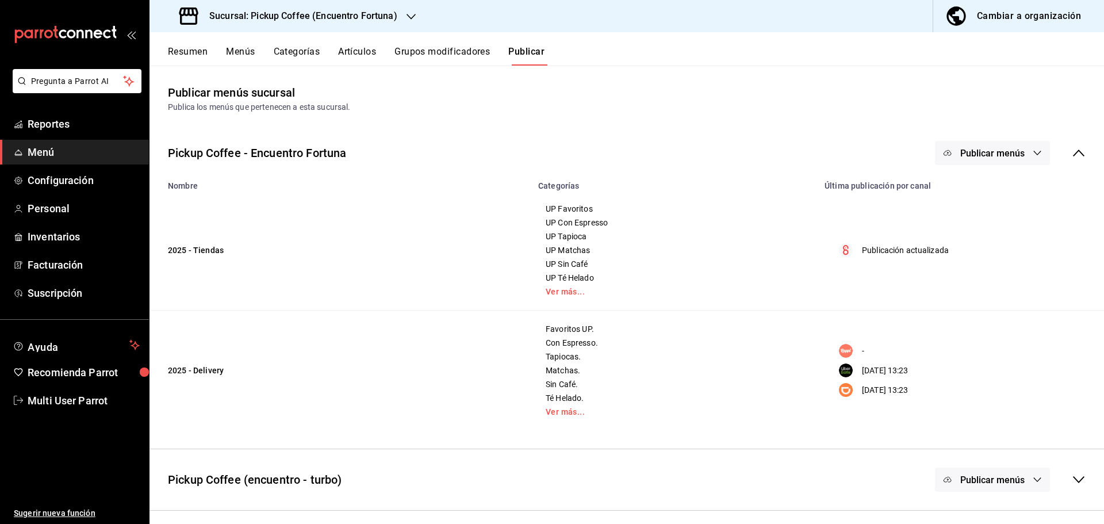
click at [883, 151] on icon "button" at bounding box center [1037, 152] width 9 height 9
click at [883, 193] on span "Punto de venta" at bounding box center [1009, 191] width 55 height 12
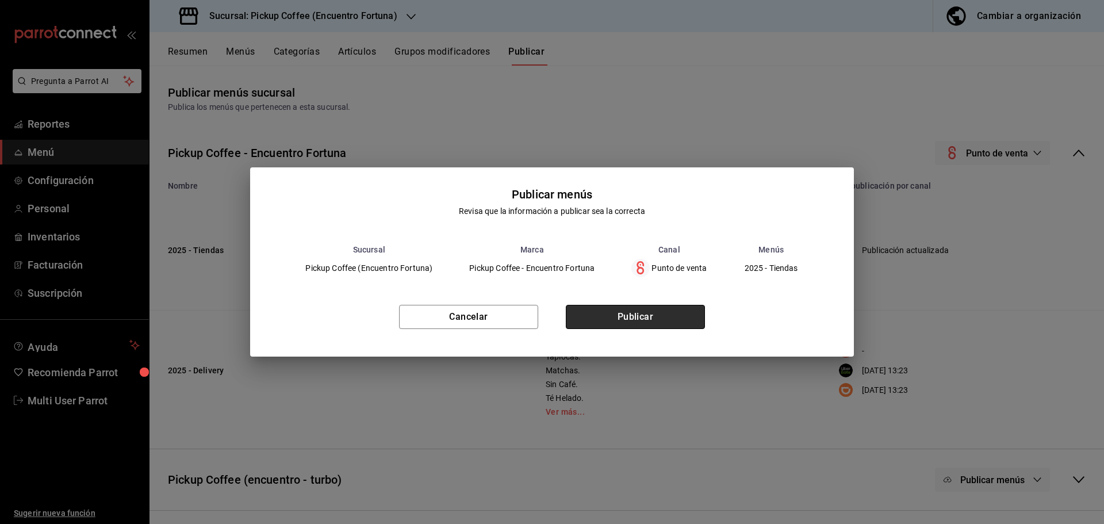
click at [670, 313] on button "Publicar" at bounding box center [635, 317] width 139 height 24
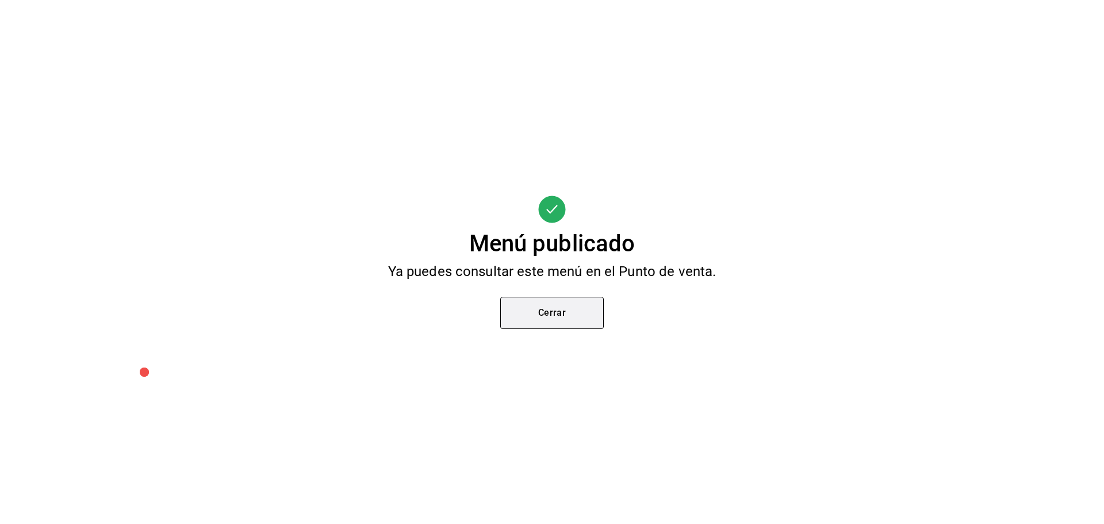
click at [536, 309] on button "Cerrar" at bounding box center [552, 313] width 104 height 32
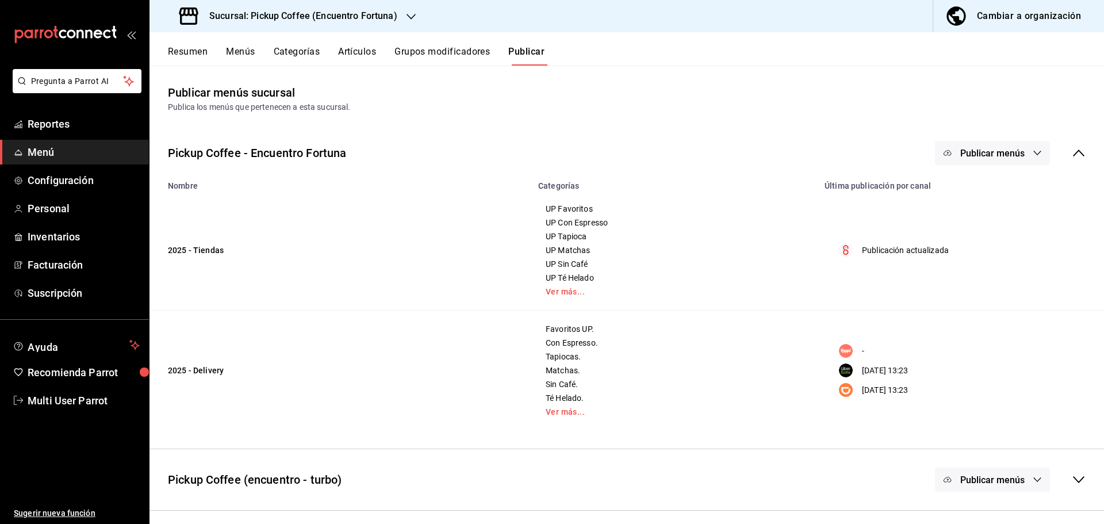
click at [883, 18] on div "Cambiar a organización" at bounding box center [1029, 16] width 104 height 16
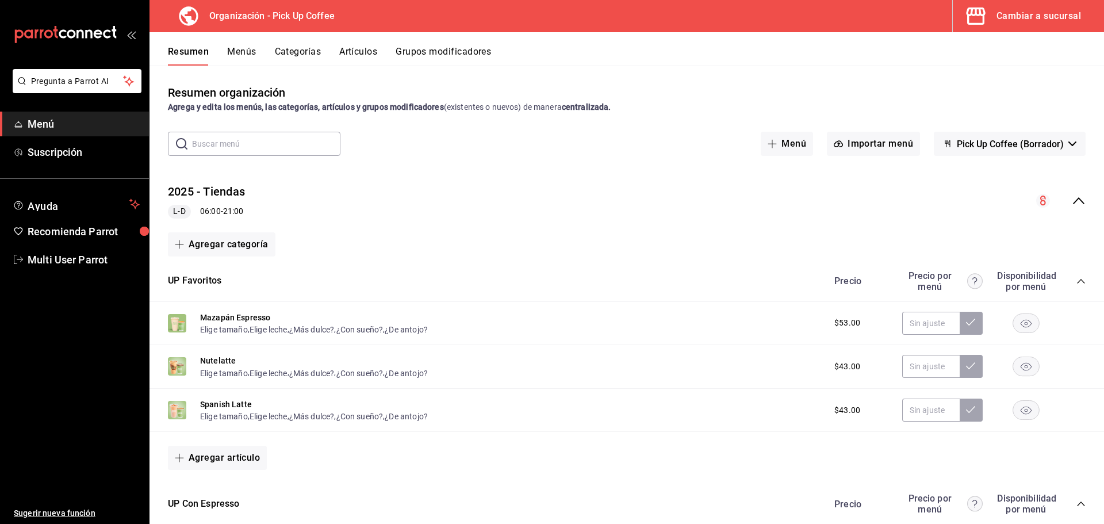
click at [256, 55] on div "Resumen Menús Categorías Artículos Grupos modificadores" at bounding box center [636, 56] width 936 height 20
click at [306, 51] on button "Categorías" at bounding box center [298, 56] width 47 height 20
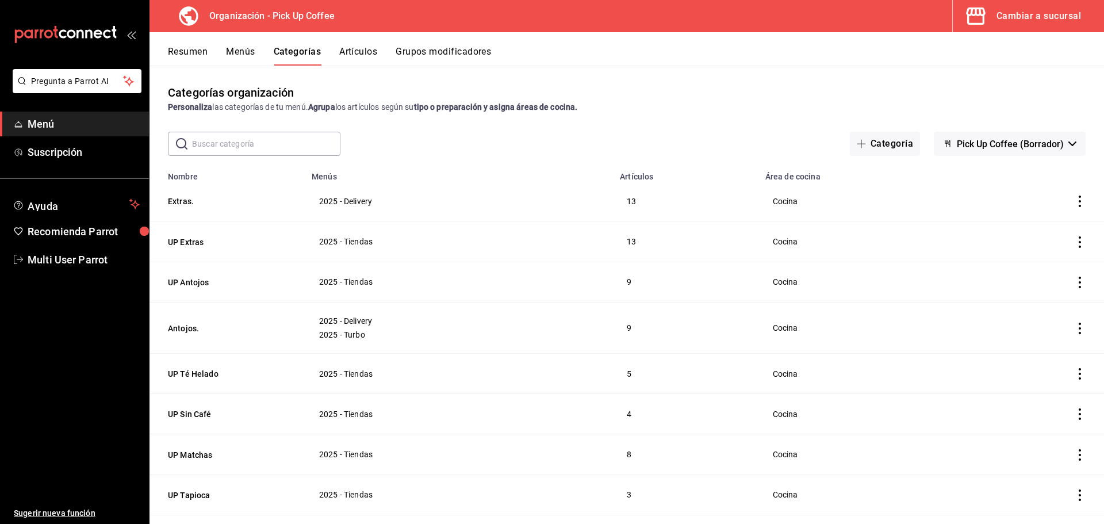
click at [883, 16] on div "Cambiar a sucursal" at bounding box center [1039, 16] width 85 height 16
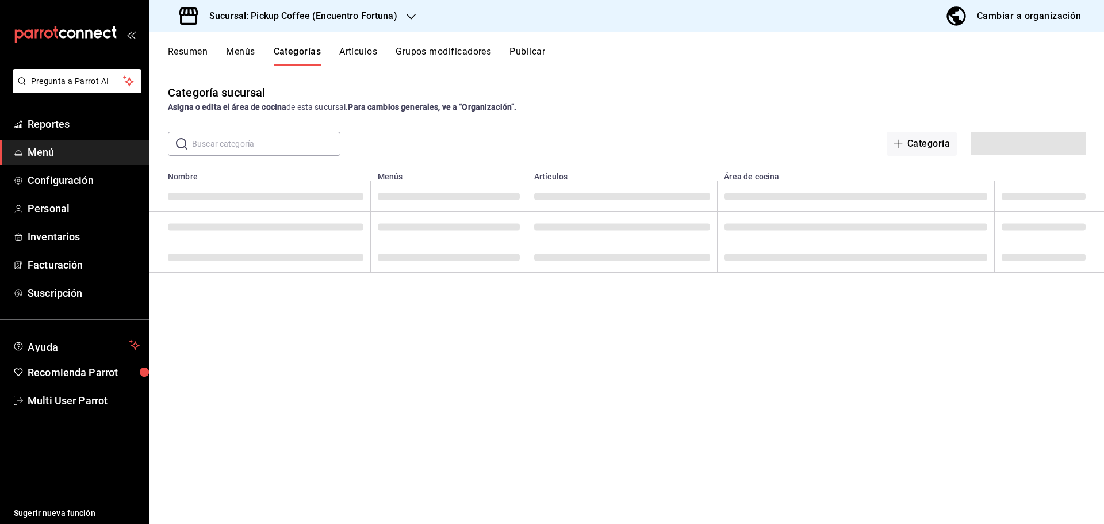
click at [396, 13] on h3 "Sucursal: Pickup Coffee (Encuentro Fortuna)" at bounding box center [298, 16] width 197 height 14
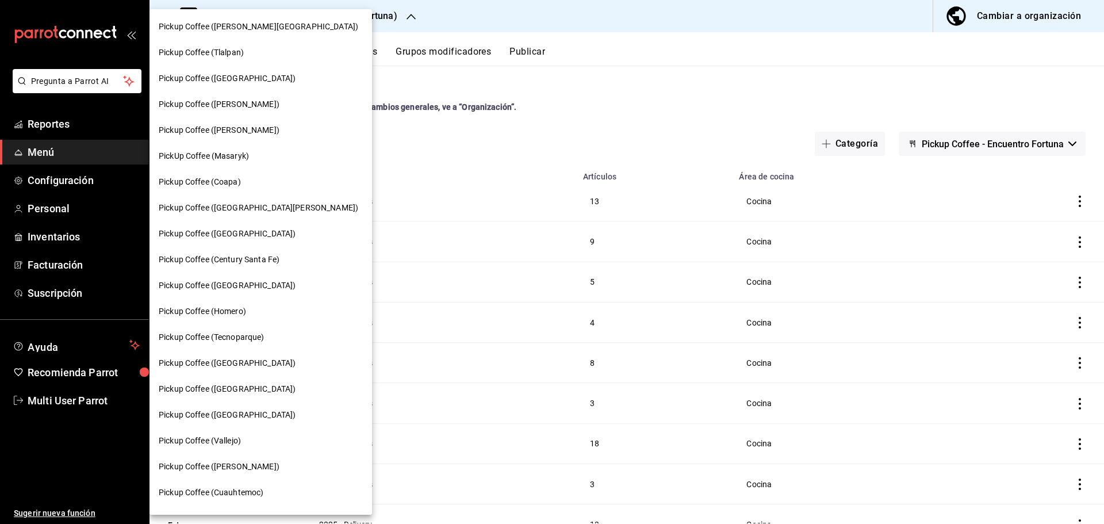
click at [248, 257] on span "Pickup Coffee (Century Santa Fe)" at bounding box center [219, 260] width 121 height 12
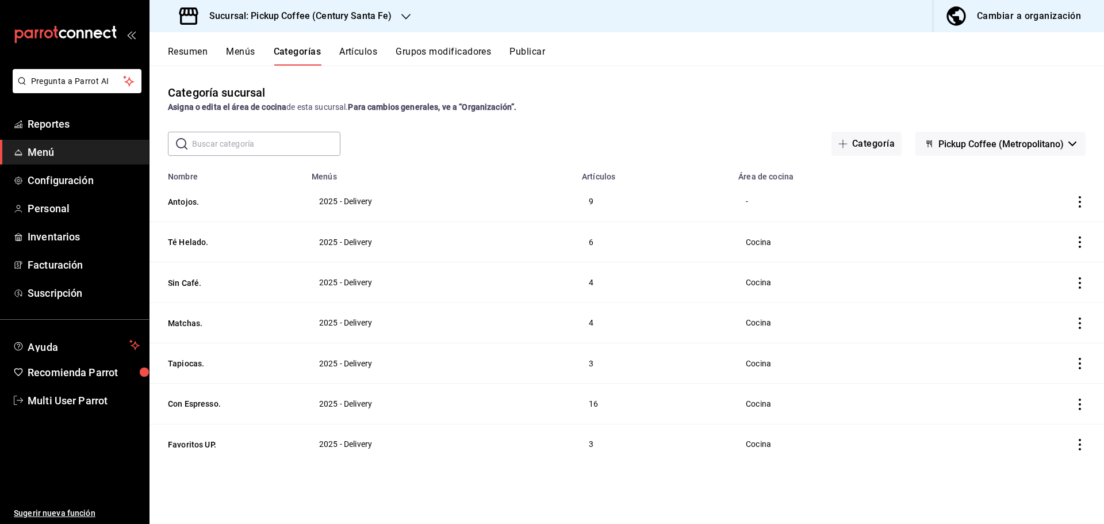
click at [244, 53] on button "Menús" at bounding box center [240, 56] width 29 height 20
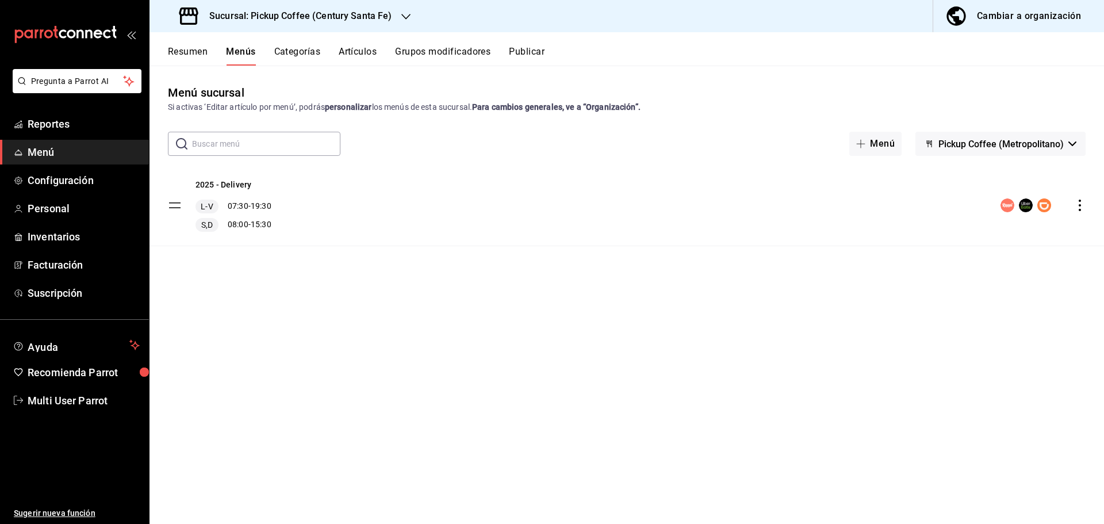
click at [358, 16] on h3 "Sucursal: Pickup Coffee (Century Santa Fe)" at bounding box center [296, 16] width 192 height 14
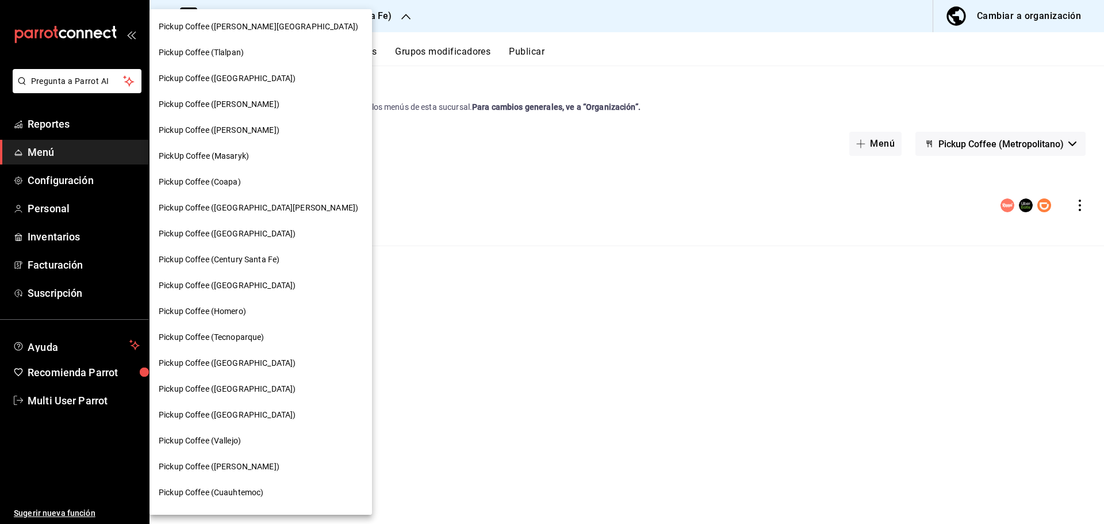
click at [453, 276] on div at bounding box center [552, 262] width 1104 height 524
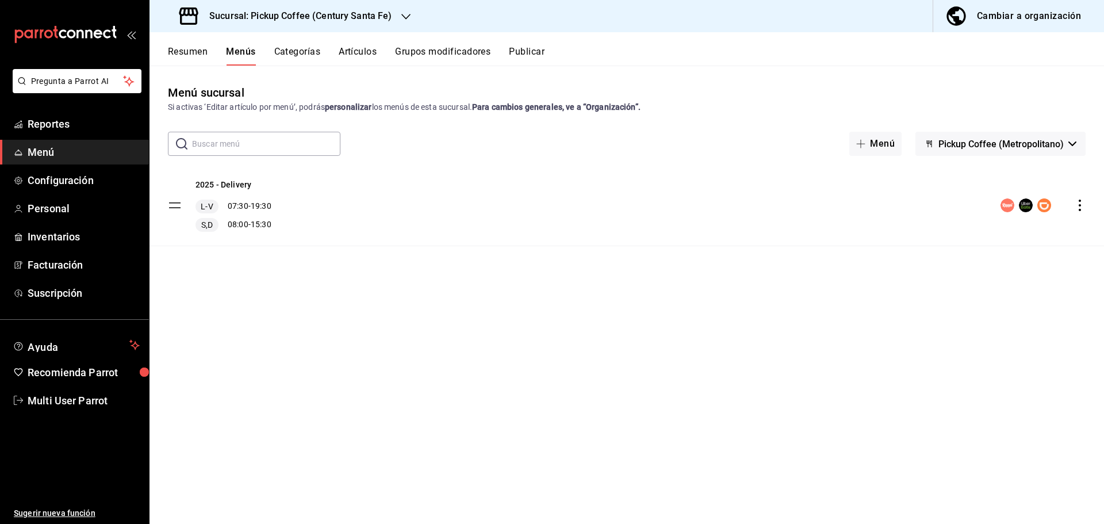
click at [883, 145] on span "Pickup Coffee (Metropolitano)" at bounding box center [1001, 144] width 125 height 11
click at [812, 360] on div at bounding box center [552, 262] width 1104 height 524
click at [66, 398] on span "Multi User Parrot" at bounding box center [84, 401] width 112 height 16
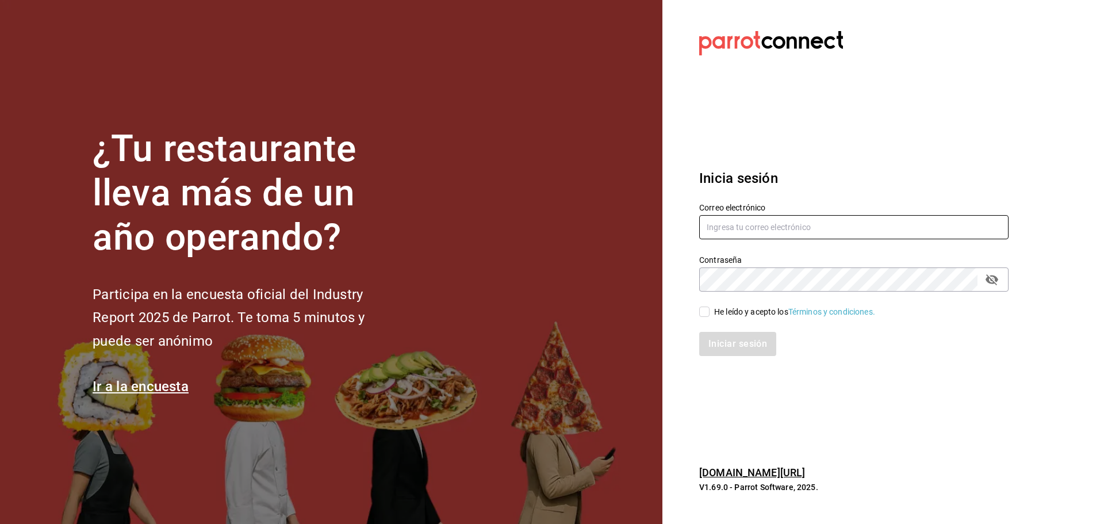
click at [762, 232] on input "text" at bounding box center [853, 227] width 309 height 24
type input "[EMAIL_ADDRESS][DOMAIN_NAME]"
click at [706, 312] on input "He leído y acepto los Términos y condiciones." at bounding box center [704, 312] width 10 height 10
checkbox input "true"
click at [718, 336] on button "Iniciar sesión" at bounding box center [738, 344] width 78 height 24
